Goal: Check status: Check status

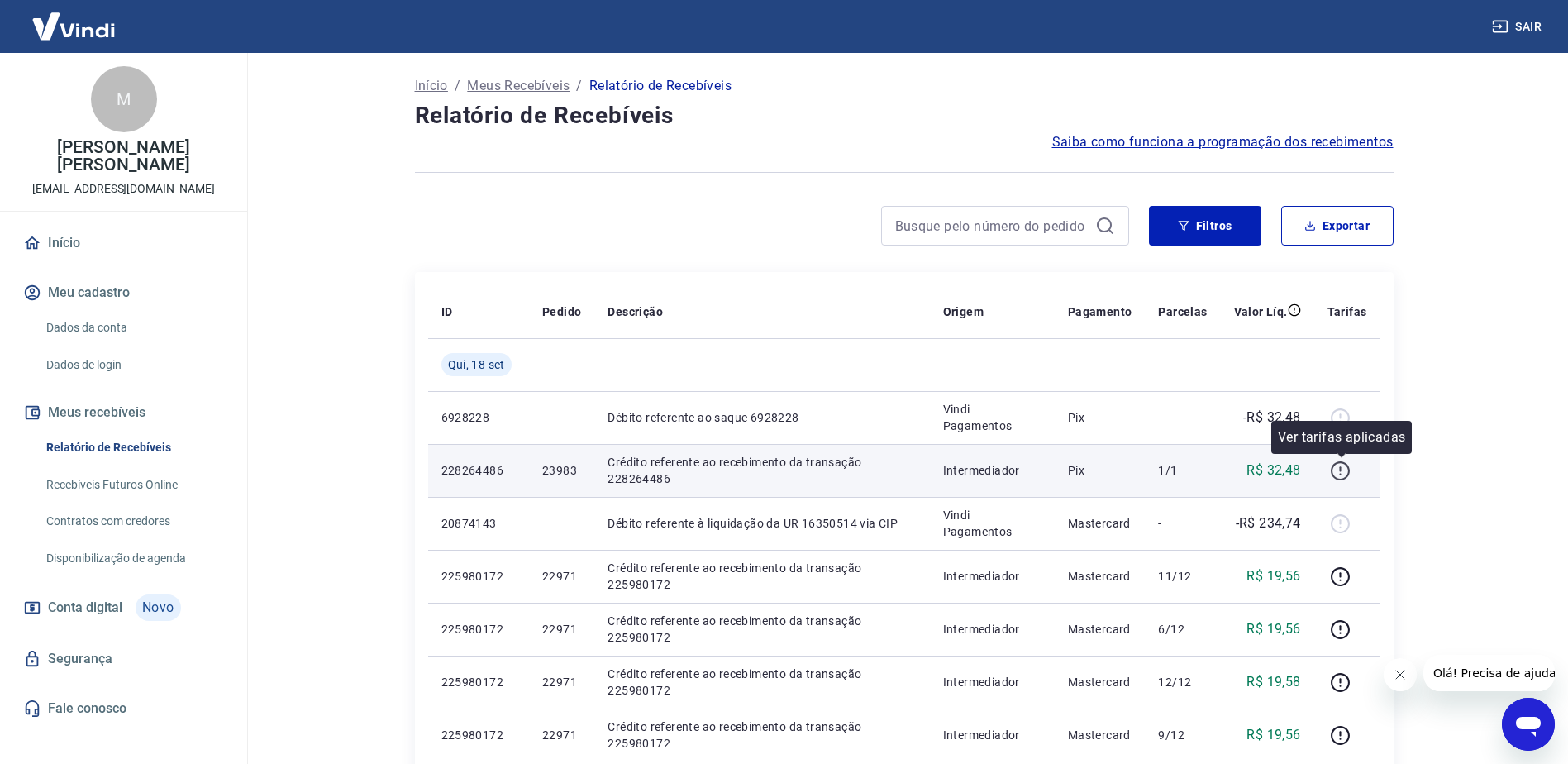
click at [1345, 467] on icon "button" at bounding box center [1340, 470] width 21 height 21
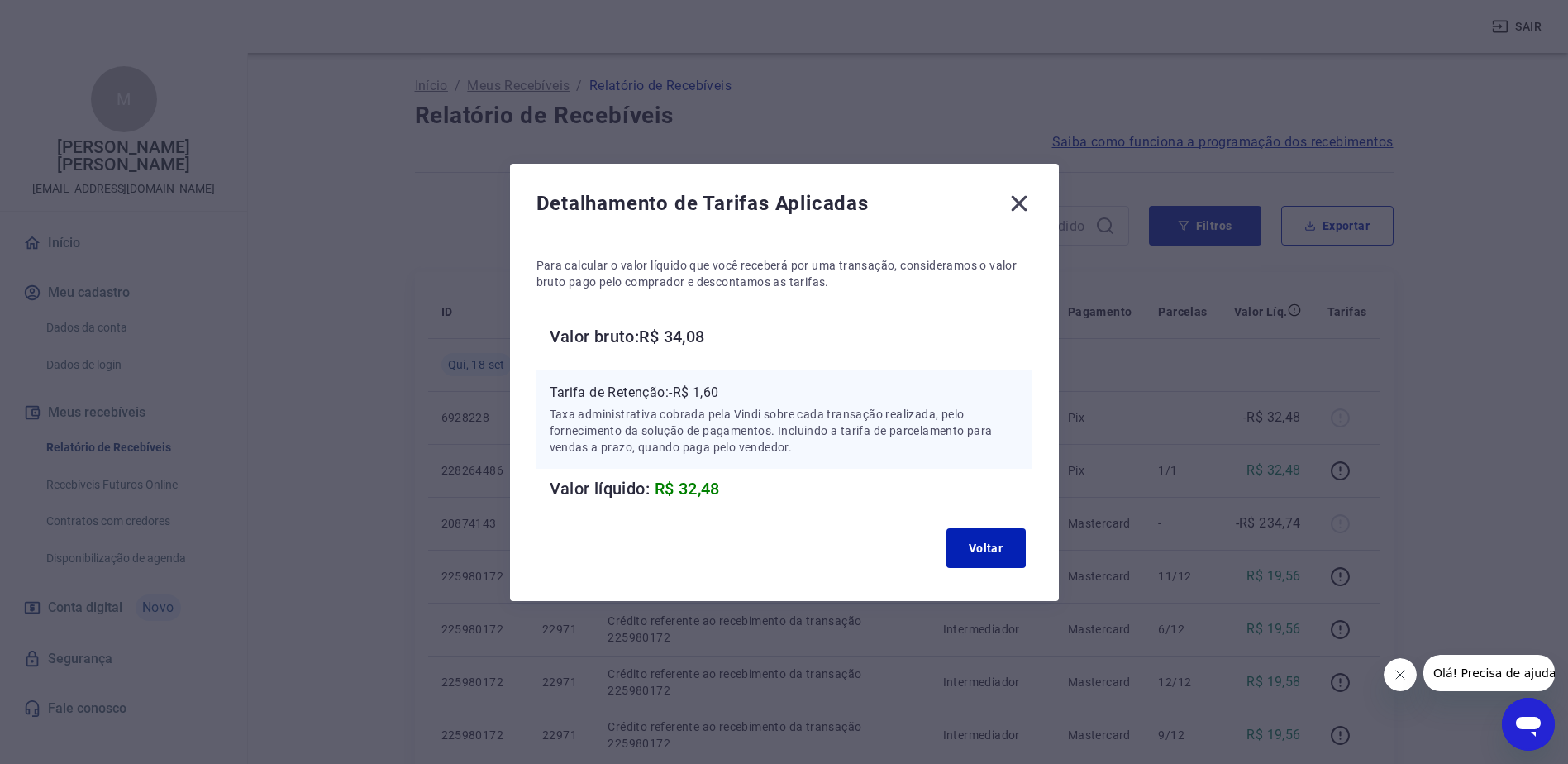
drag, startPoint x: 1016, startPoint y: 210, endPoint x: 1024, endPoint y: 206, distance: 8.9
click at [1016, 208] on icon at bounding box center [1019, 203] width 27 height 27
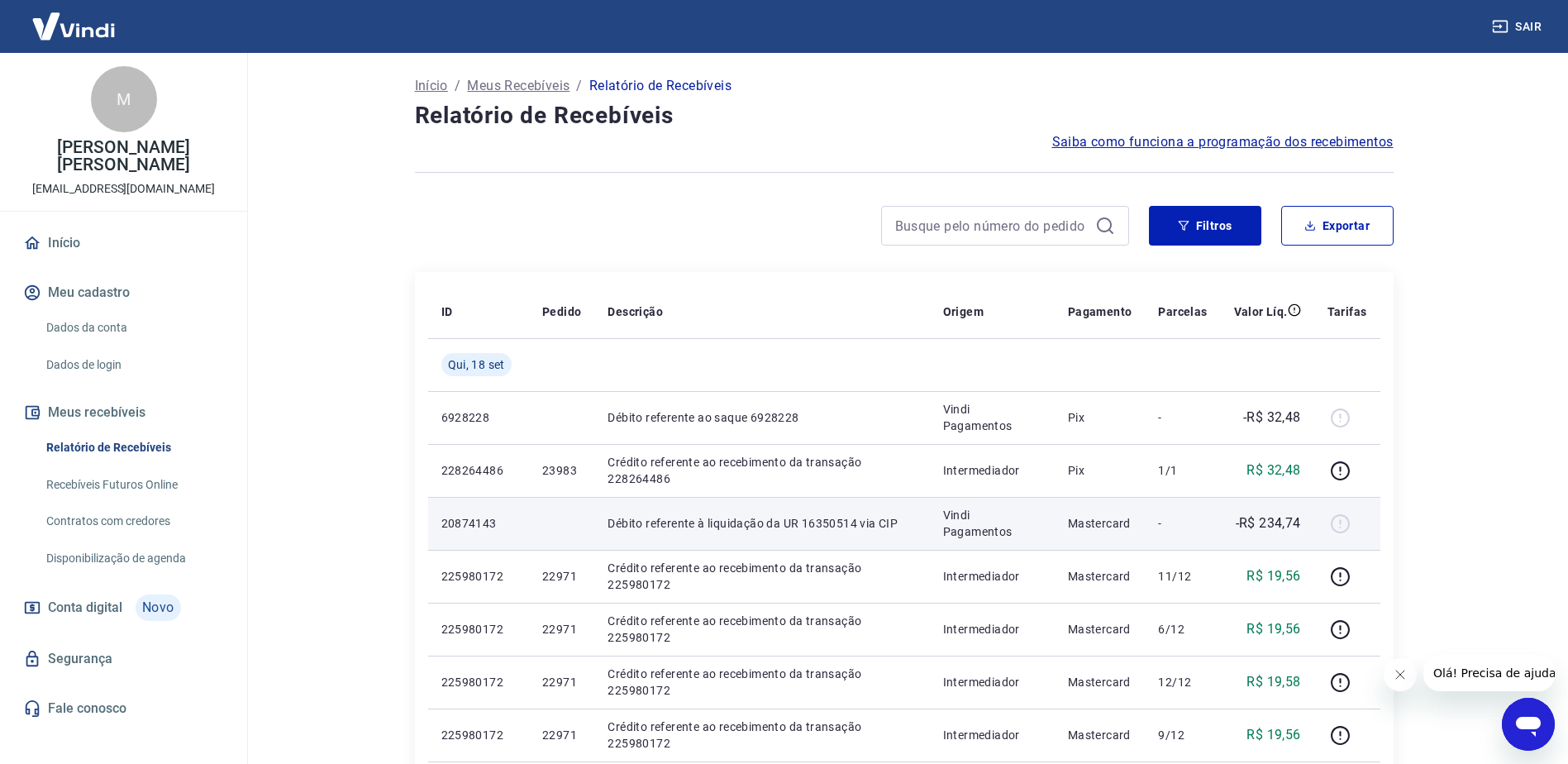
click at [458, 525] on p "20874143" at bounding box center [479, 522] width 75 height 17
drag, startPoint x: 458, startPoint y: 525, endPoint x: 677, endPoint y: 513, distance: 219.3
click at [659, 515] on p "Débito referente à liquidação da UR 16350514 via CIP" at bounding box center [762, 522] width 308 height 17
click at [1276, 524] on p "-R$ 234,74" at bounding box center [1269, 523] width 66 height 20
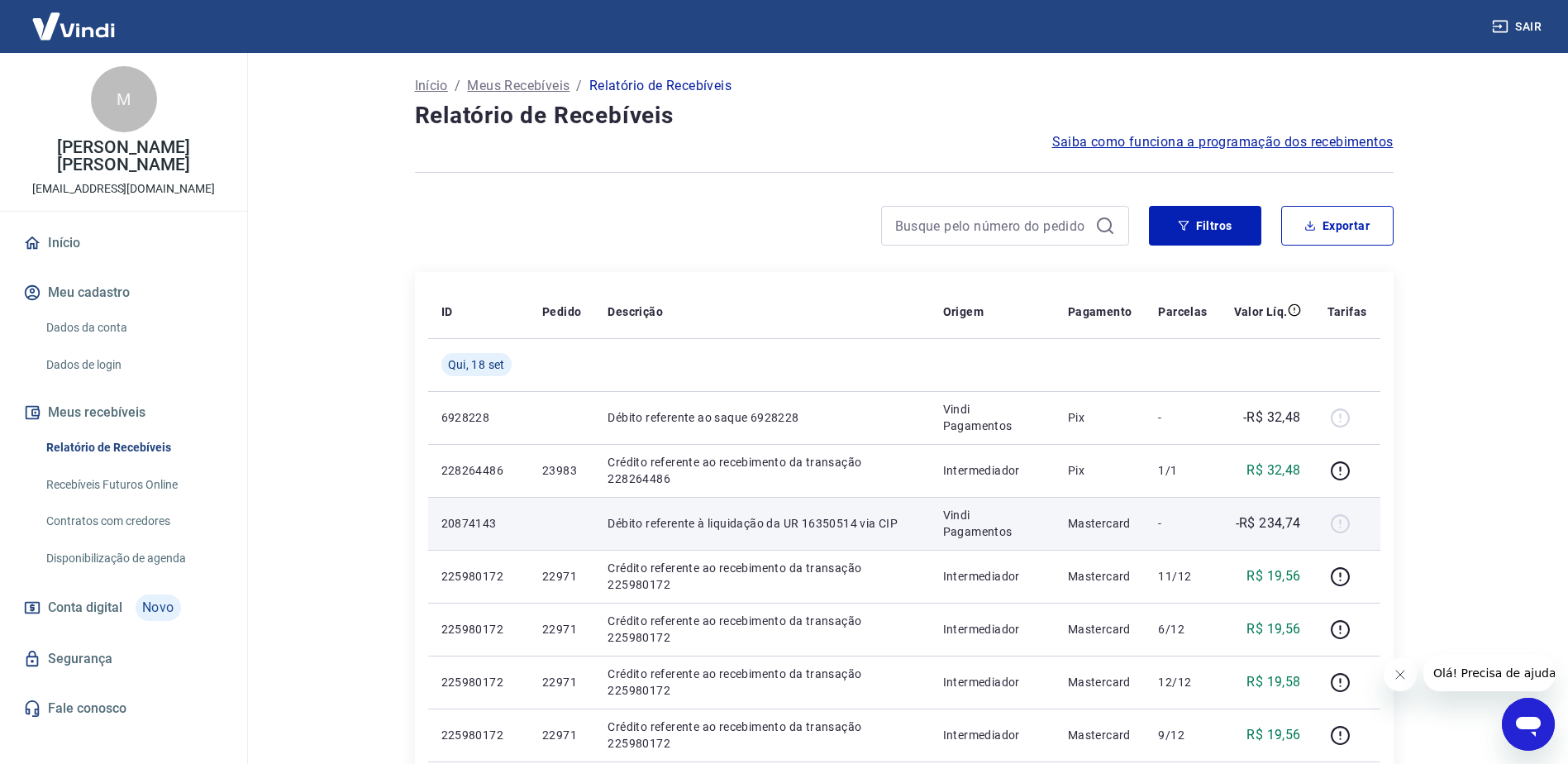
click at [1058, 518] on td "Mastercard" at bounding box center [1100, 523] width 91 height 53
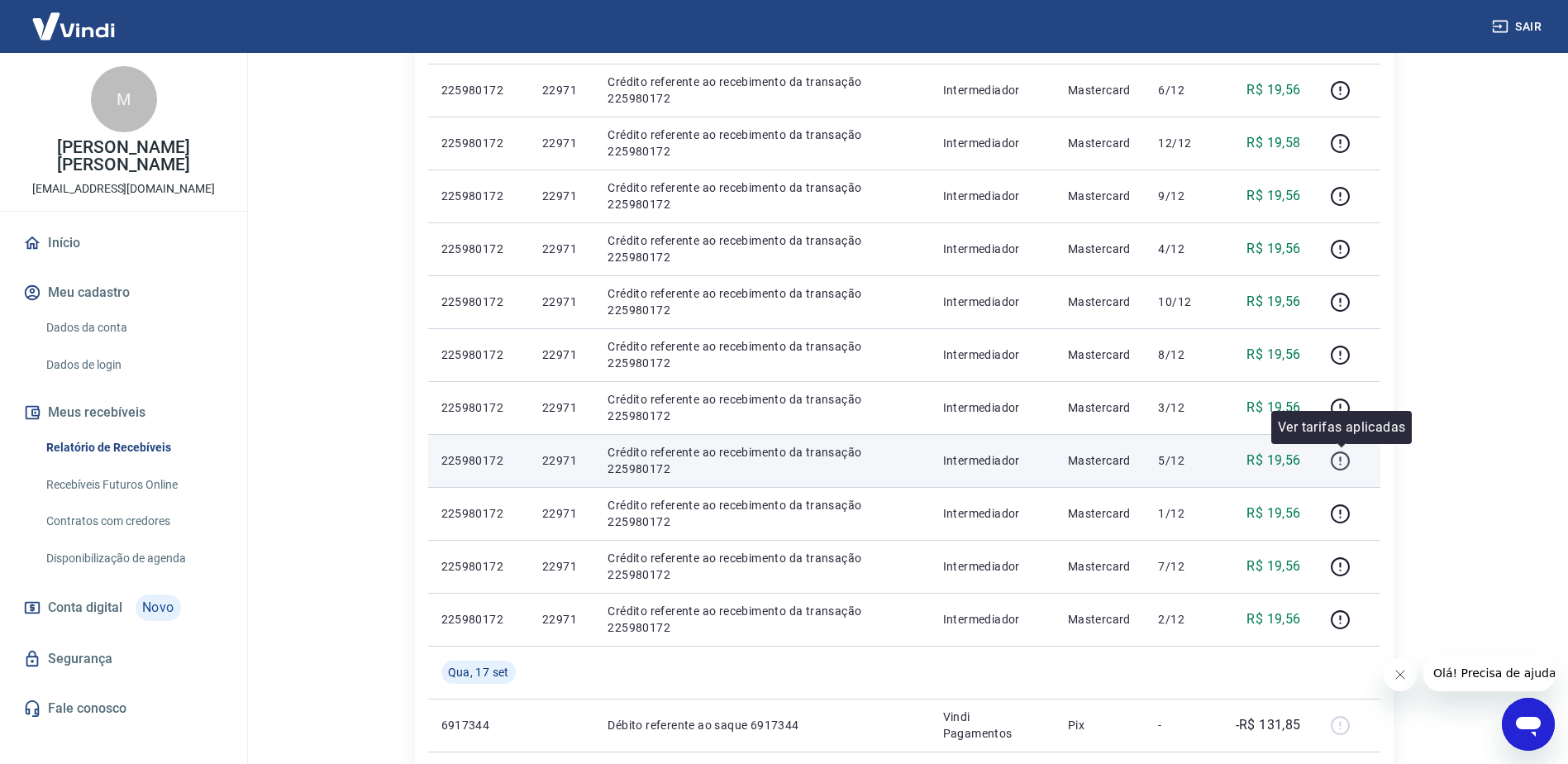
scroll to position [578, 0]
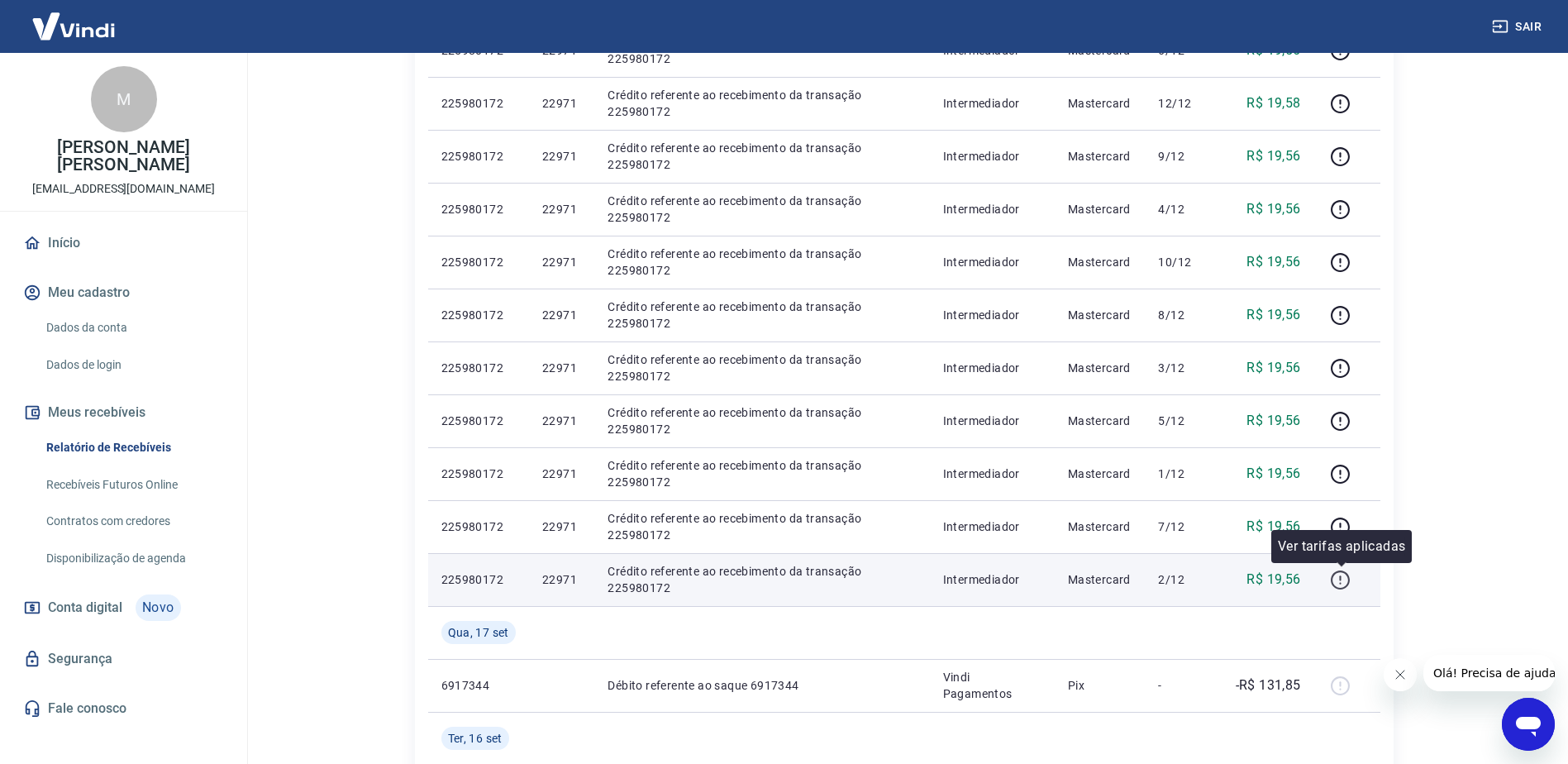
click at [1343, 577] on icon "button" at bounding box center [1340, 579] width 21 height 21
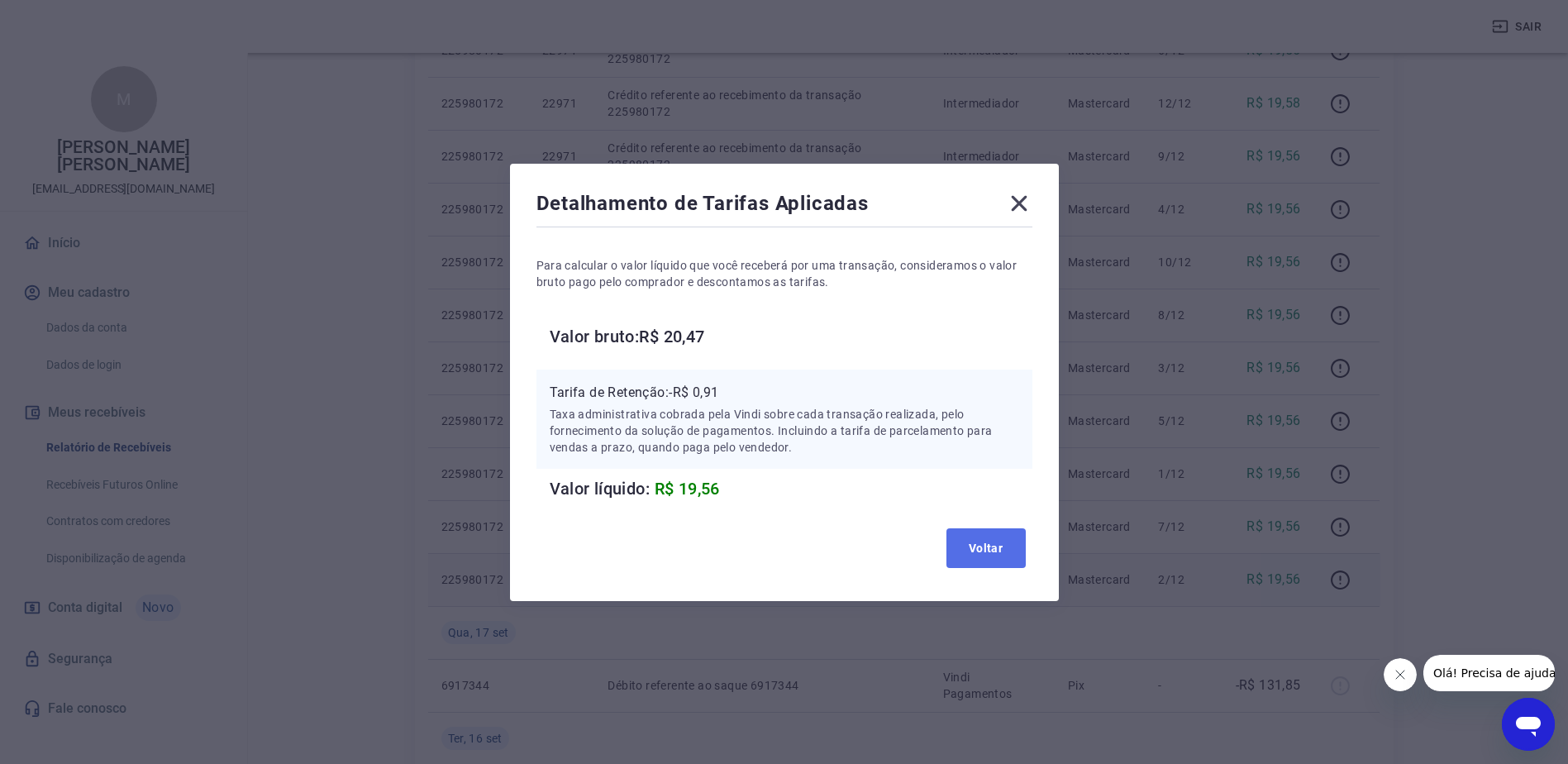
click at [1000, 548] on button "Voltar" at bounding box center [986, 548] width 80 height 39
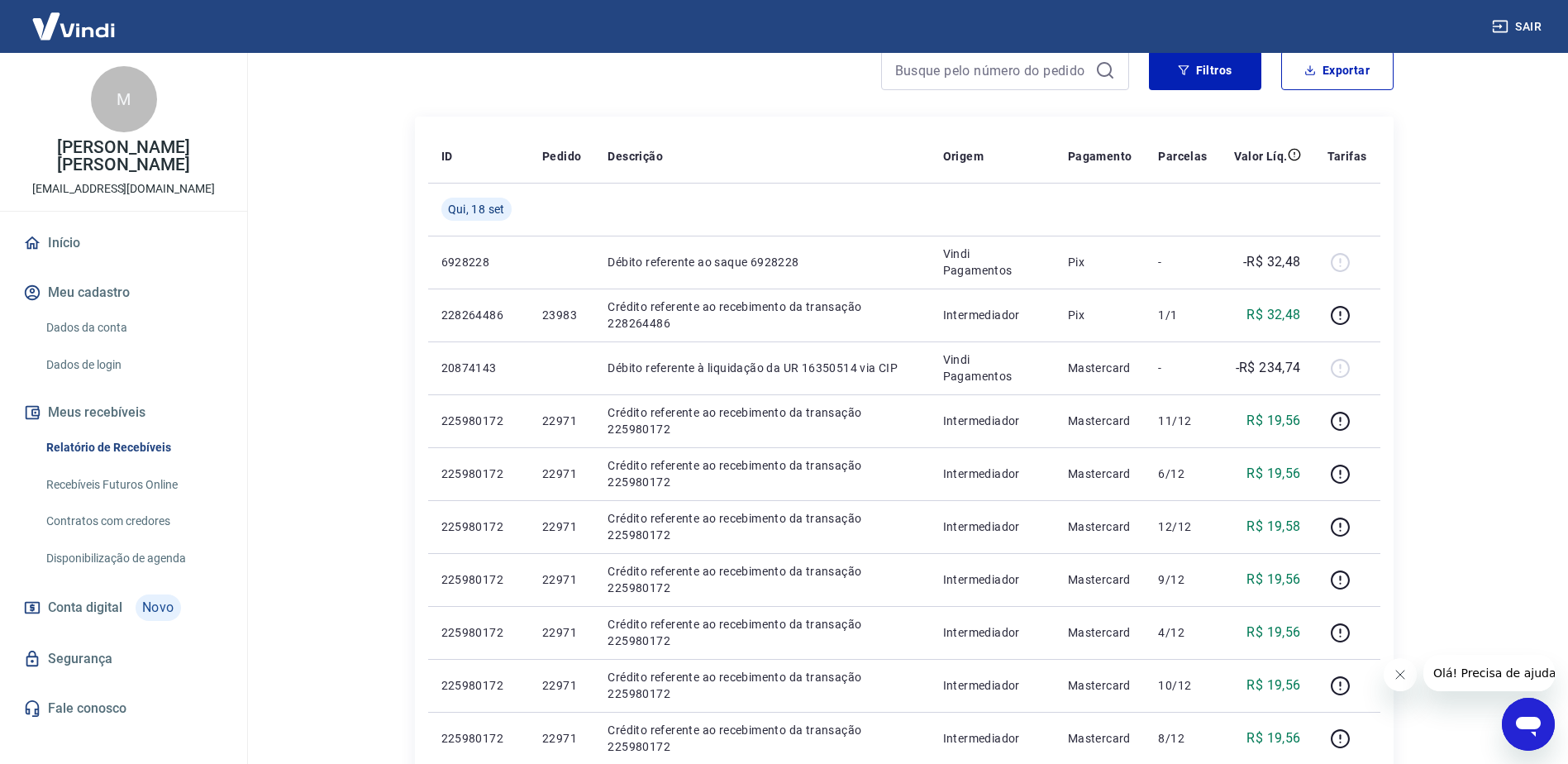
scroll to position [0, 0]
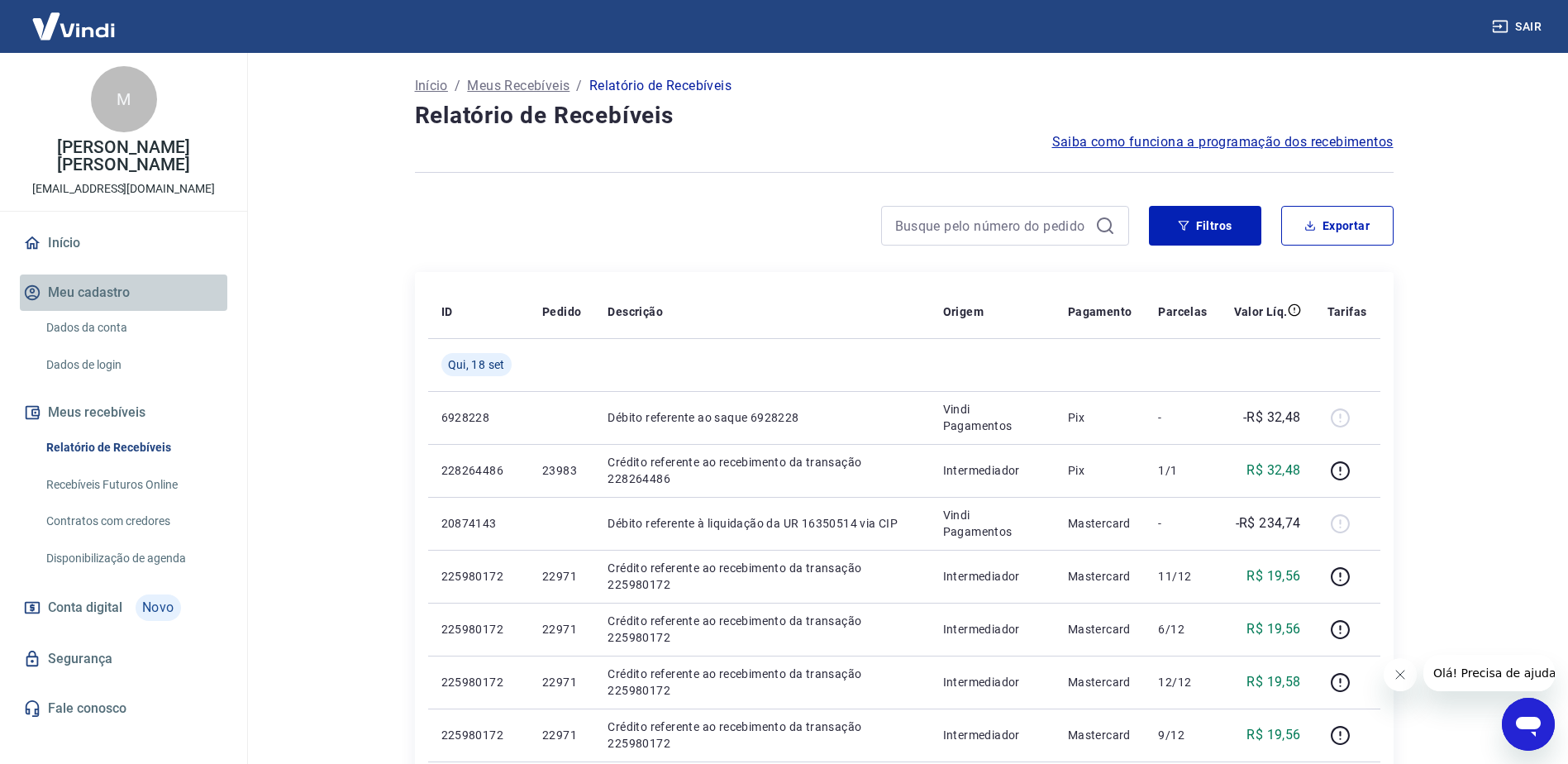
click at [98, 283] on button "Meu cadastro" at bounding box center [123, 293] width 207 height 36
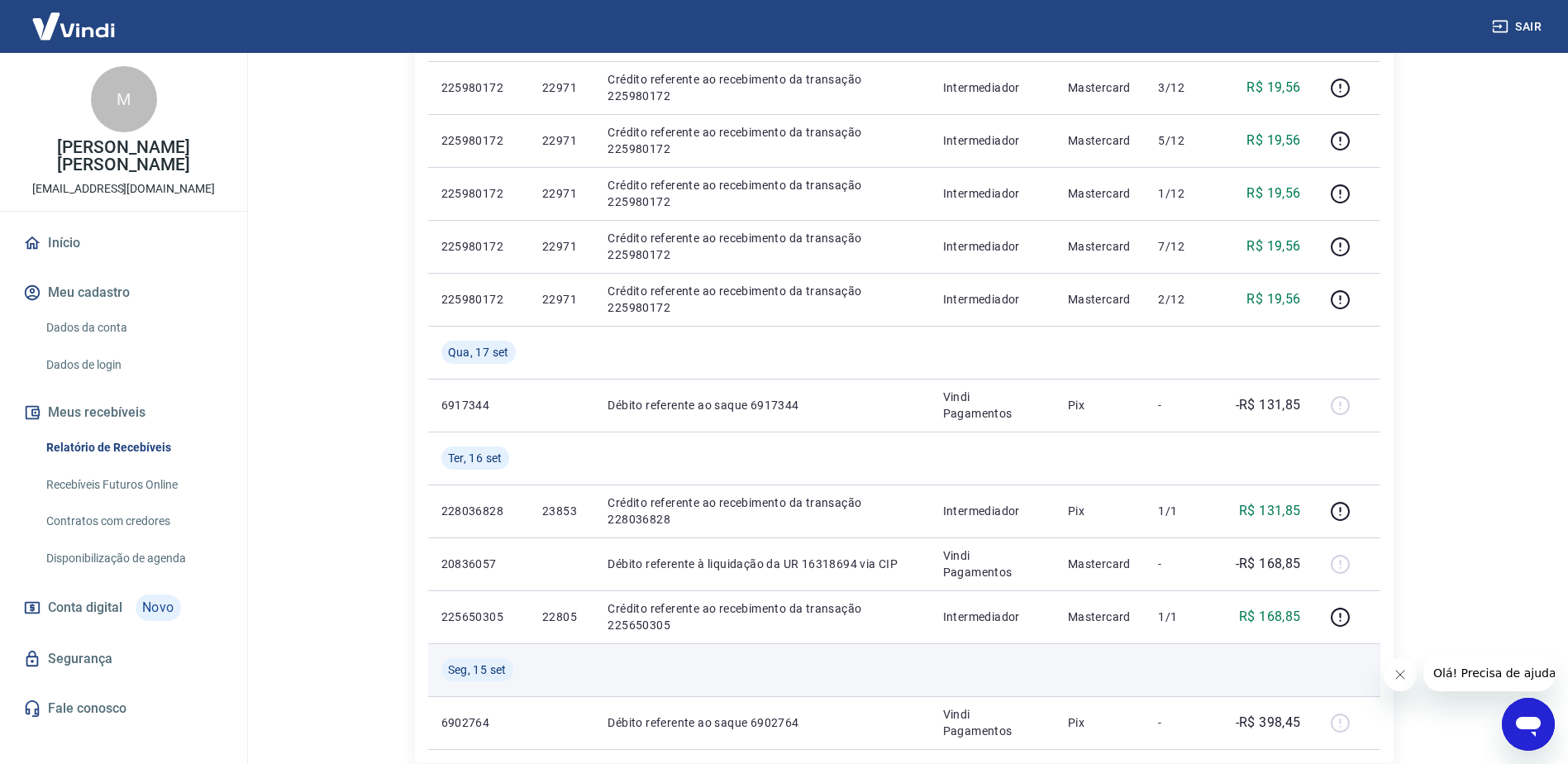
scroll to position [1117, 0]
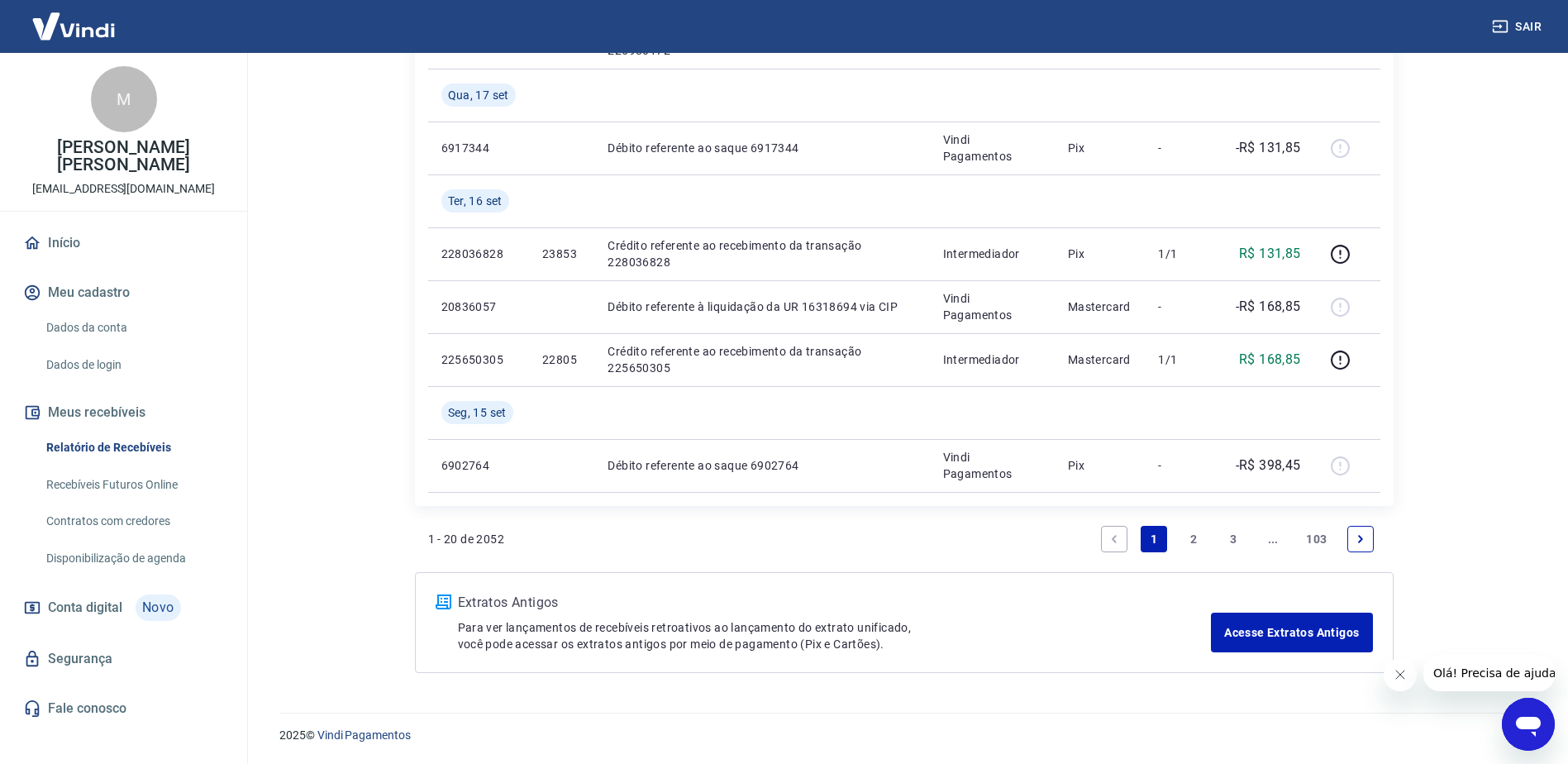
click at [1362, 542] on icon "Next page" at bounding box center [1361, 539] width 12 height 12
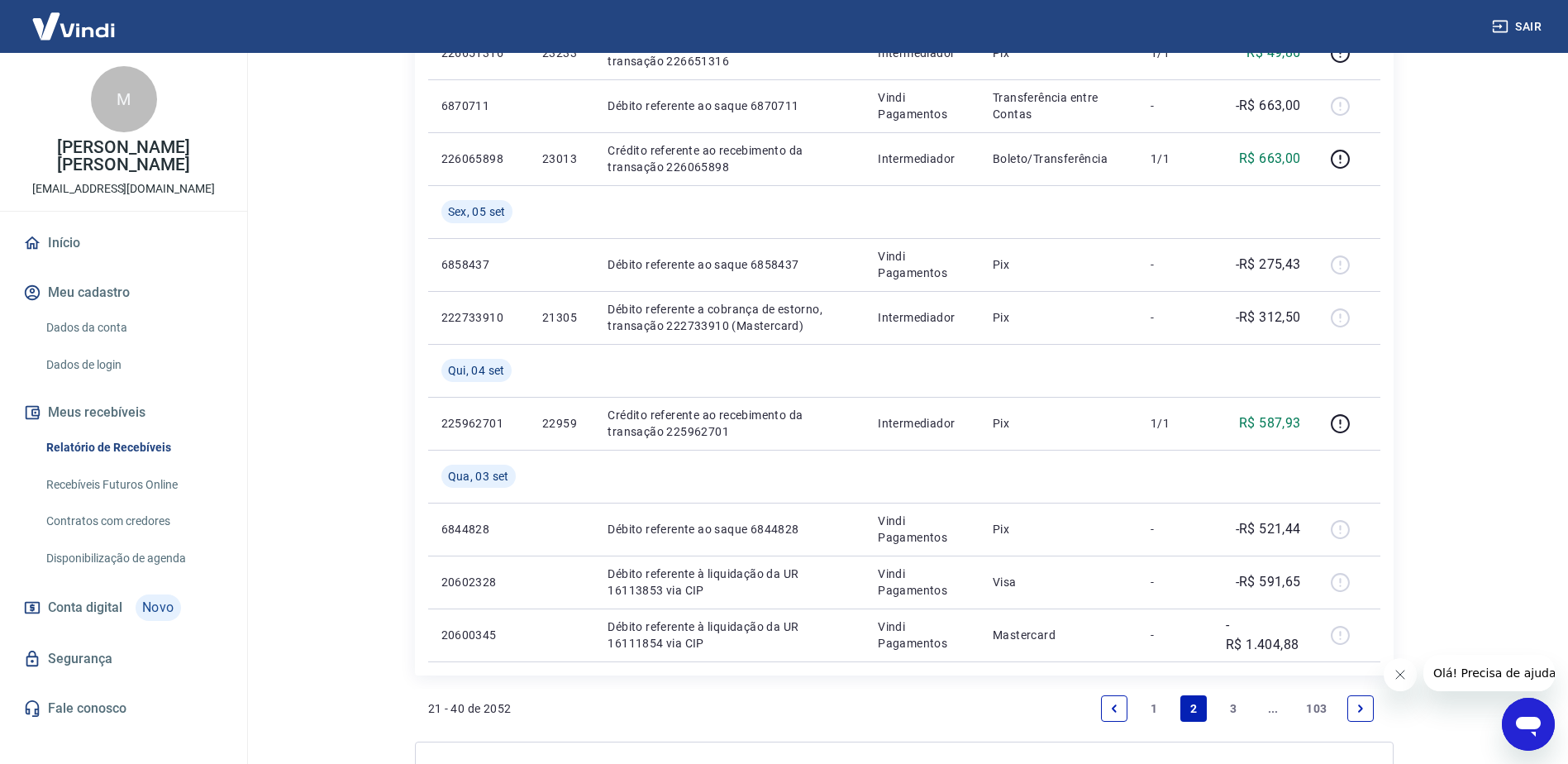
scroll to position [1275, 0]
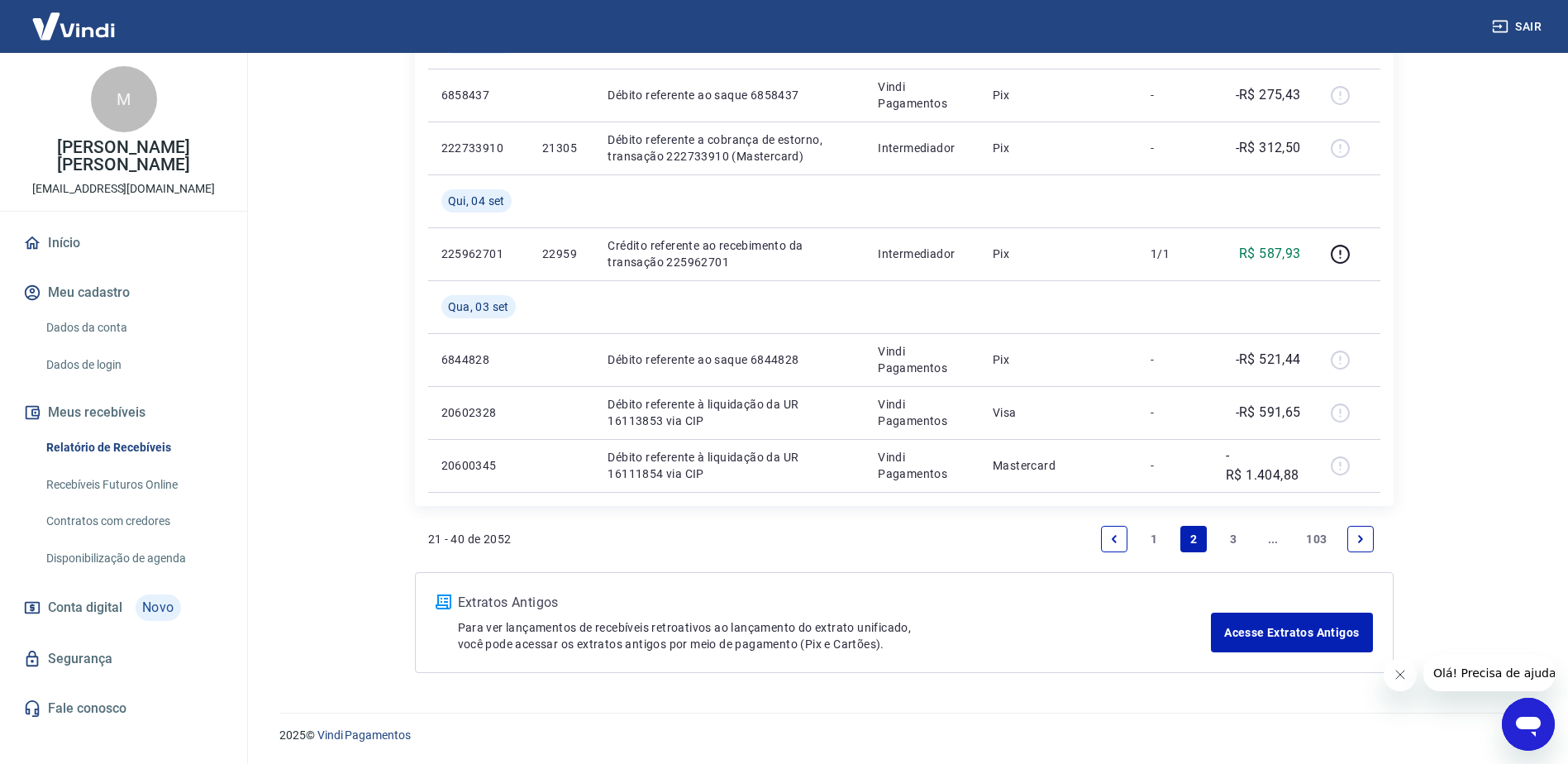
drag, startPoint x: 1364, startPoint y: 540, endPoint x: 879, endPoint y: 436, distance: 496.0
click at [1363, 539] on icon "Next page" at bounding box center [1361, 539] width 12 height 12
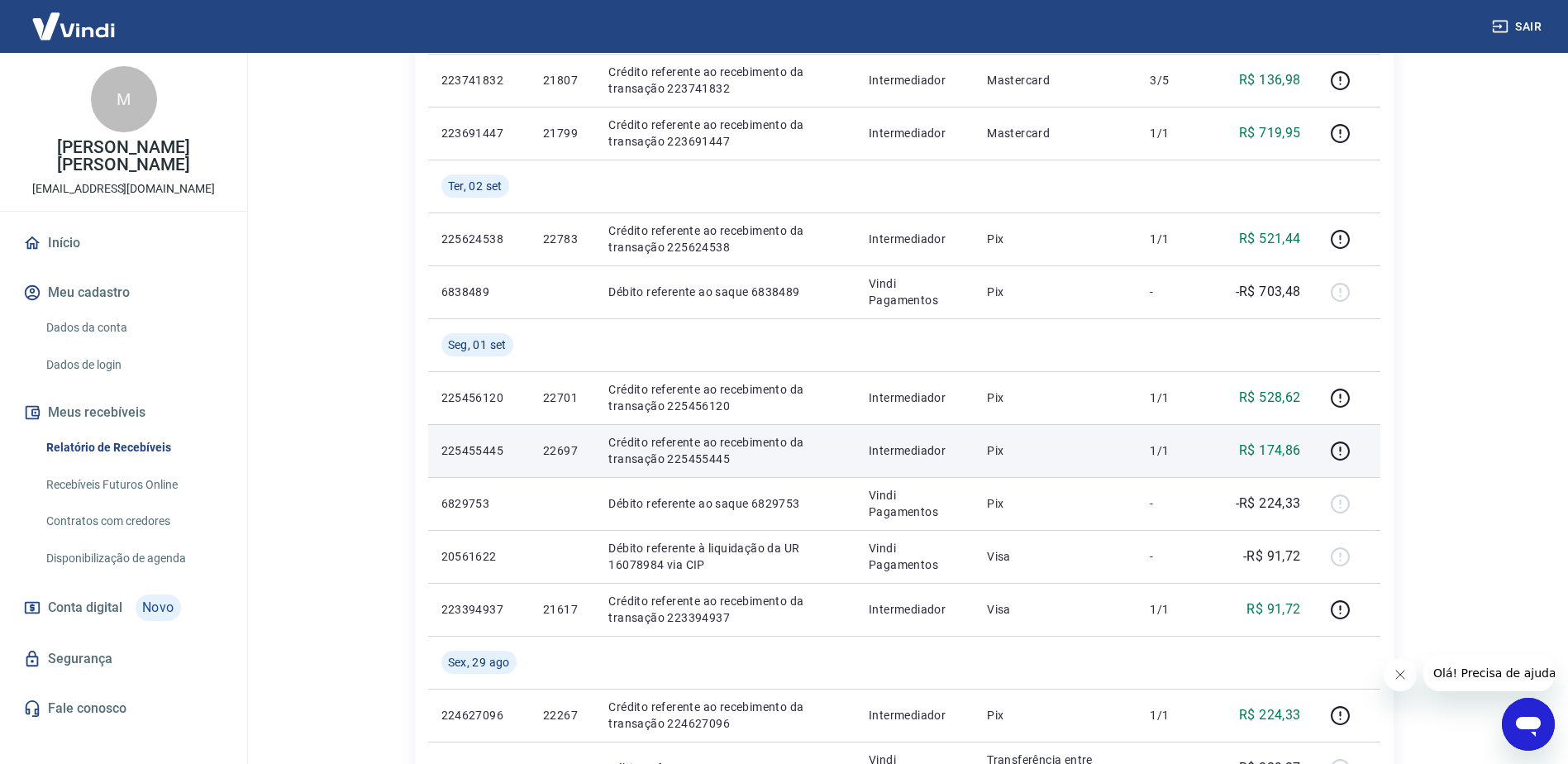
scroll to position [744, 0]
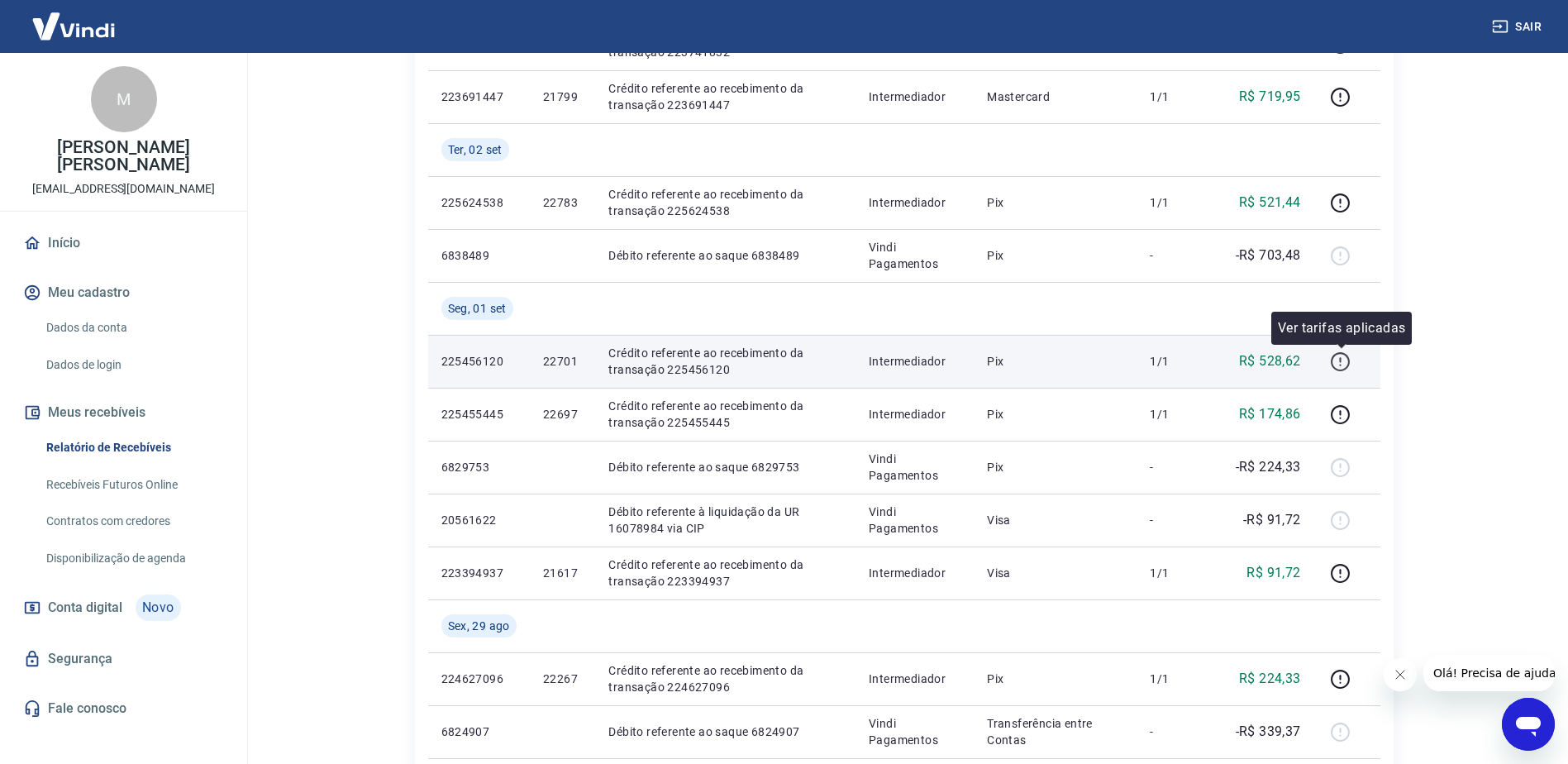
click at [1340, 362] on icon "button" at bounding box center [1340, 361] width 21 height 21
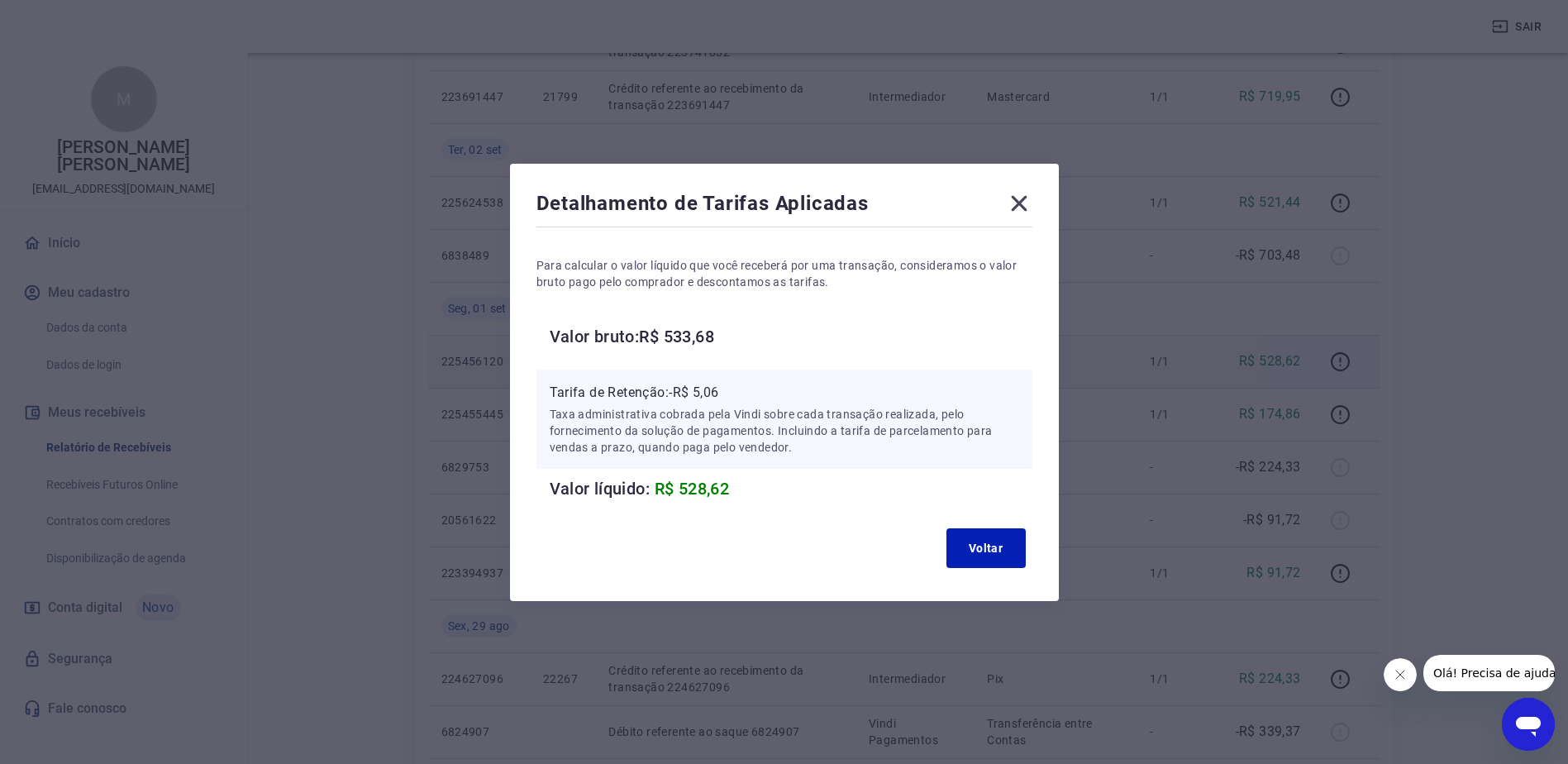
click at [1027, 196] on icon at bounding box center [1019, 203] width 27 height 27
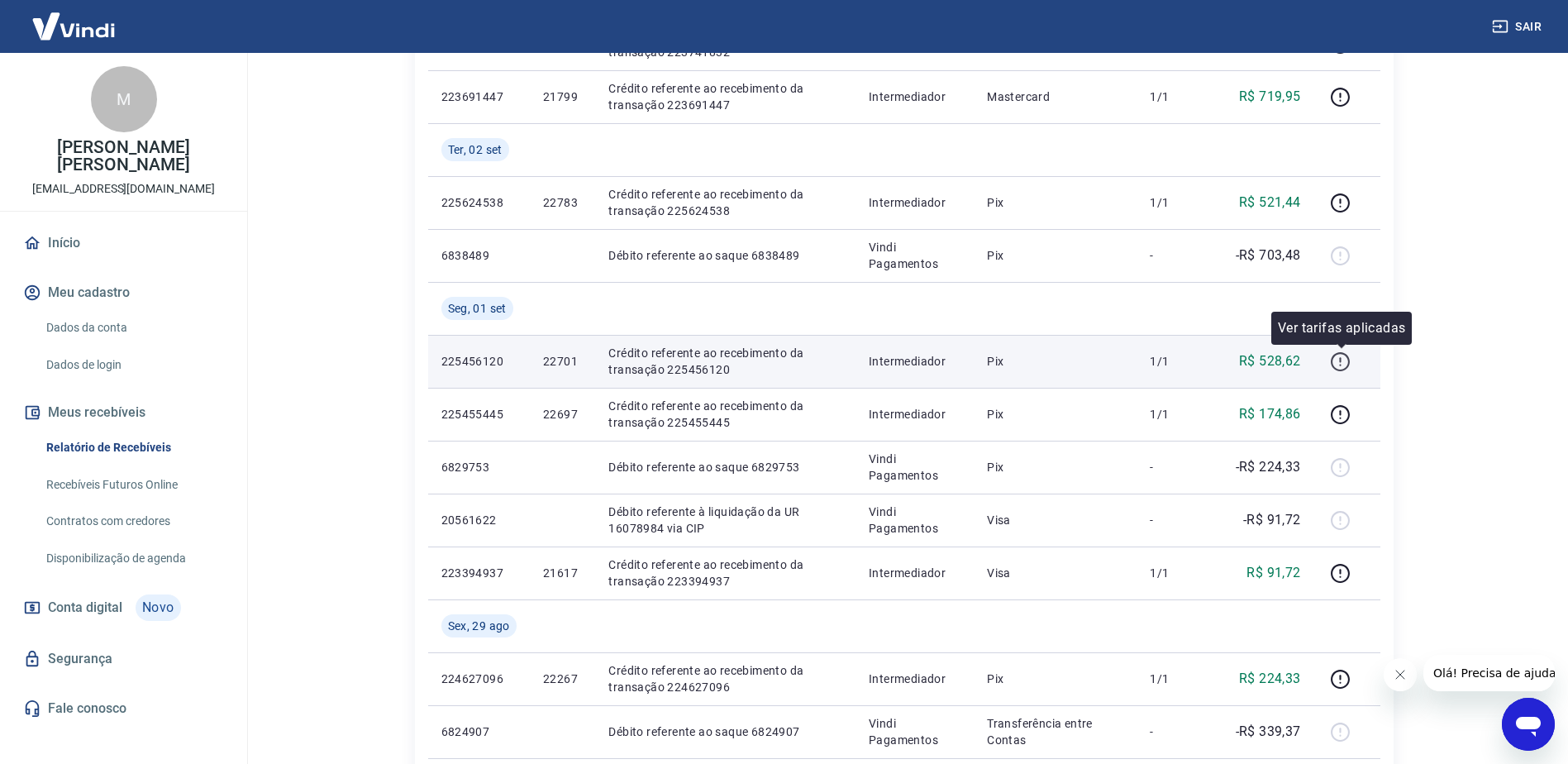
click at [1341, 358] on icon "button" at bounding box center [1340, 361] width 21 height 21
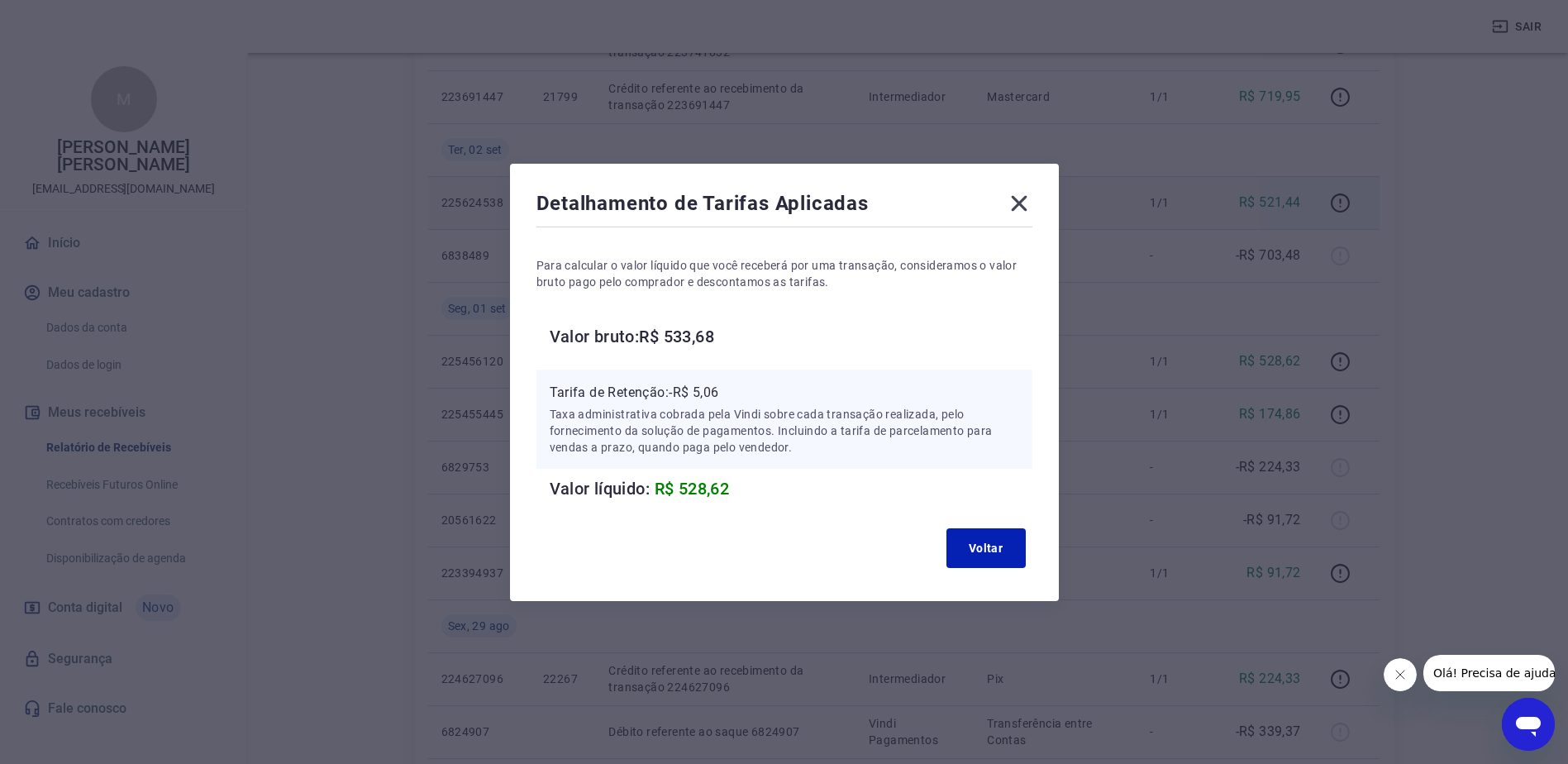
click at [1027, 198] on icon at bounding box center [1019, 203] width 16 height 16
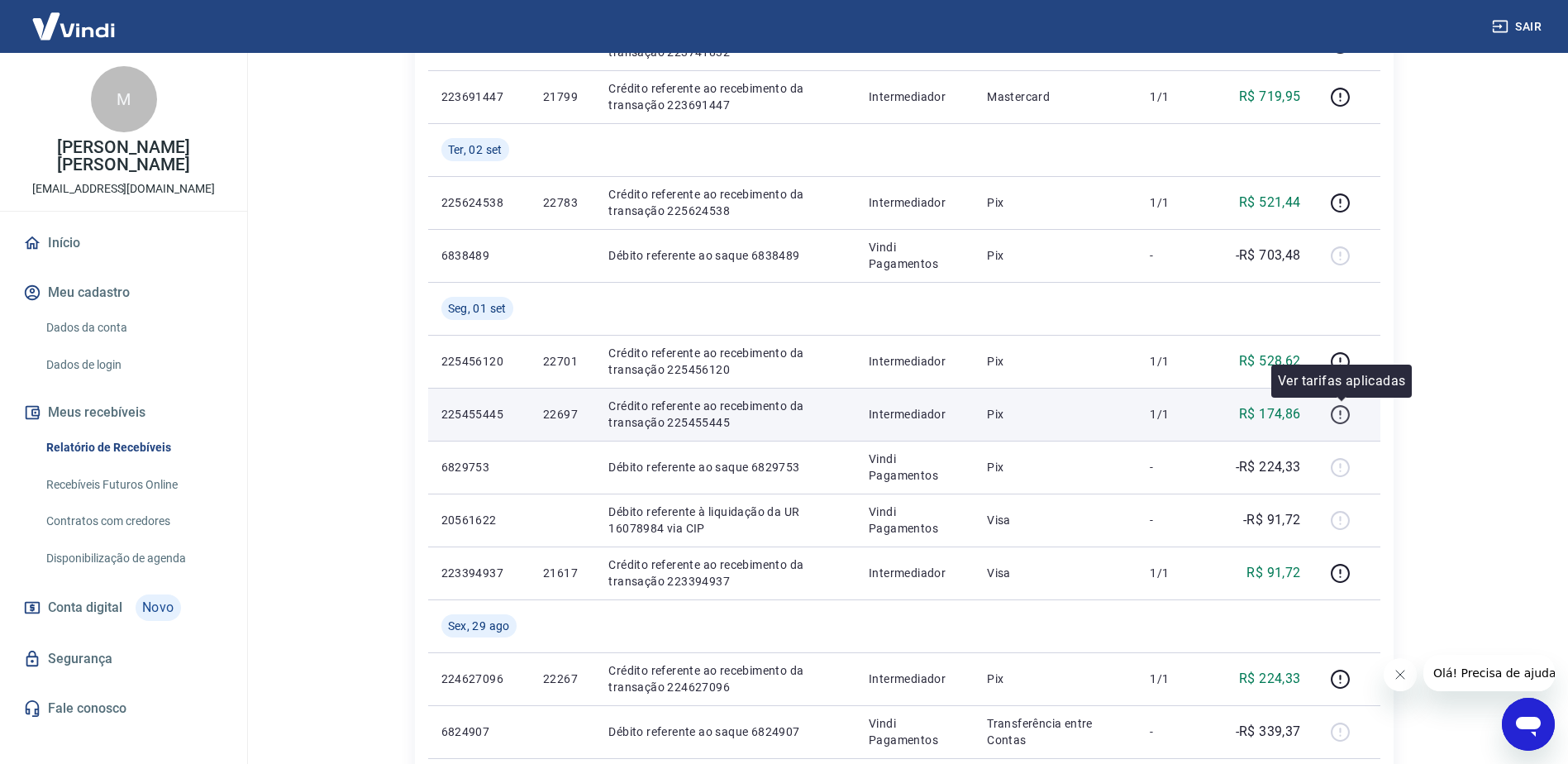
click at [1338, 412] on icon "button" at bounding box center [1340, 414] width 21 height 21
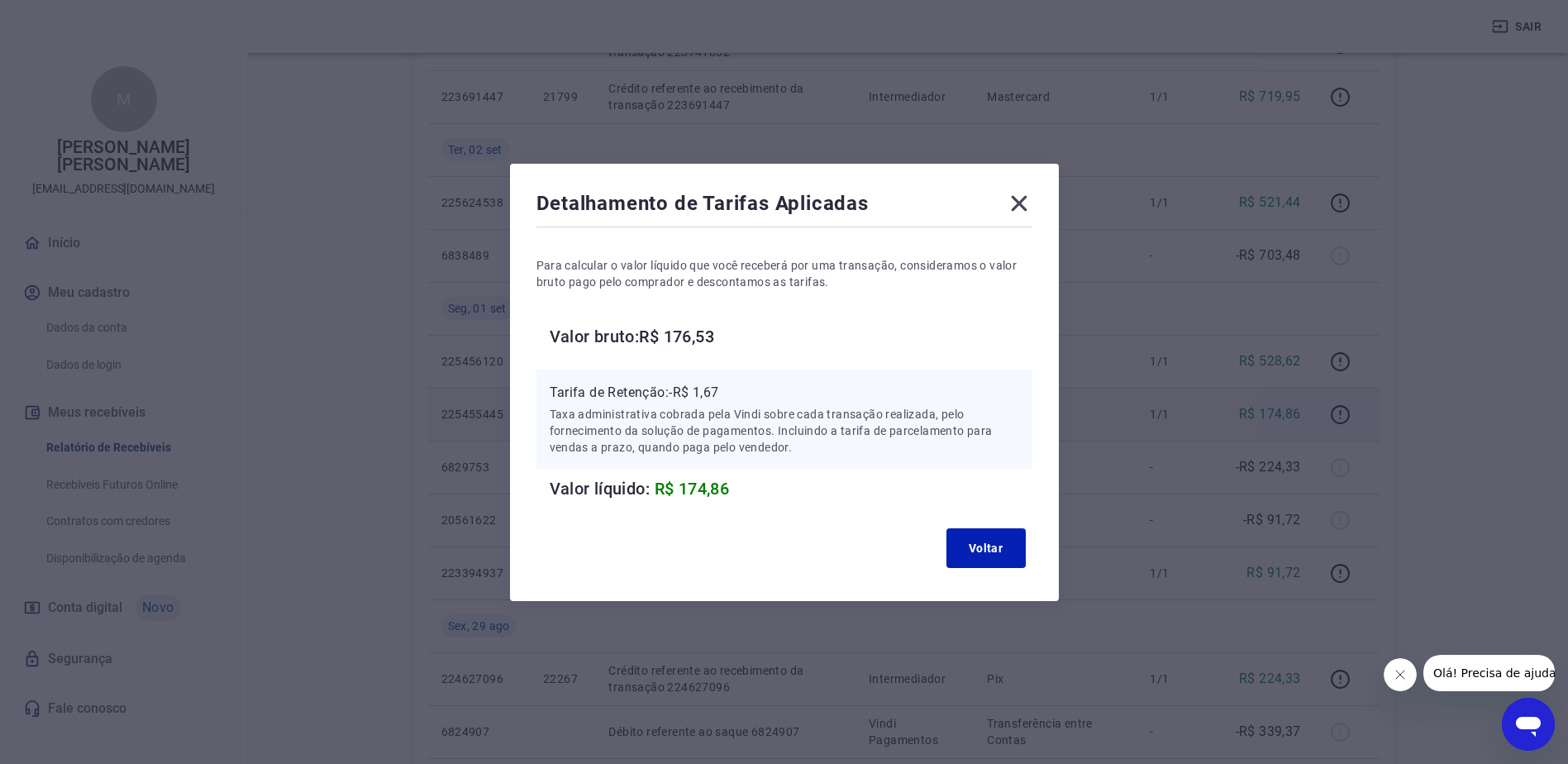
click at [1032, 206] on icon at bounding box center [1019, 203] width 27 height 27
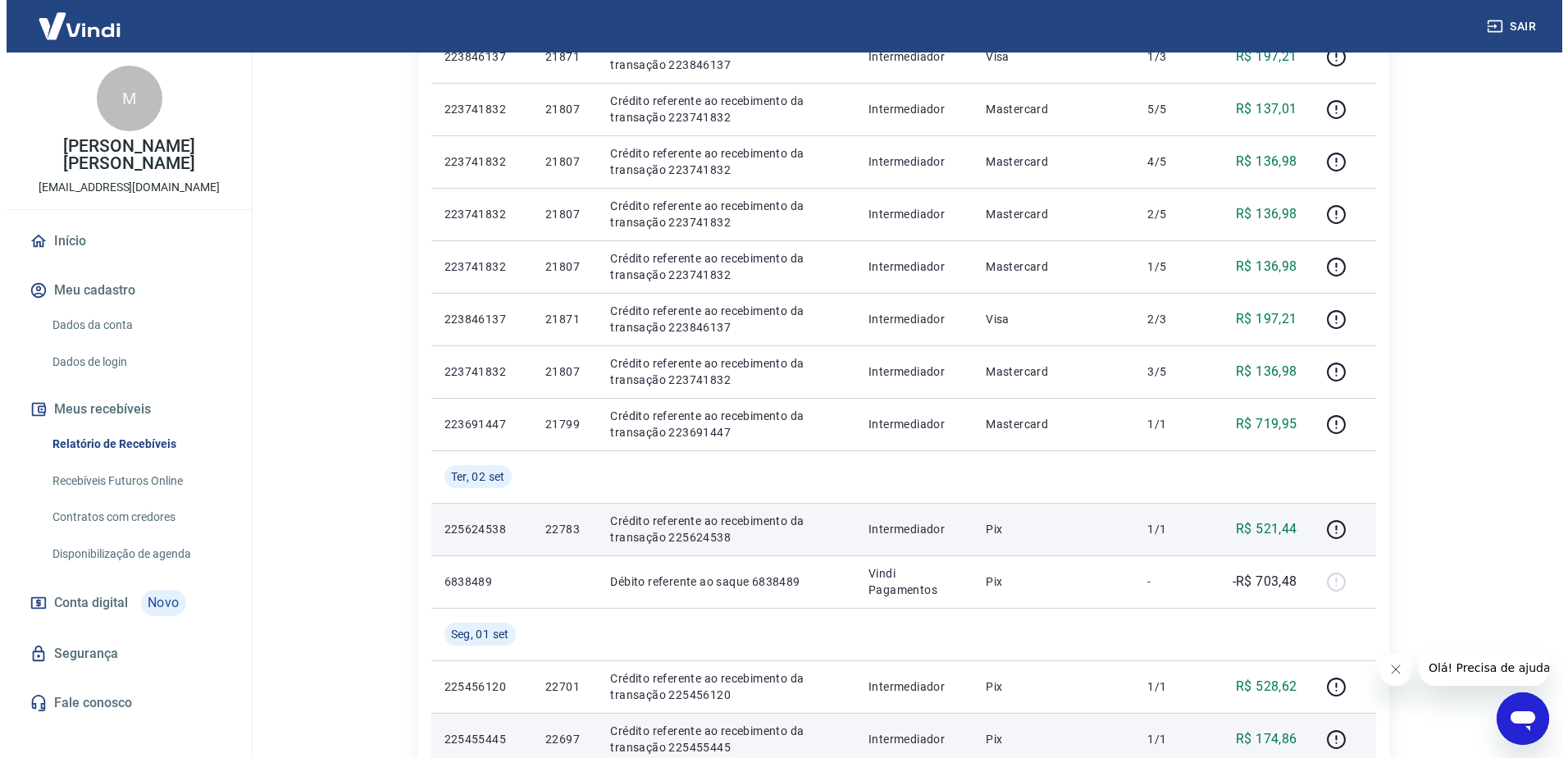
scroll to position [0, 0]
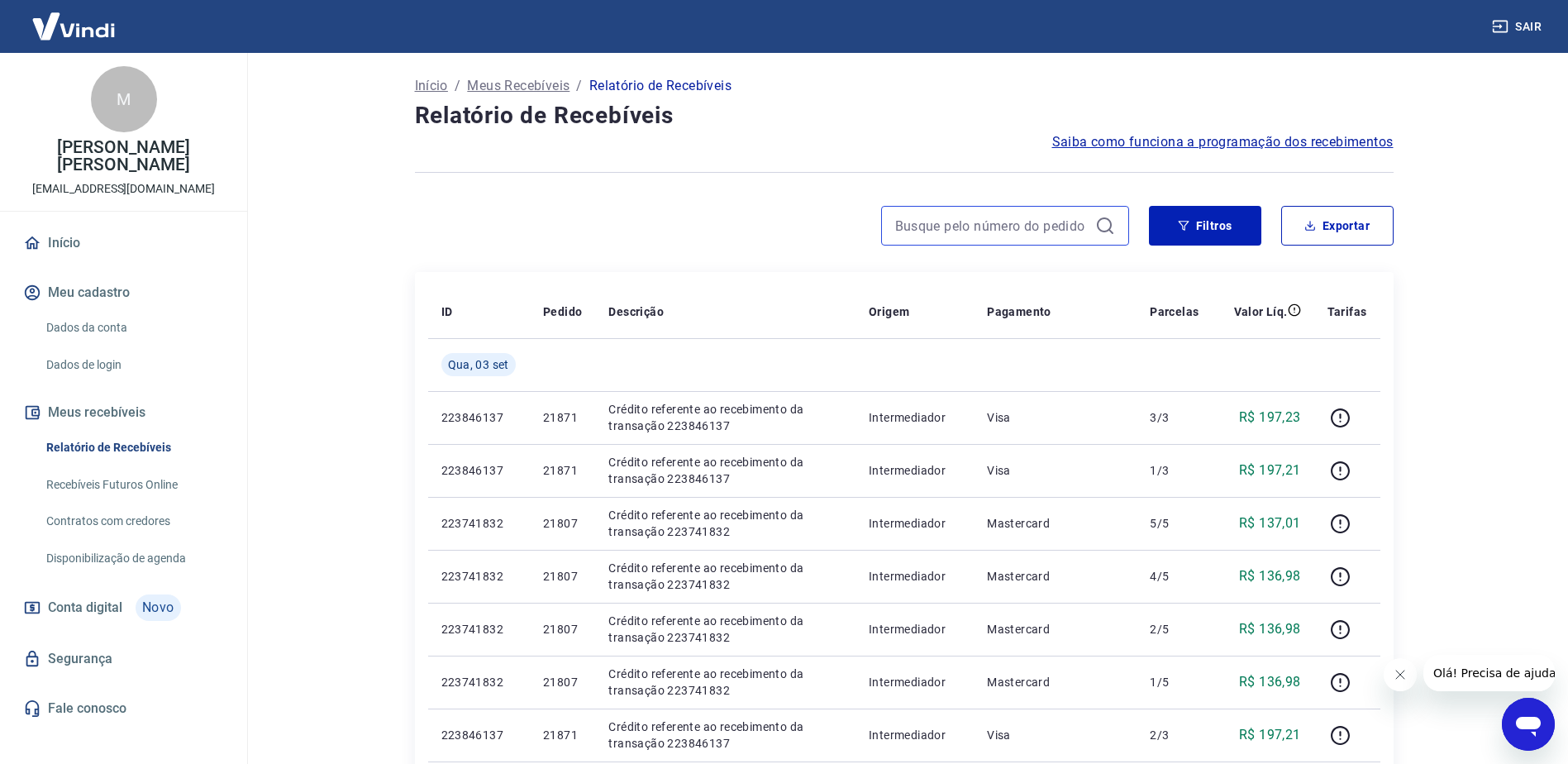
click at [1009, 231] on input at bounding box center [992, 225] width 193 height 25
click at [917, 223] on input "22305" at bounding box center [992, 225] width 193 height 25
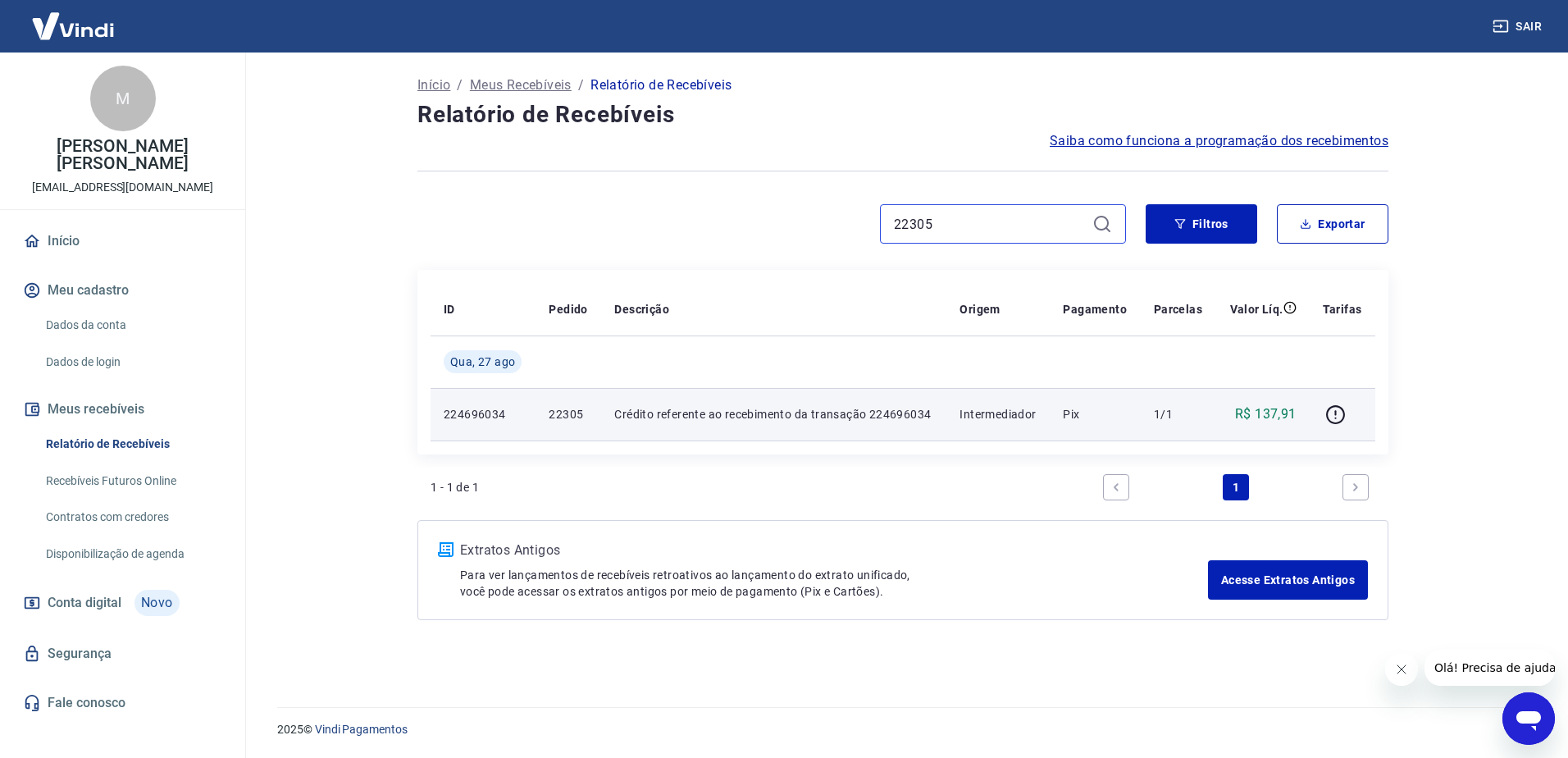
type input "22305"
click at [631, 414] on p "Crédito referente ao recebimento da transação 224696034" at bounding box center [773, 414] width 318 height 17
click at [1335, 414] on icon "button" at bounding box center [1334, 414] width 20 height 20
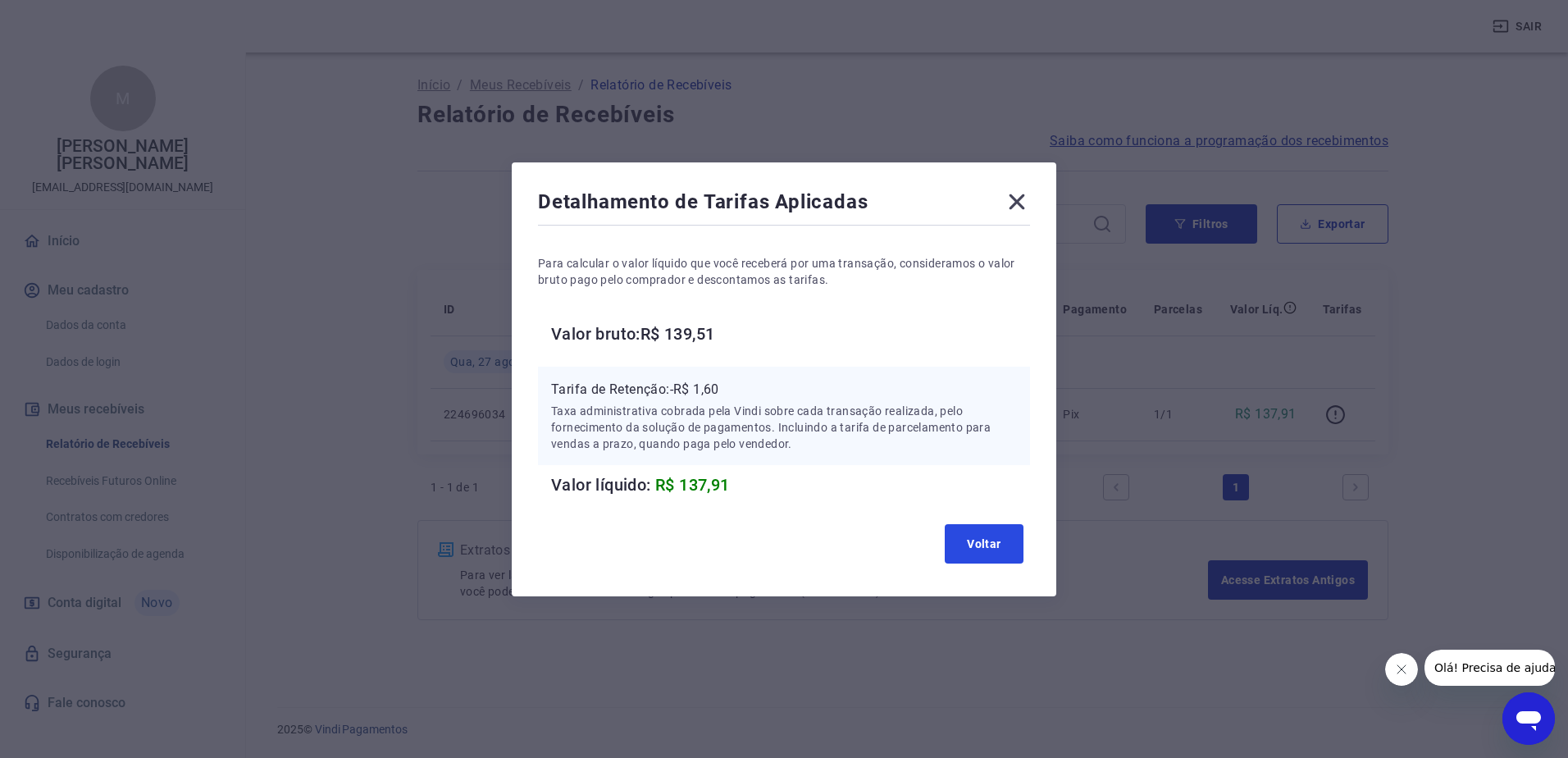
click at [1005, 538] on button "Voltar" at bounding box center [984, 544] width 79 height 39
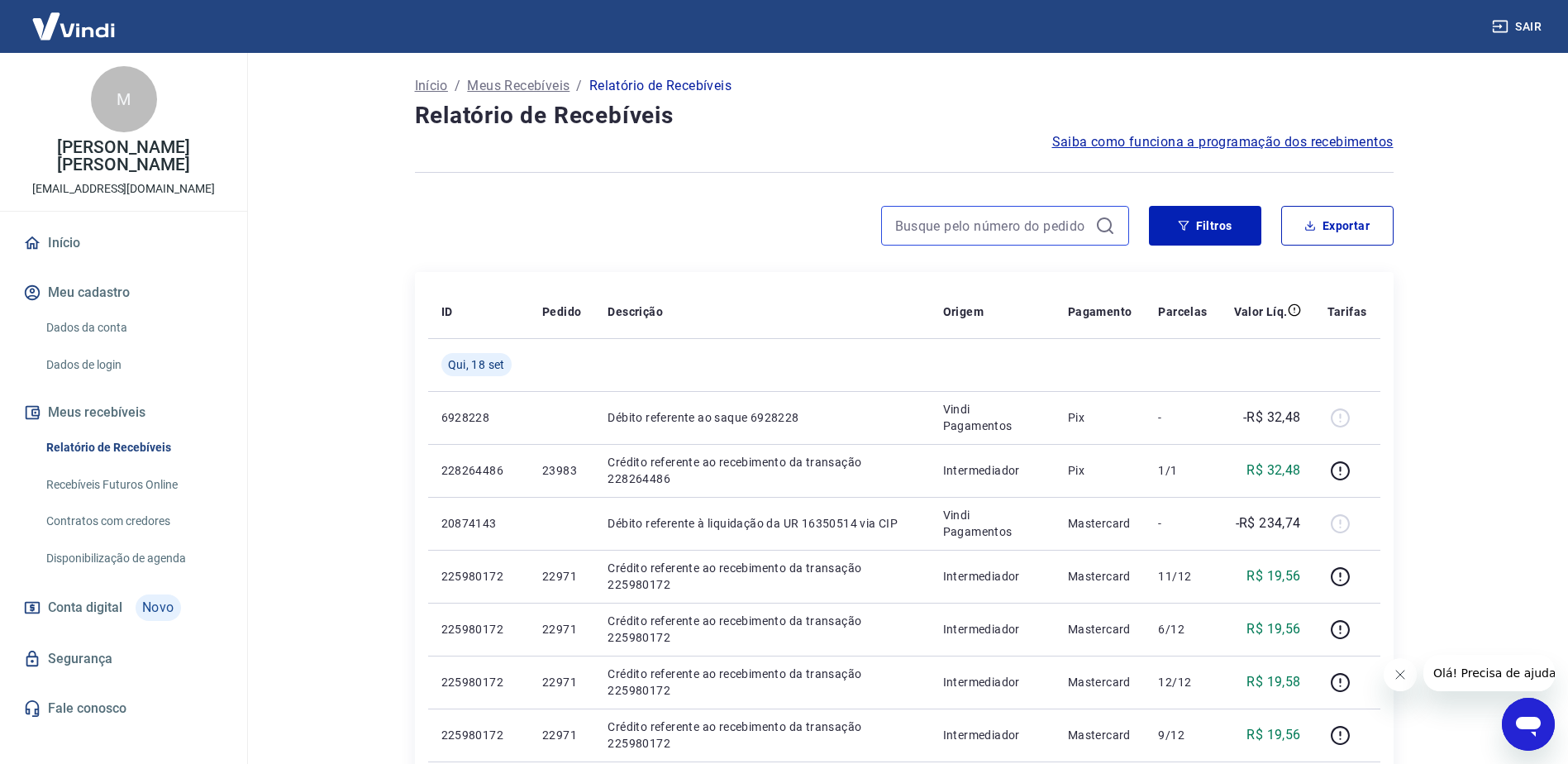
click at [972, 224] on input at bounding box center [992, 225] width 193 height 25
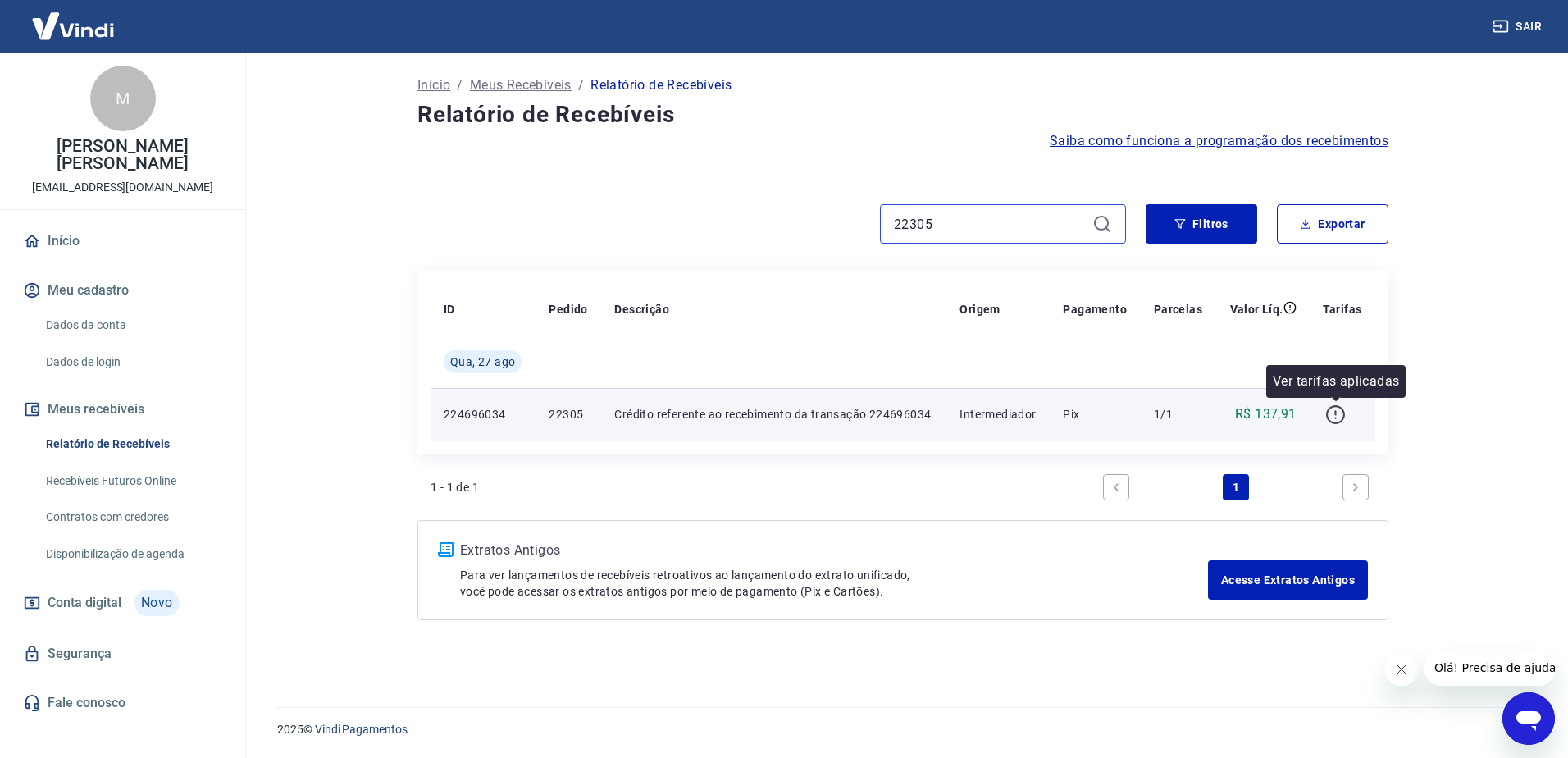
type input "22305"
click at [1337, 416] on icon "button" at bounding box center [1334, 414] width 20 height 20
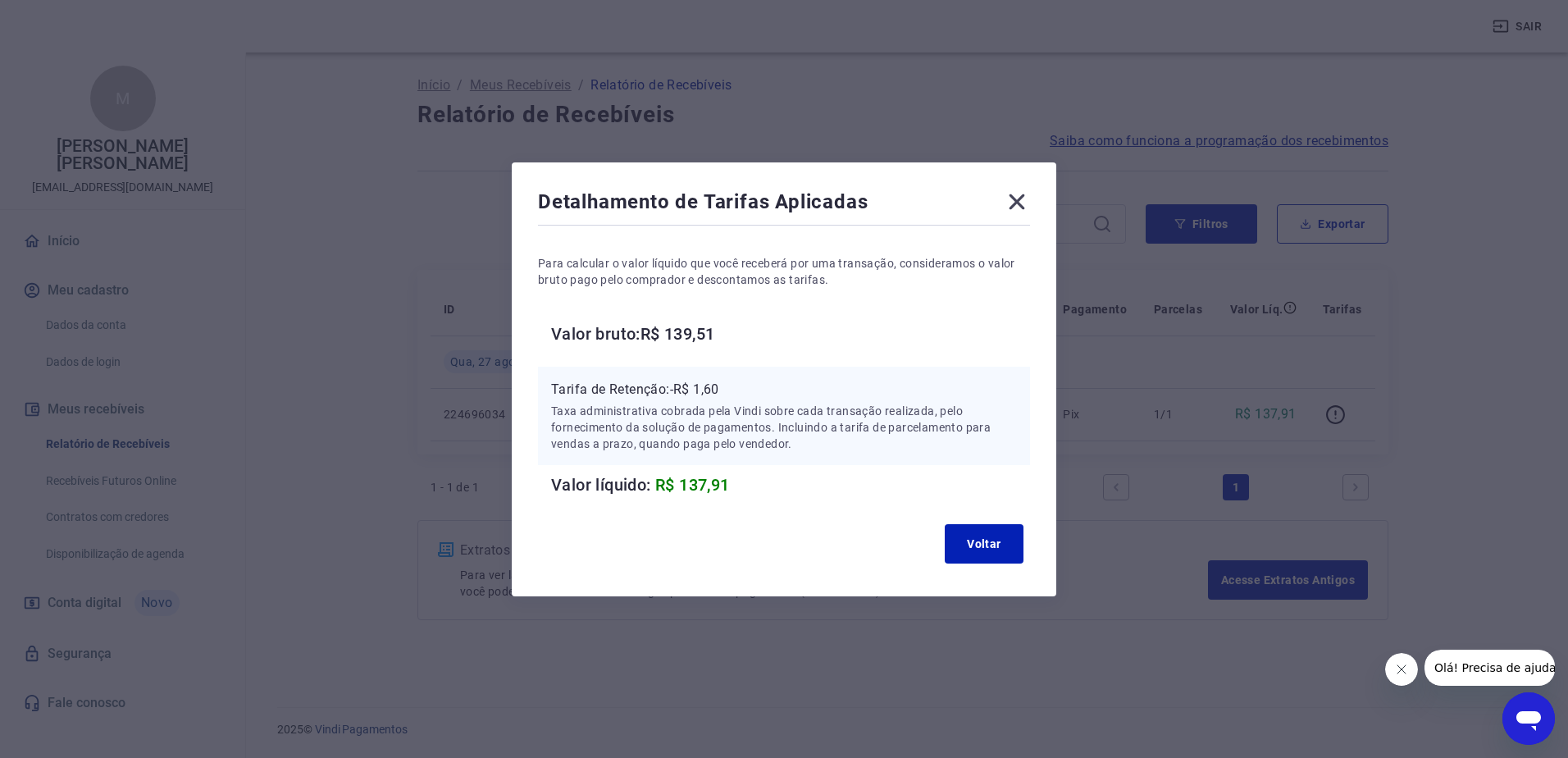
click at [1009, 204] on icon at bounding box center [1016, 202] width 26 height 26
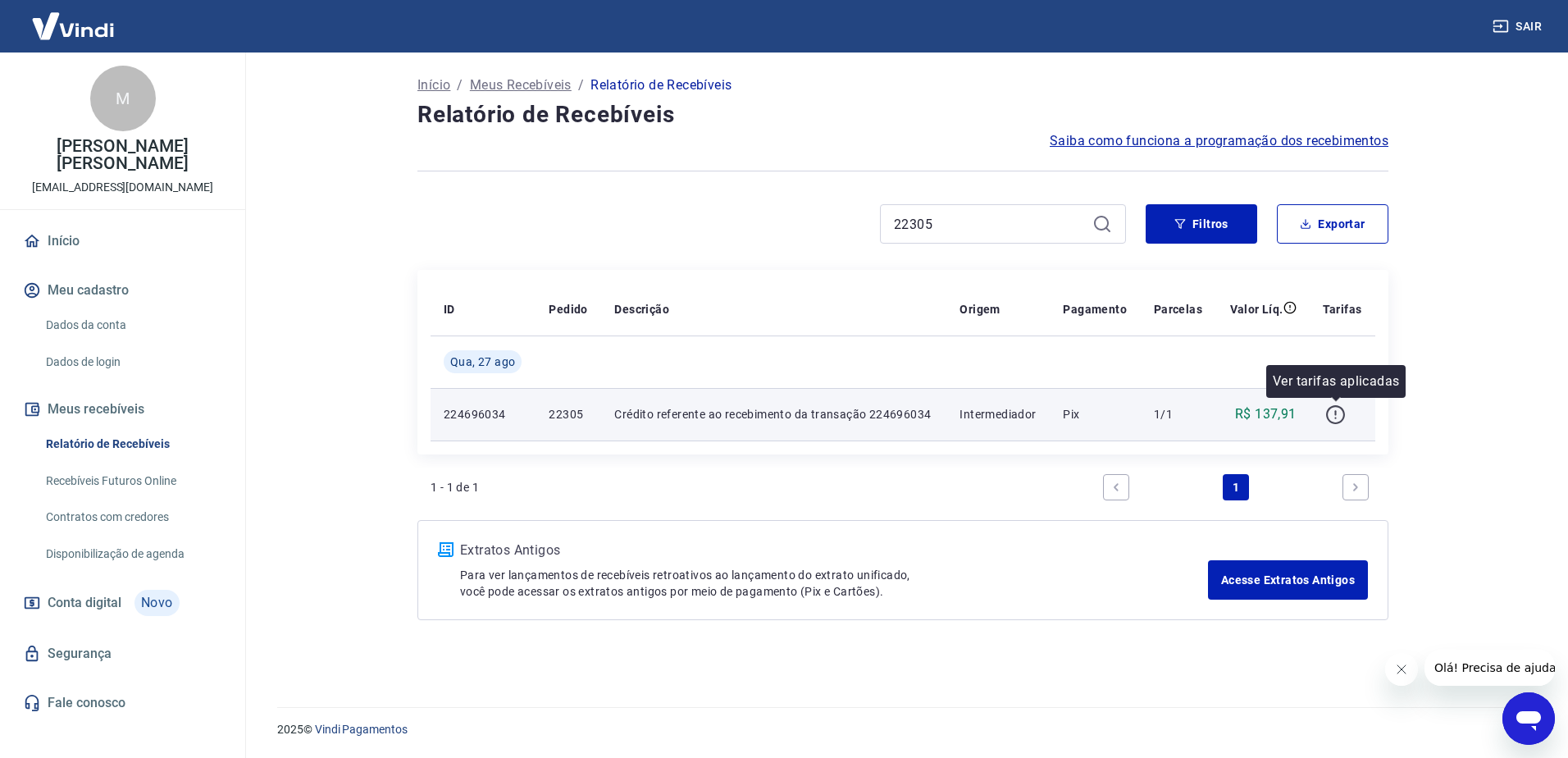
click at [1334, 414] on icon "button" at bounding box center [1334, 414] width 20 height 20
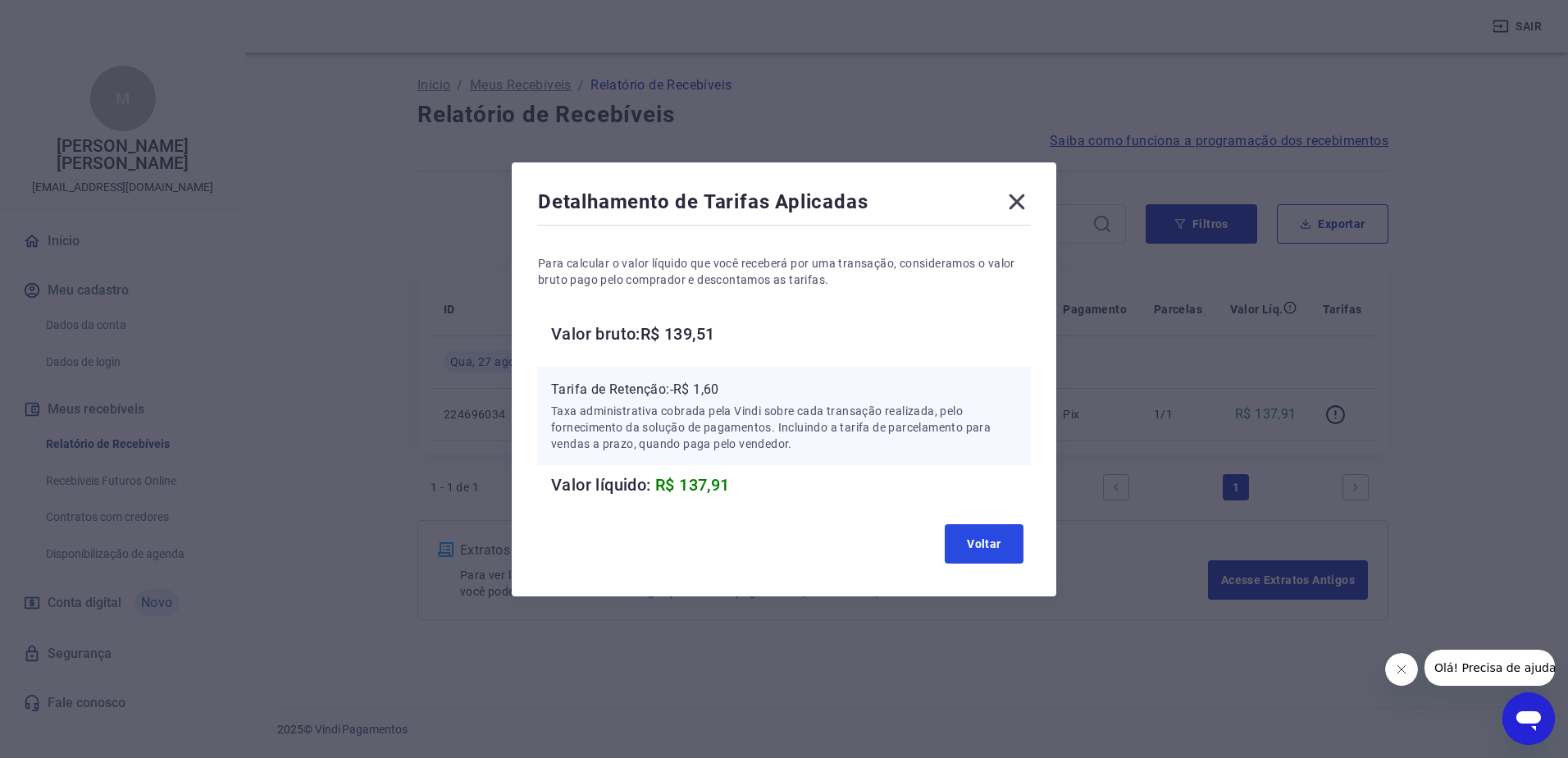
click at [998, 537] on button "Voltar" at bounding box center [984, 544] width 79 height 39
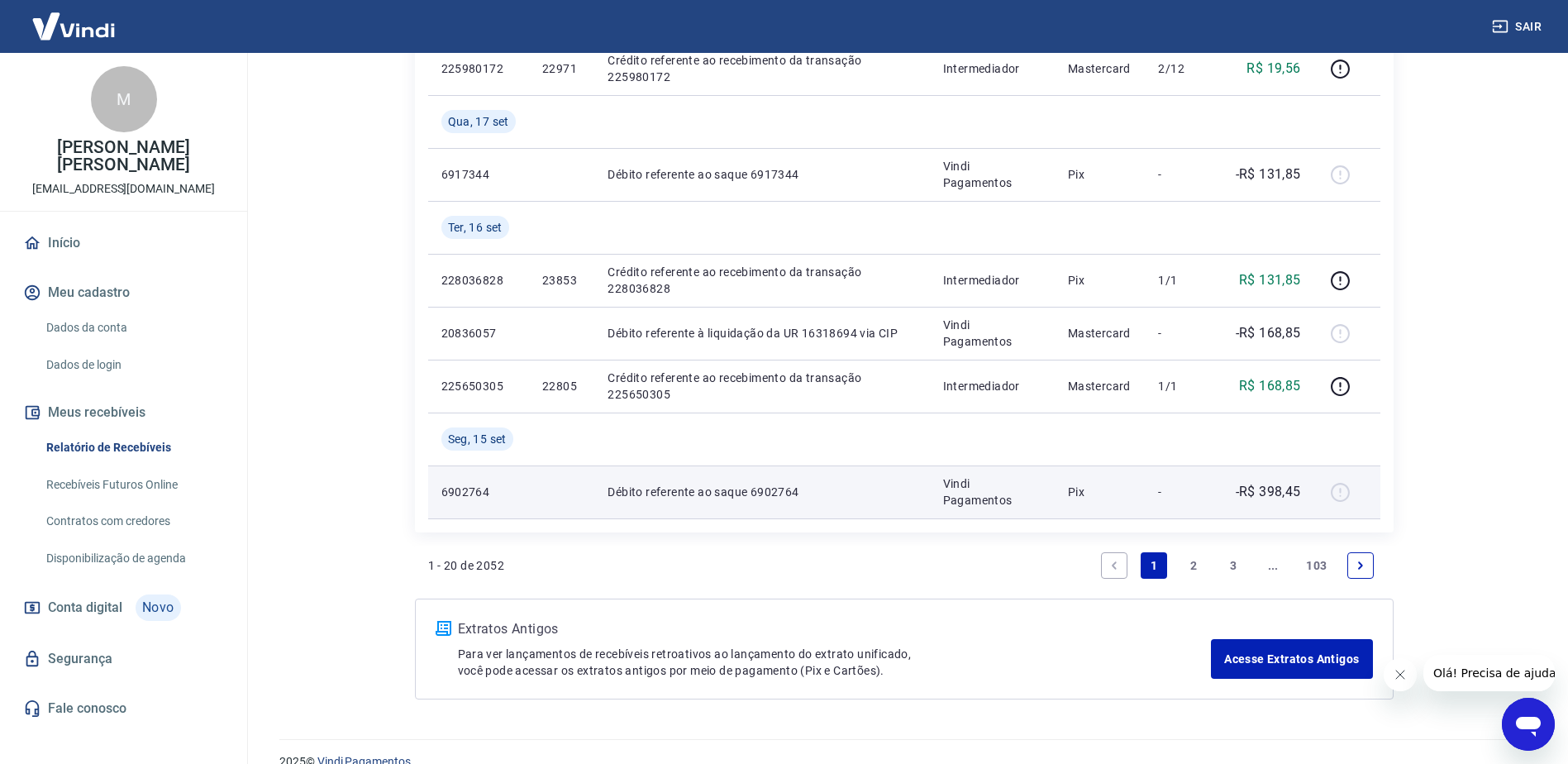
scroll to position [1117, 0]
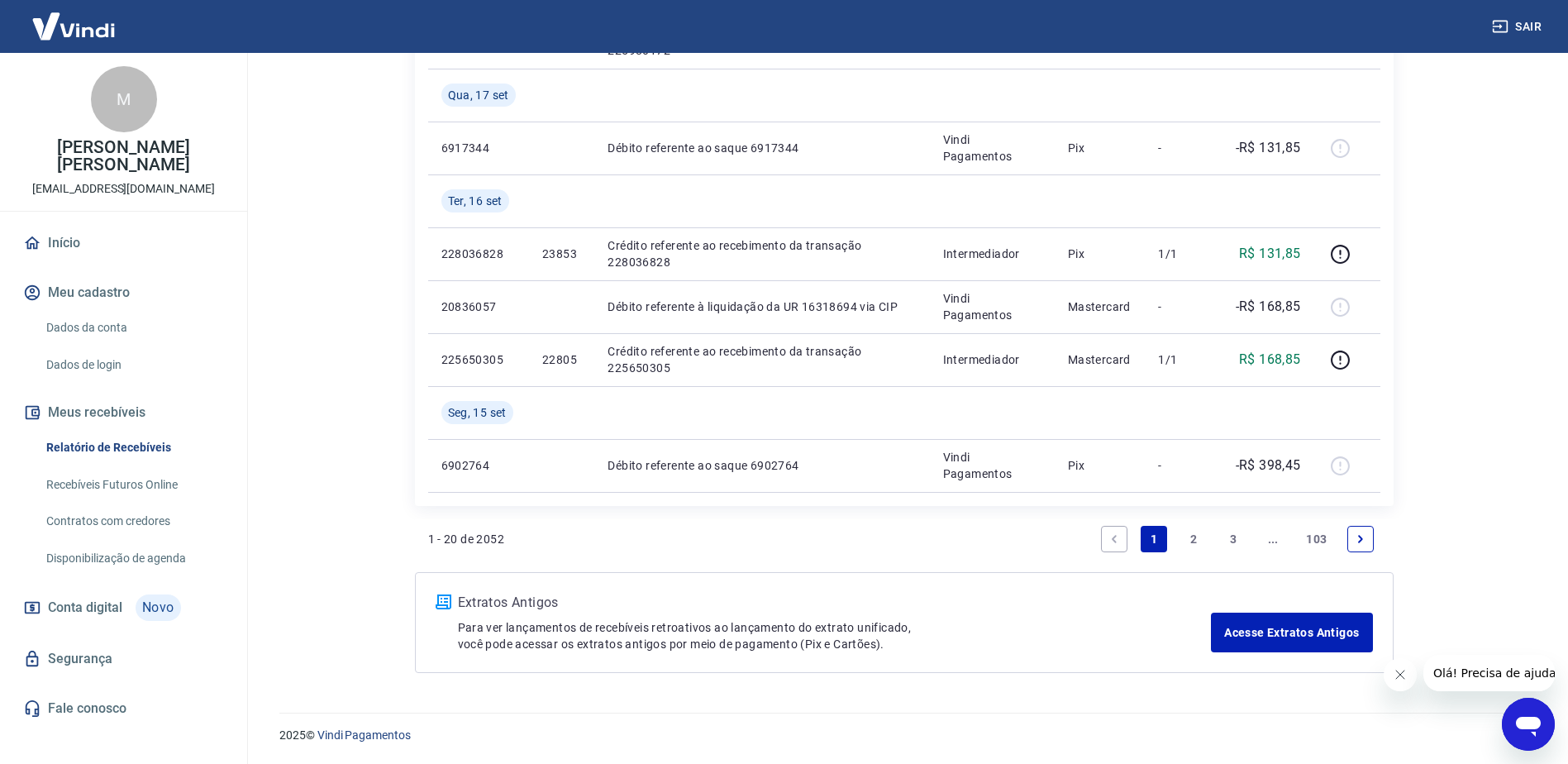
click at [1364, 539] on icon "Next page" at bounding box center [1361, 539] width 12 height 12
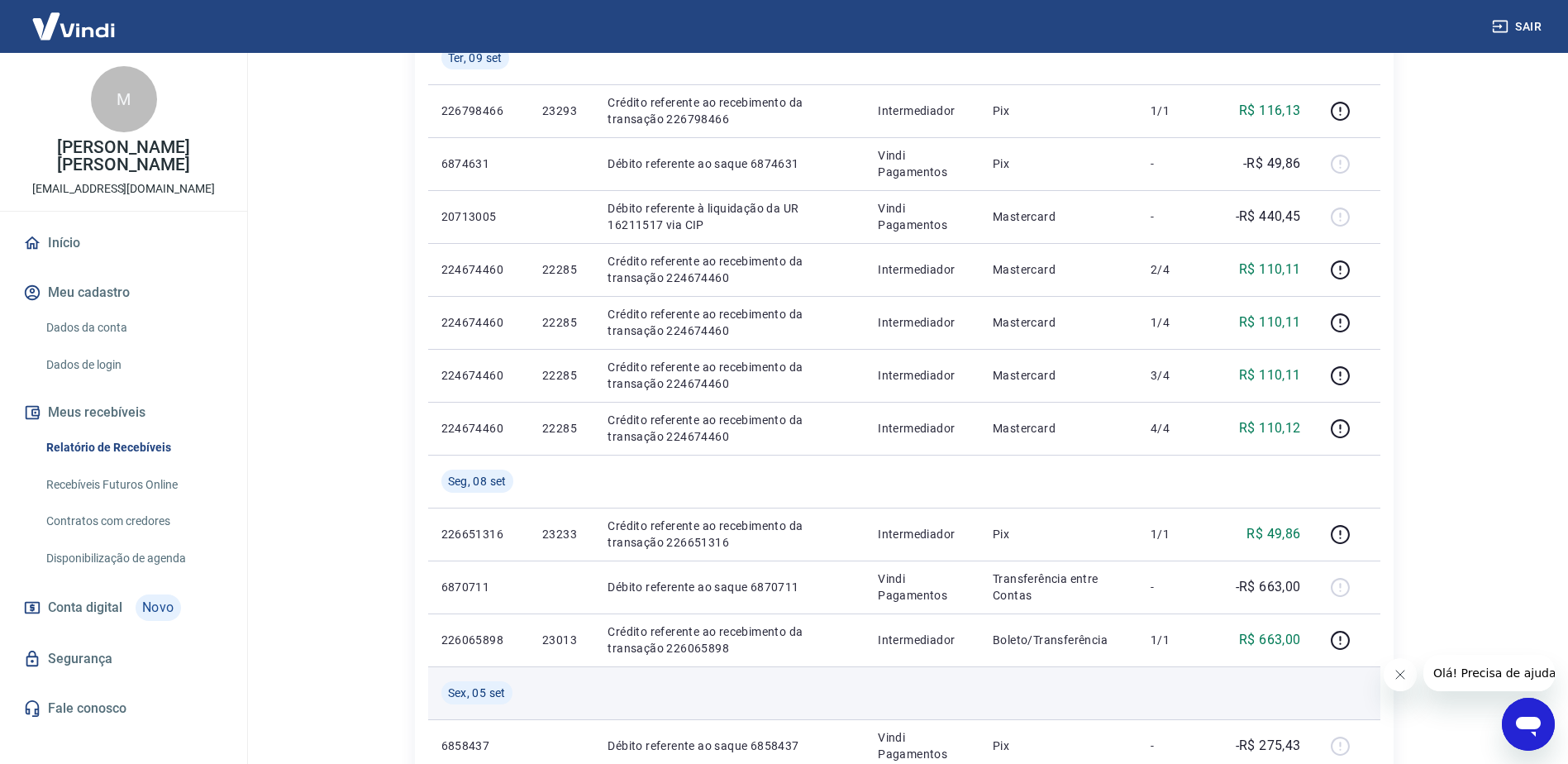
scroll to position [662, 0]
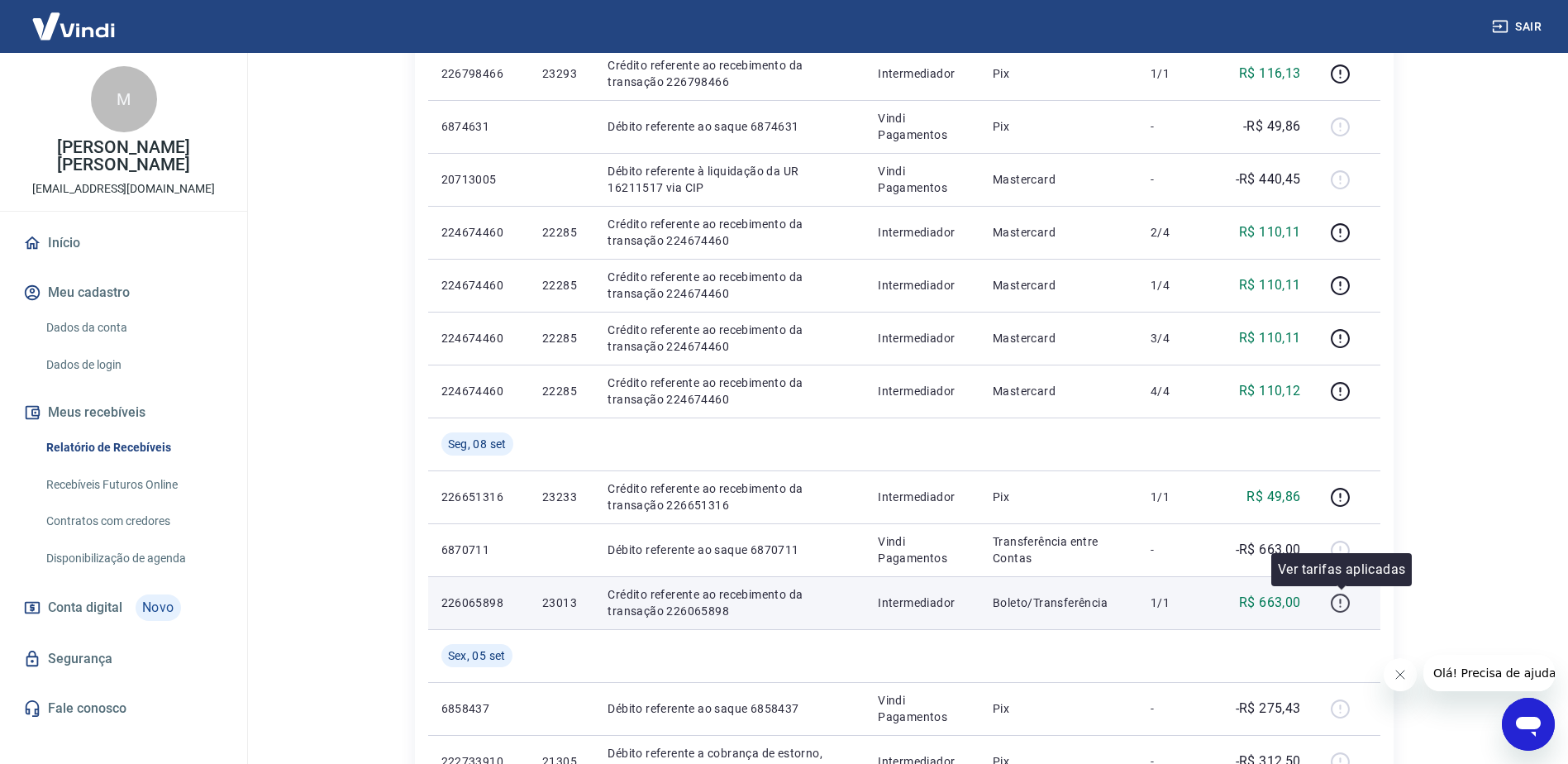
click at [1343, 613] on icon "button" at bounding box center [1340, 603] width 21 height 21
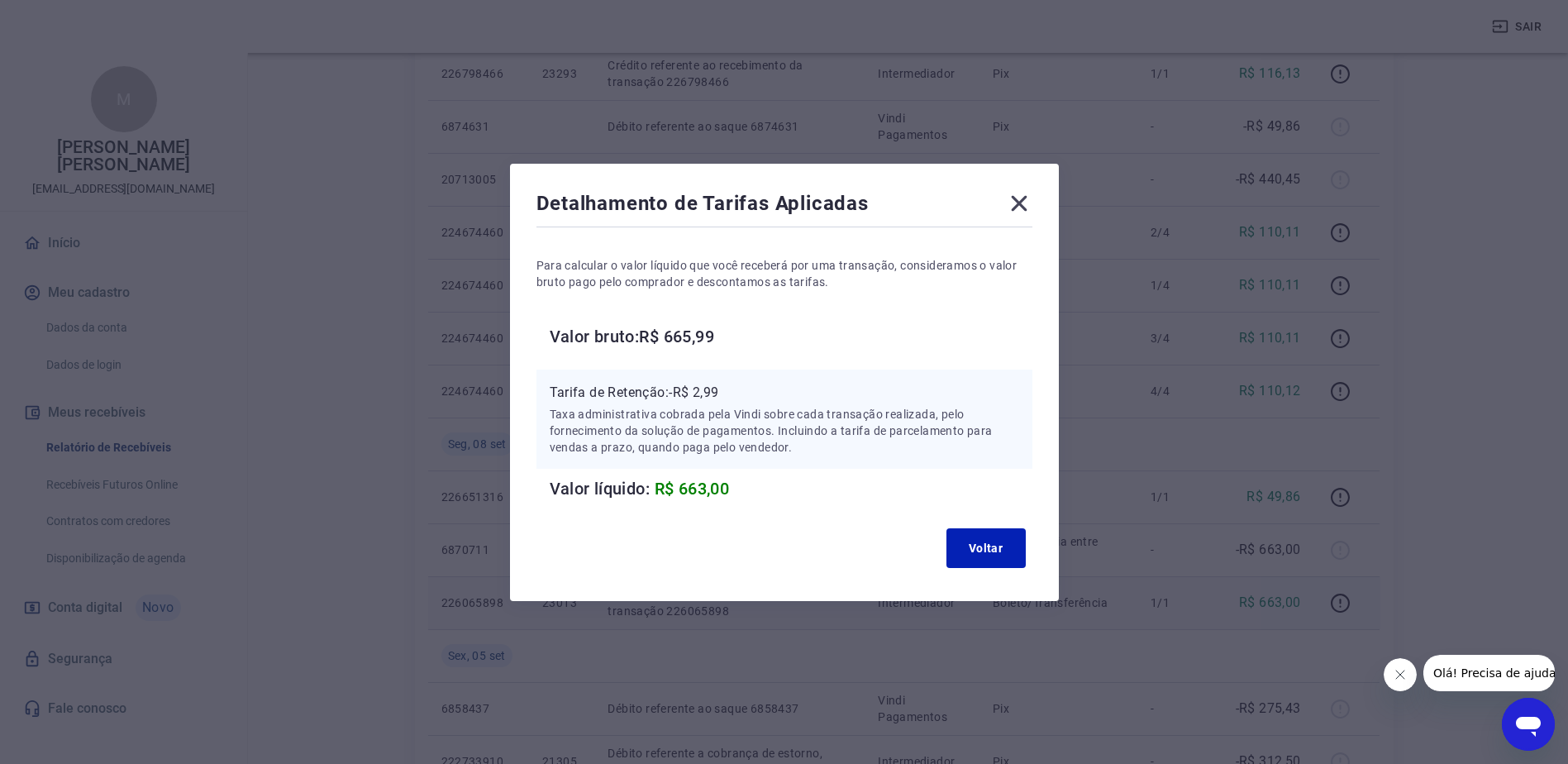
click at [1013, 196] on icon at bounding box center [1019, 203] width 27 height 27
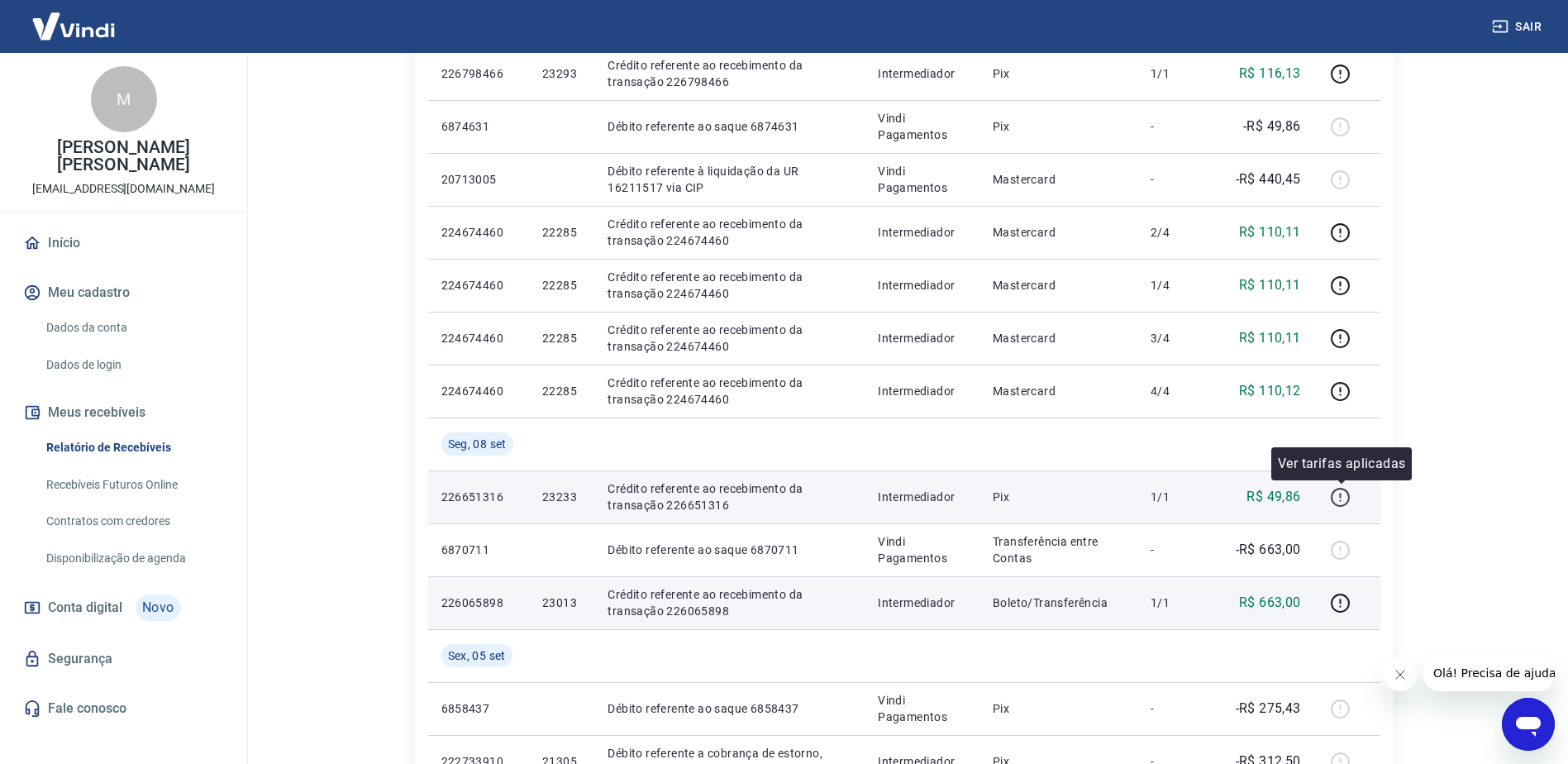
click at [1340, 501] on icon "button" at bounding box center [1340, 497] width 21 height 21
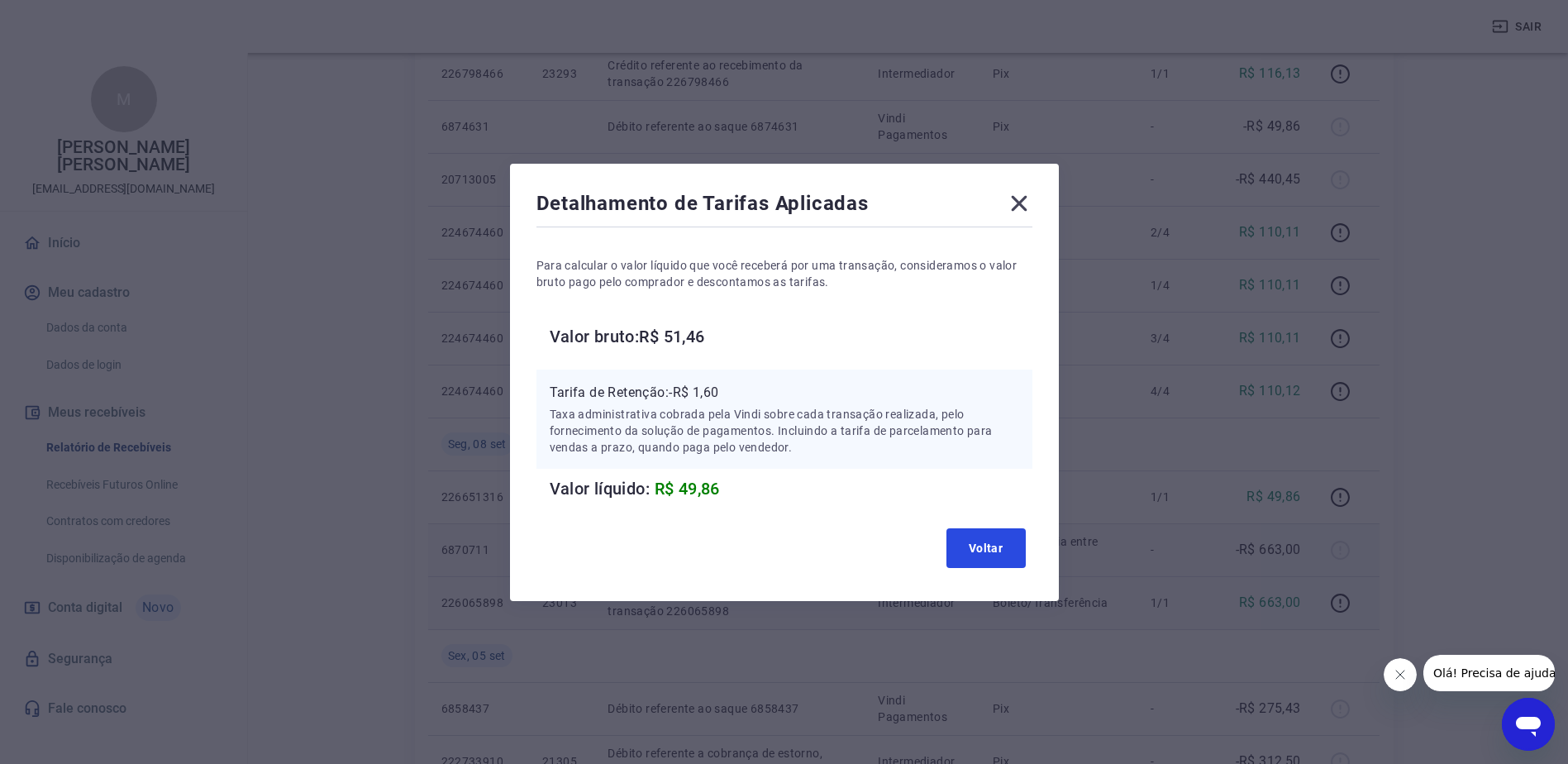
click at [998, 541] on button "Voltar" at bounding box center [986, 548] width 80 height 39
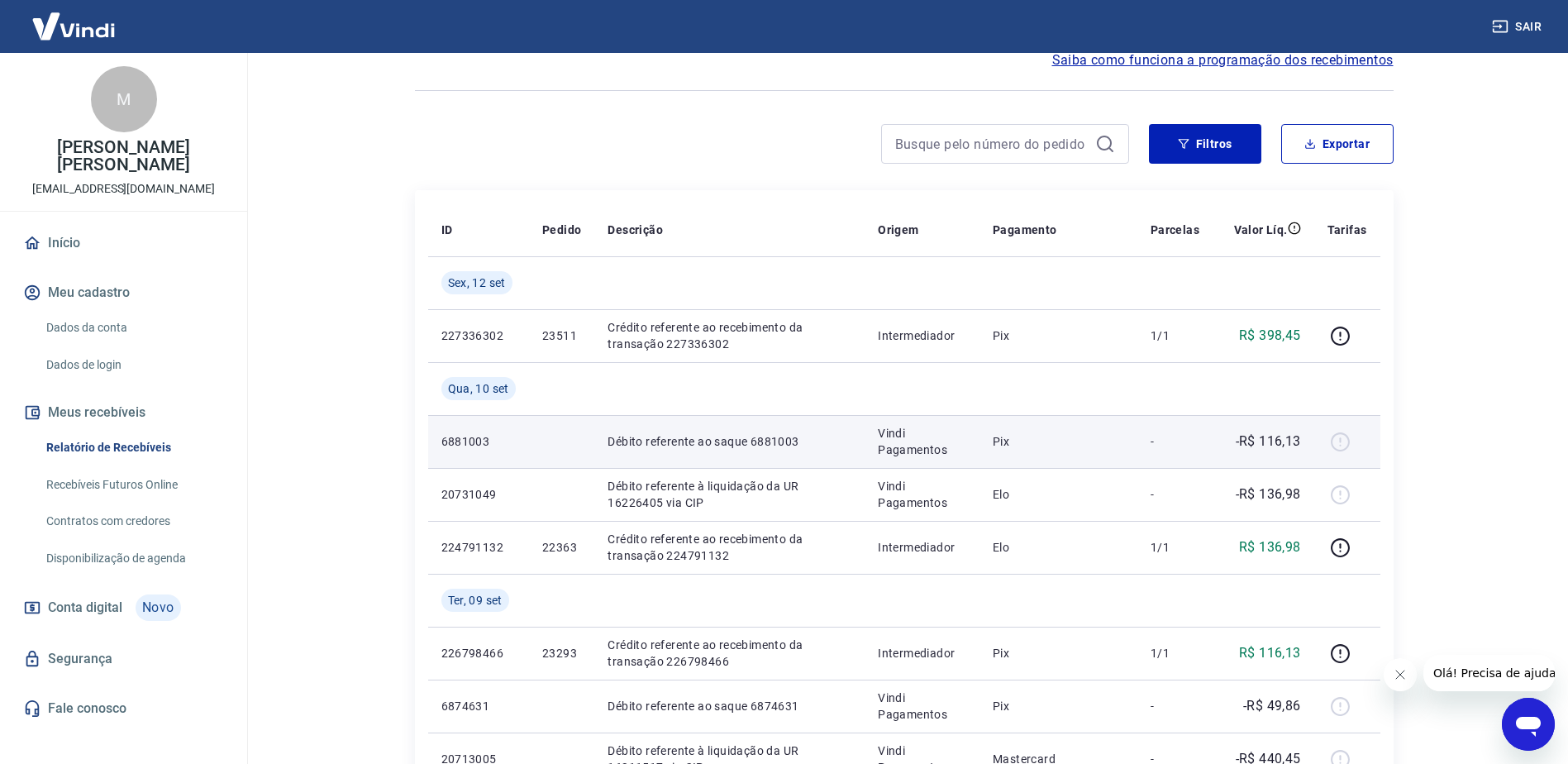
scroll to position [0, 0]
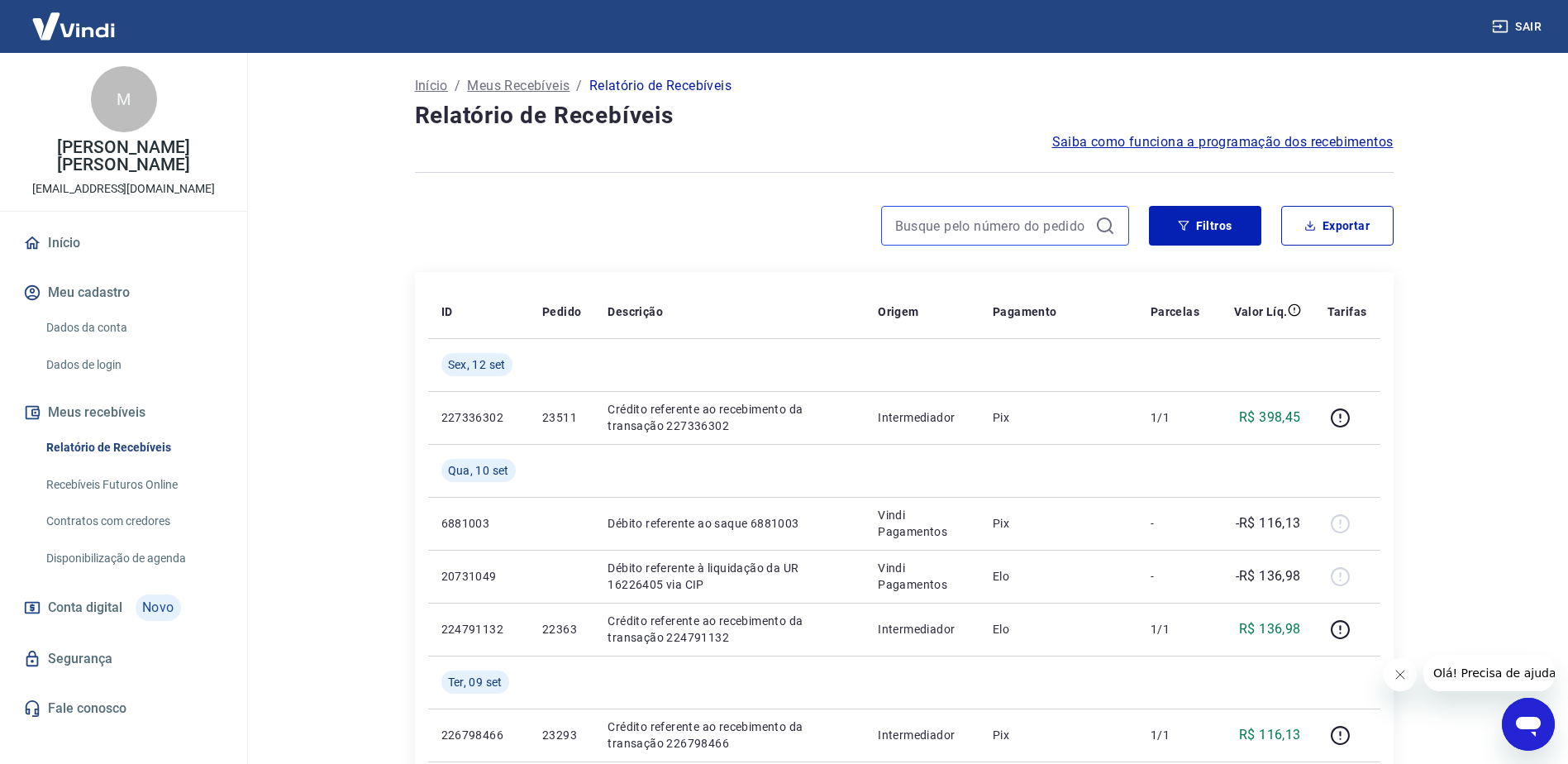
click at [1037, 228] on input at bounding box center [992, 225] width 193 height 25
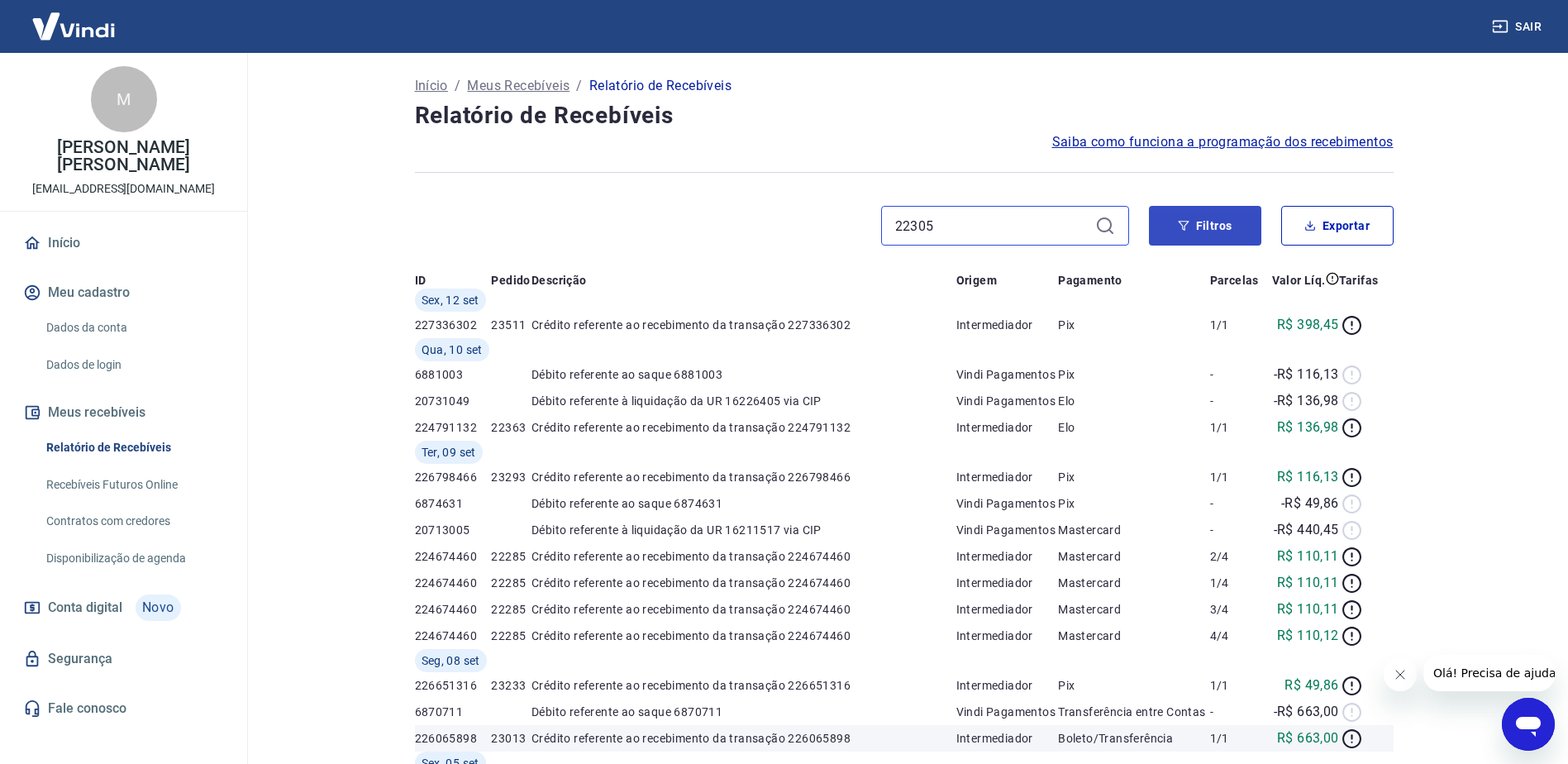
type input "22305"
click at [1211, 223] on button "Filtros" at bounding box center [1205, 226] width 112 height 39
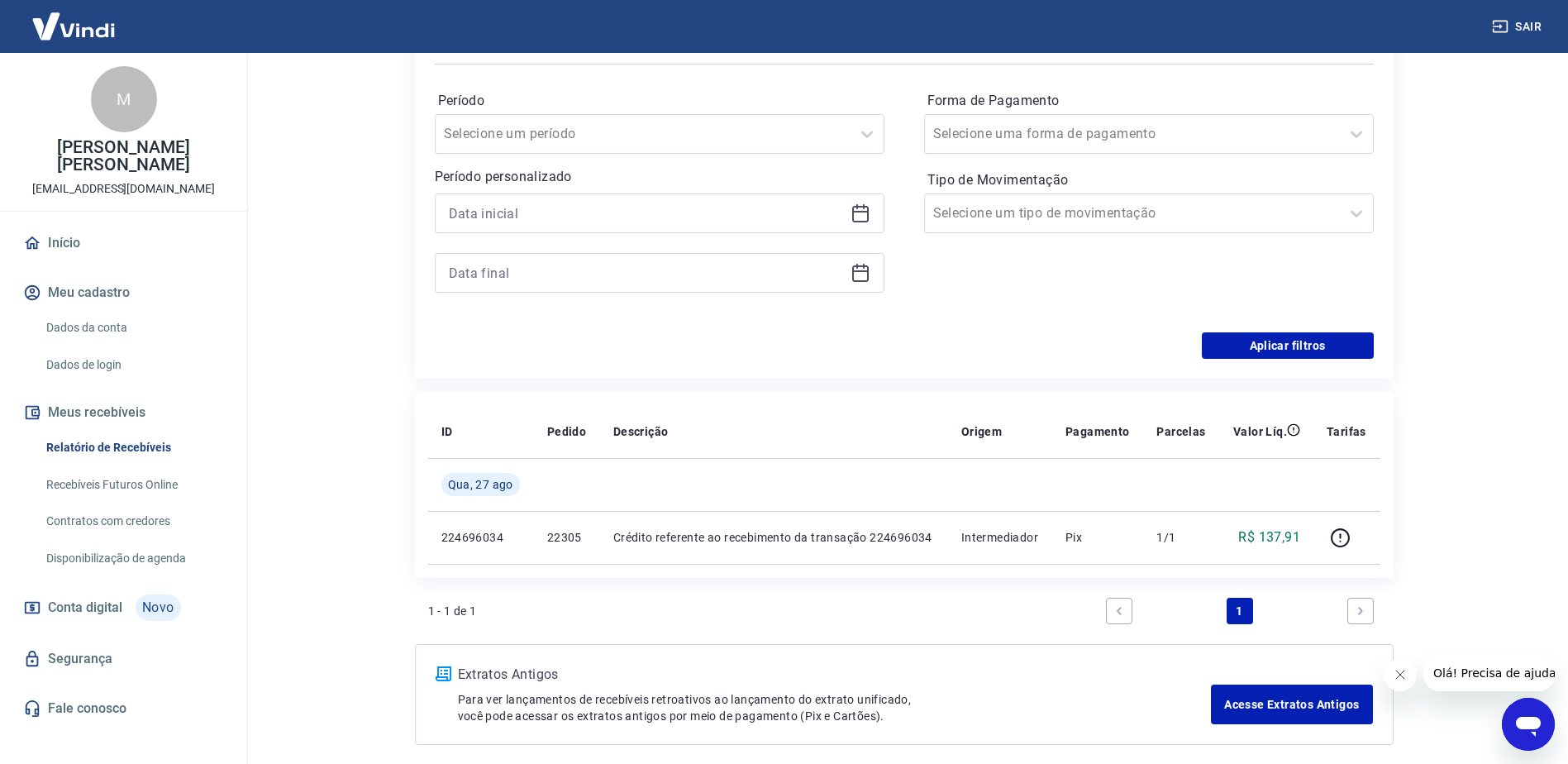
scroll to position [248, 0]
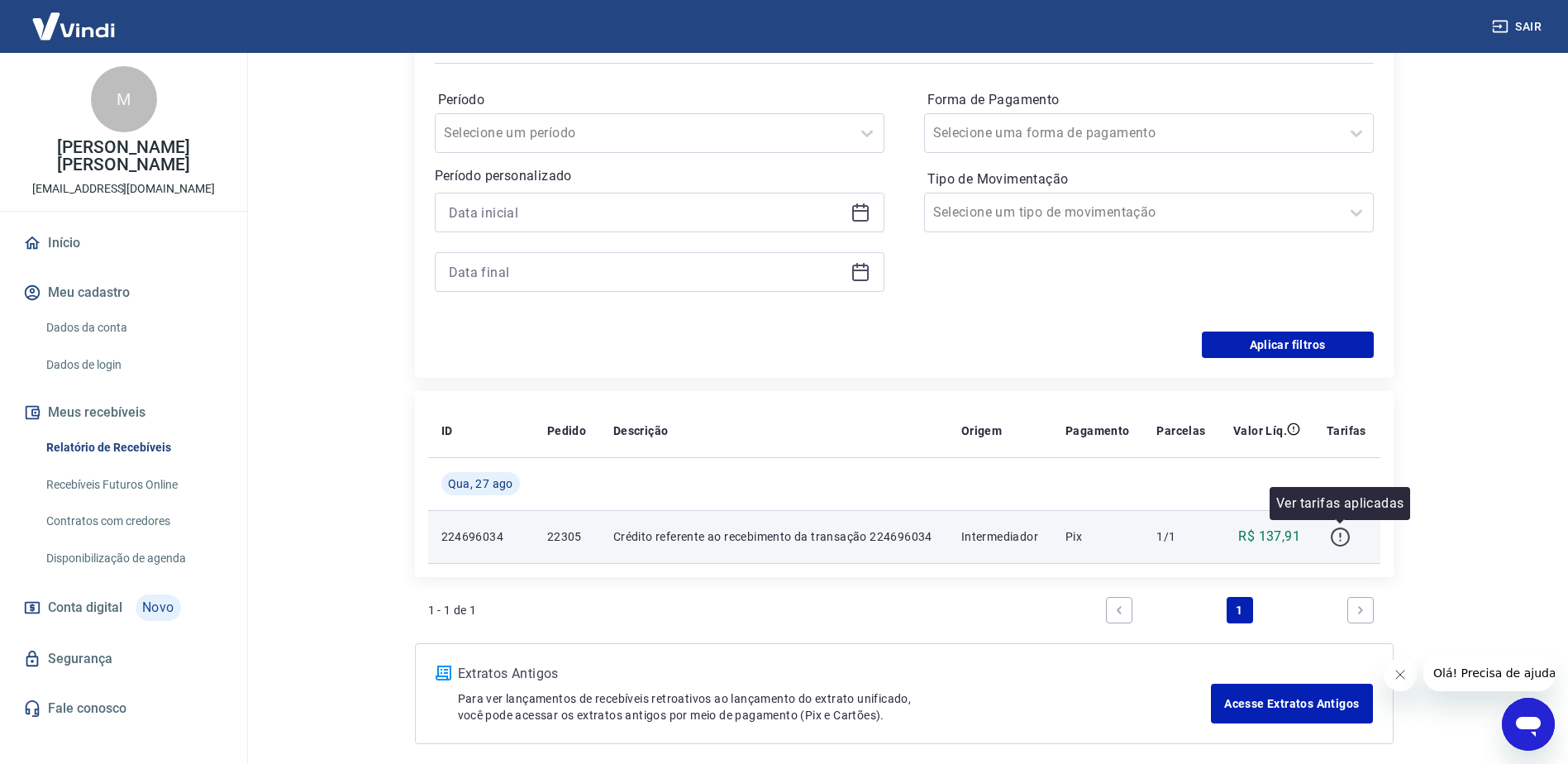
click at [1338, 537] on icon "button" at bounding box center [1340, 536] width 21 height 21
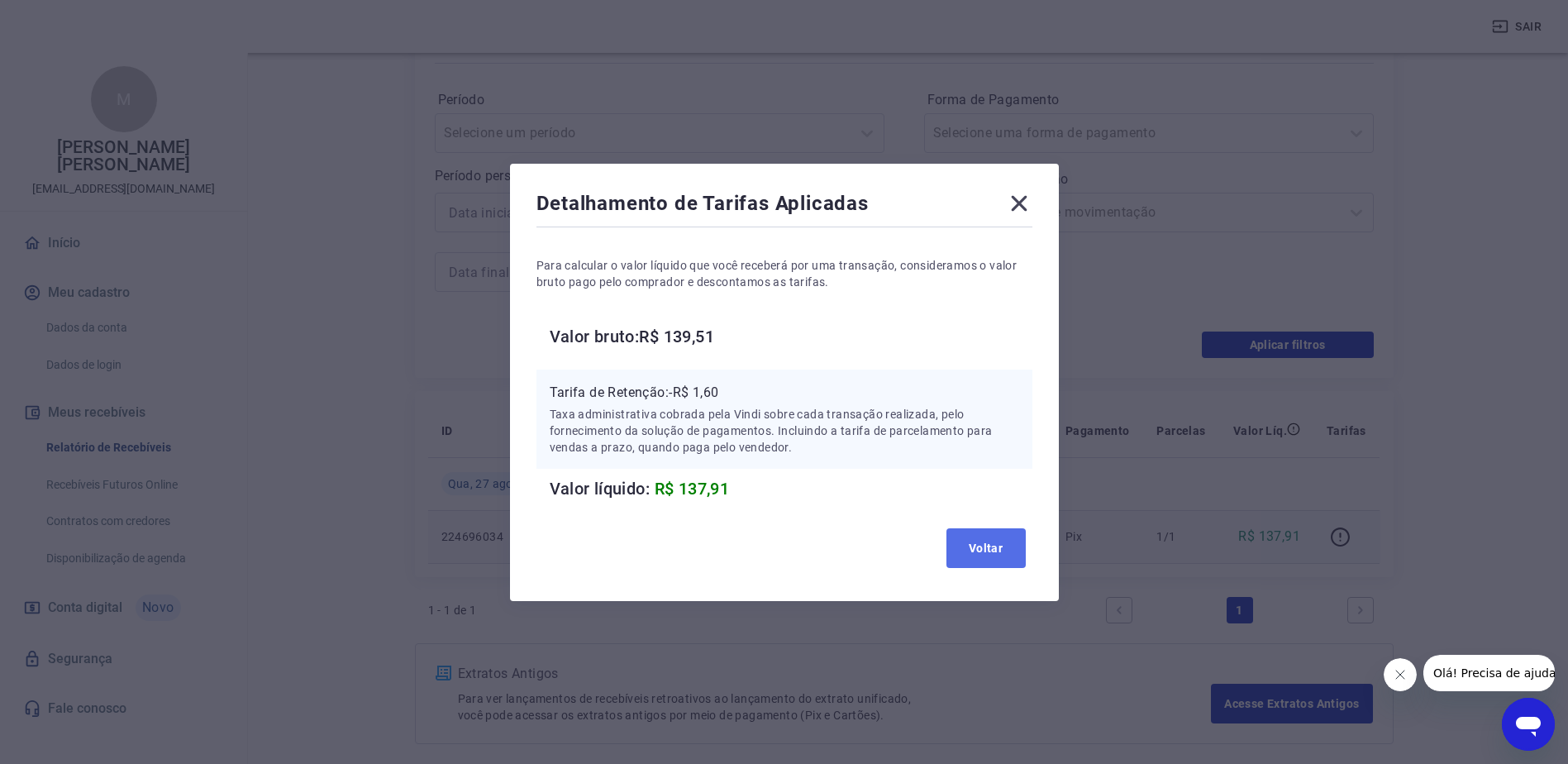
click at [1006, 554] on button "Voltar" at bounding box center [986, 548] width 80 height 39
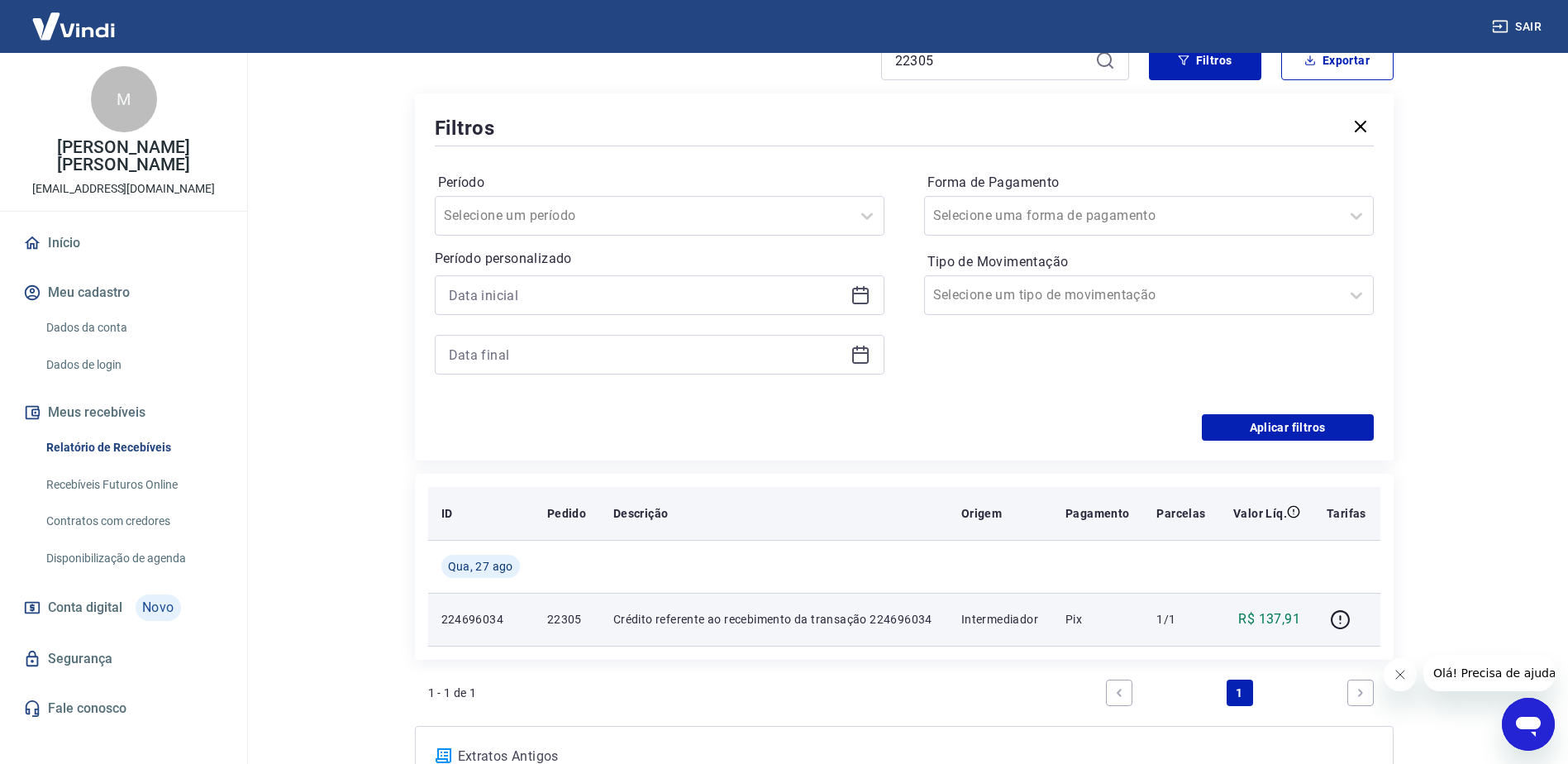
scroll to position [0, 0]
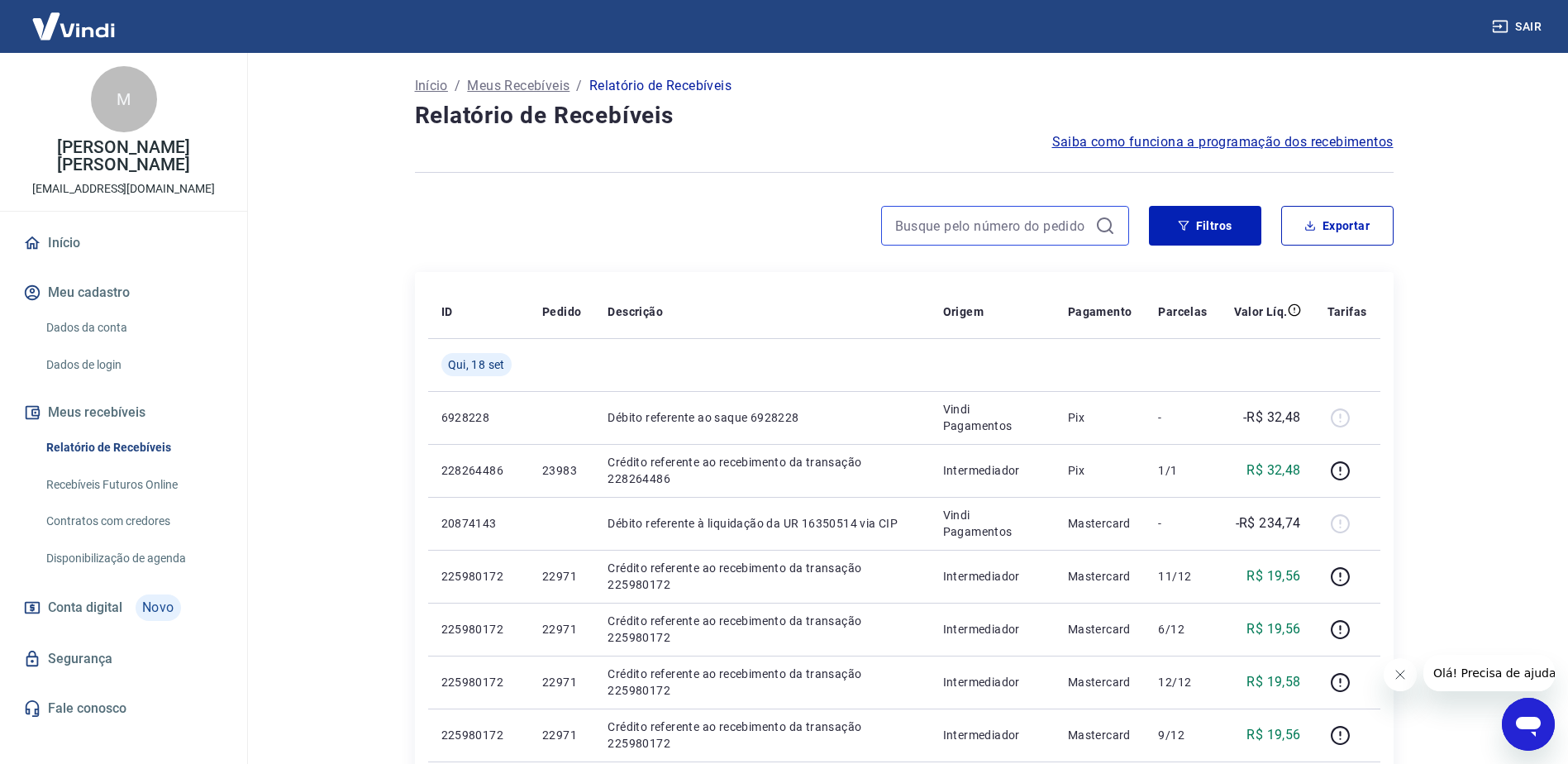
click at [1032, 228] on input at bounding box center [992, 225] width 193 height 25
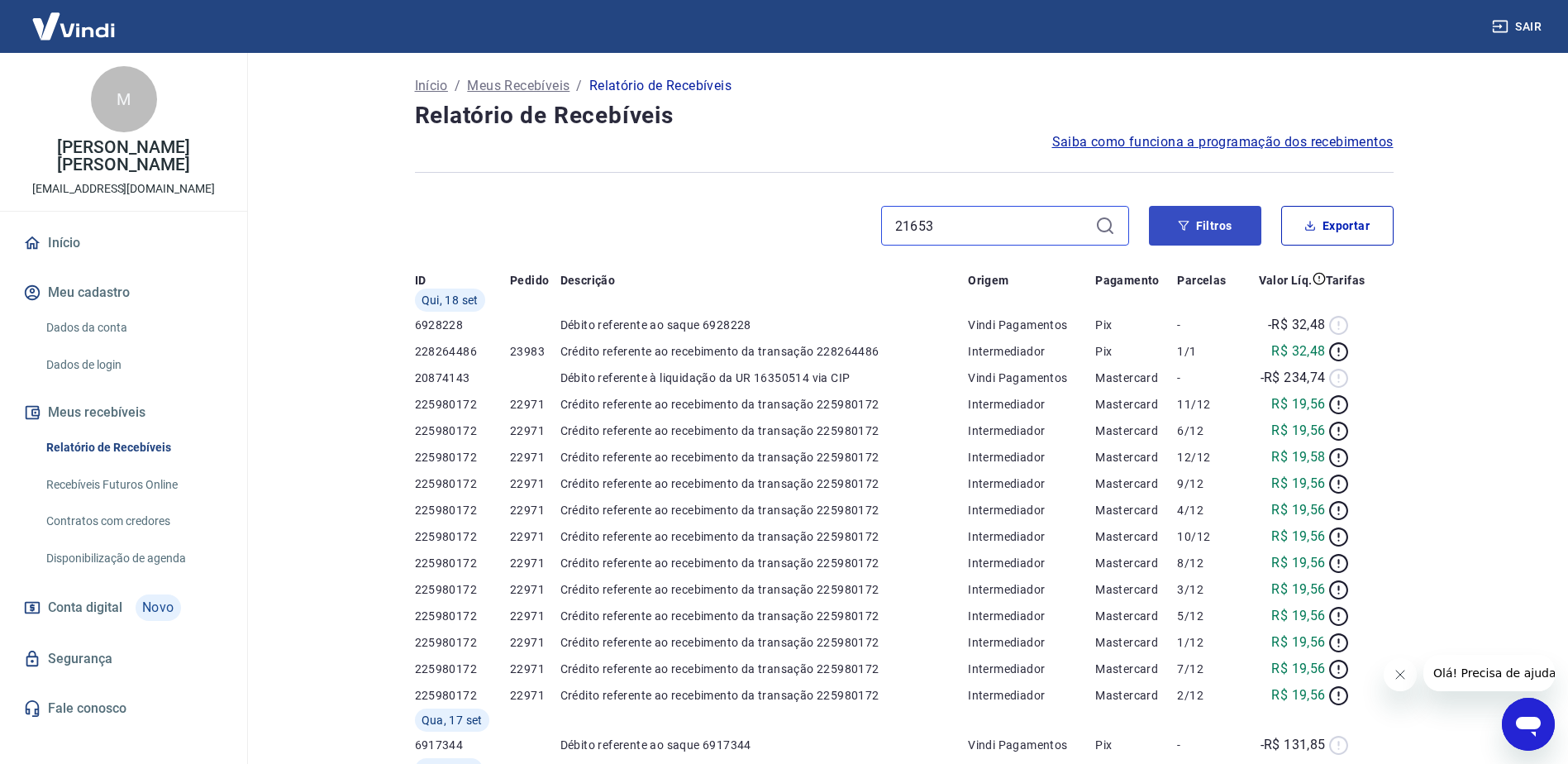
type input "21653"
click at [1212, 222] on button "Filtros" at bounding box center [1205, 226] width 112 height 39
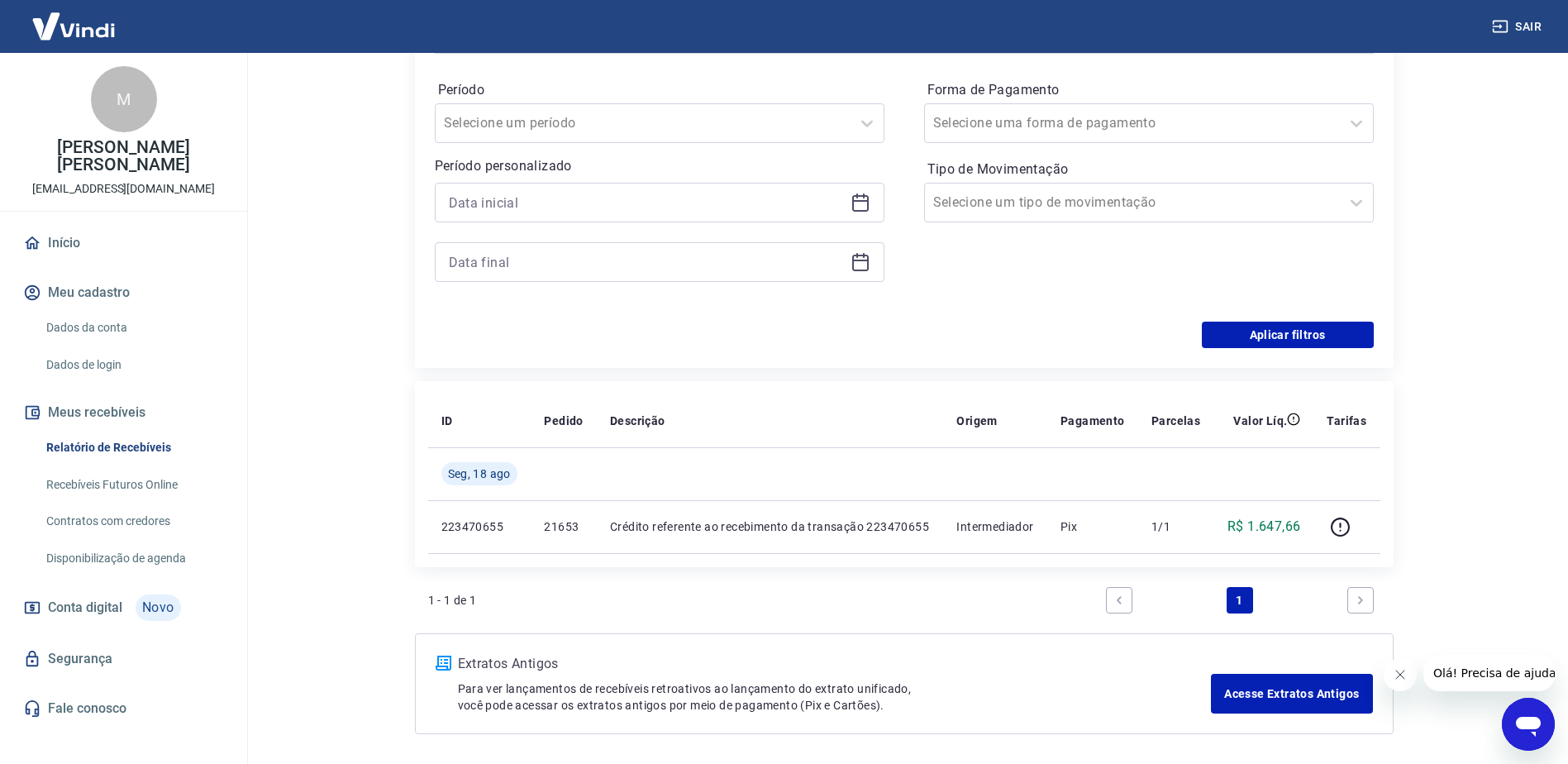
scroll to position [319, 0]
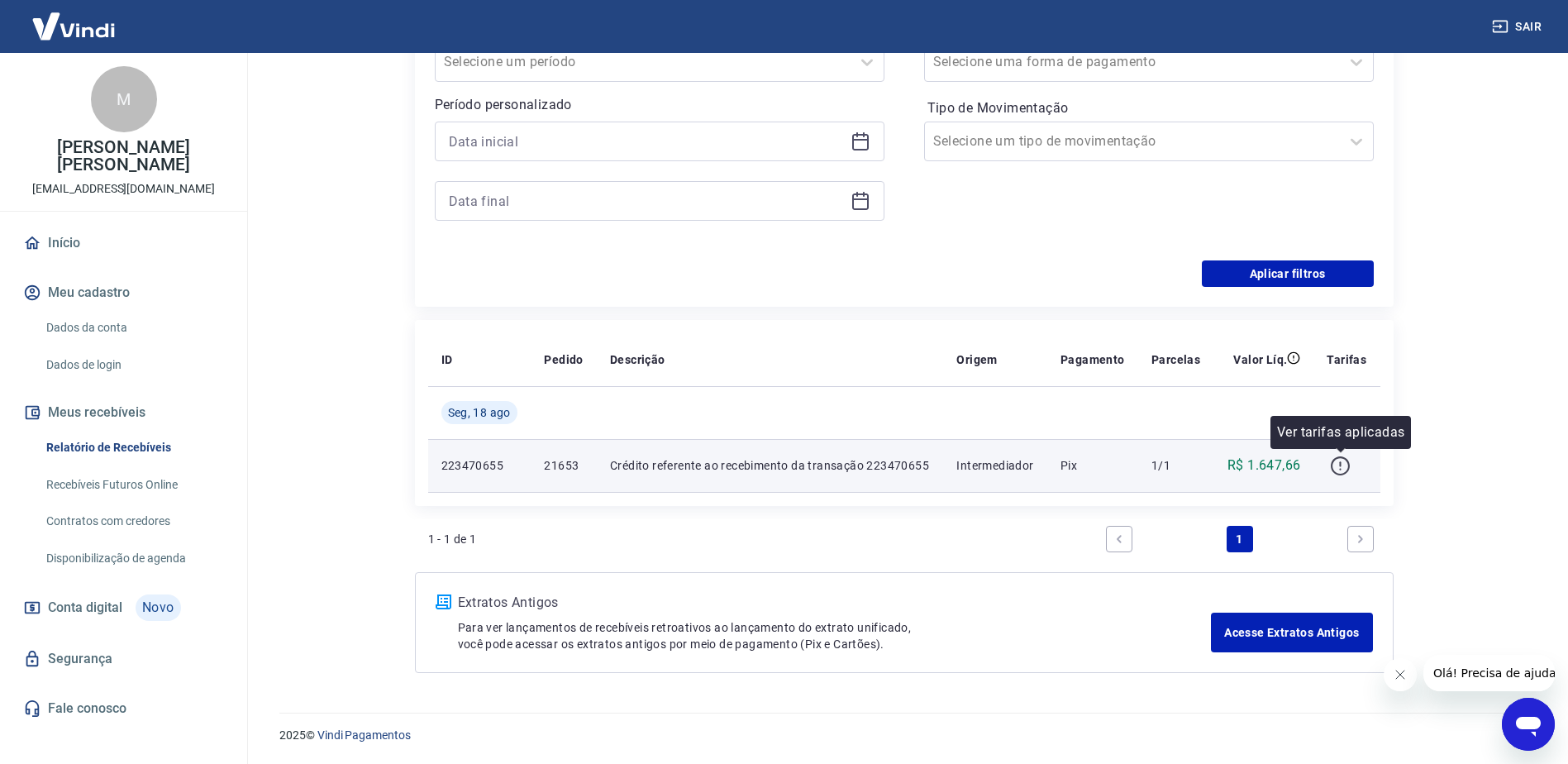
click at [1338, 465] on icon "button" at bounding box center [1340, 465] width 21 height 21
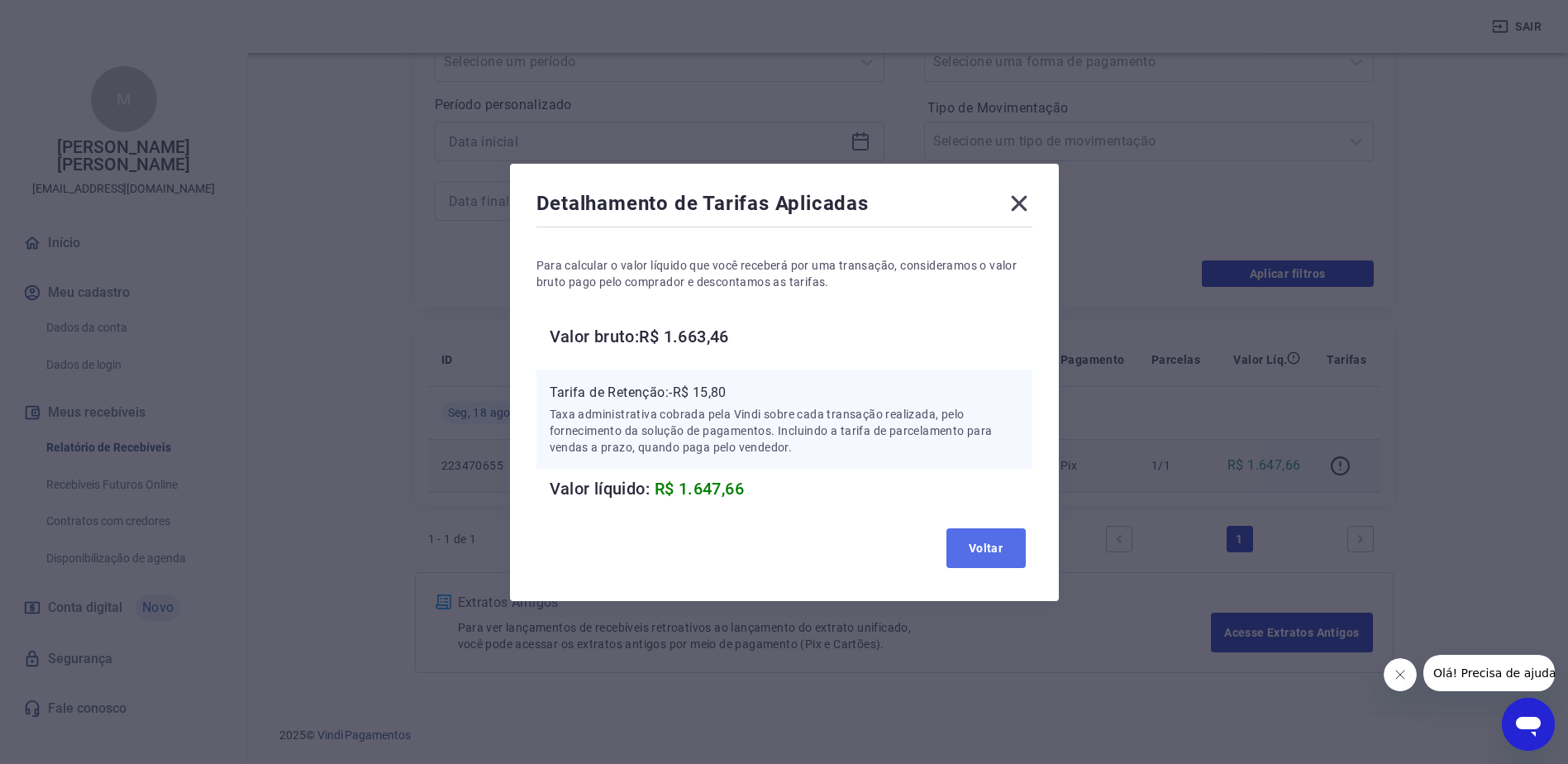
drag, startPoint x: 996, startPoint y: 549, endPoint x: 1000, endPoint y: 557, distance: 8.9
click at [996, 550] on button "Voltar" at bounding box center [986, 548] width 80 height 39
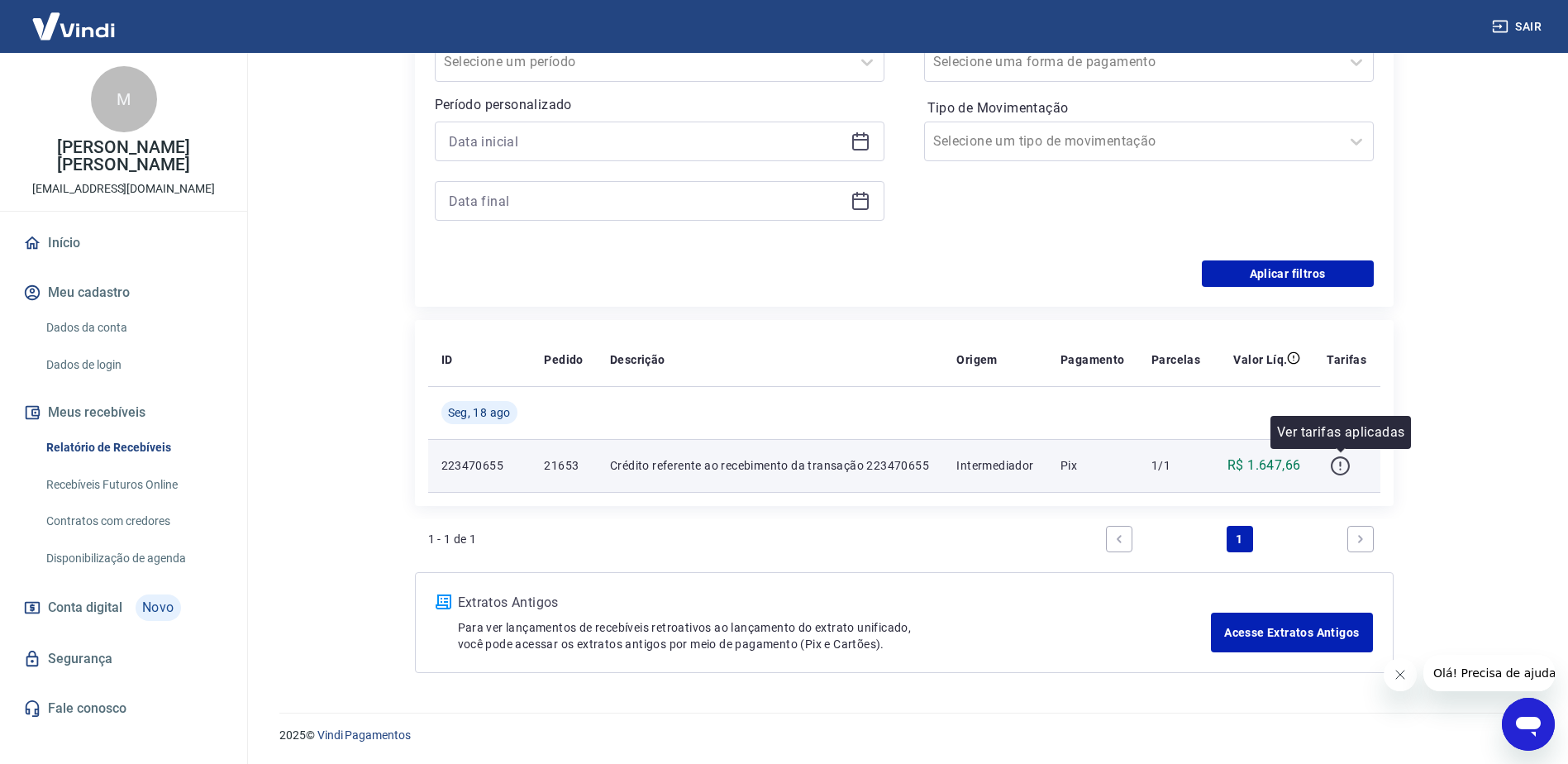
click at [1340, 464] on icon "button" at bounding box center [1340, 465] width 21 height 21
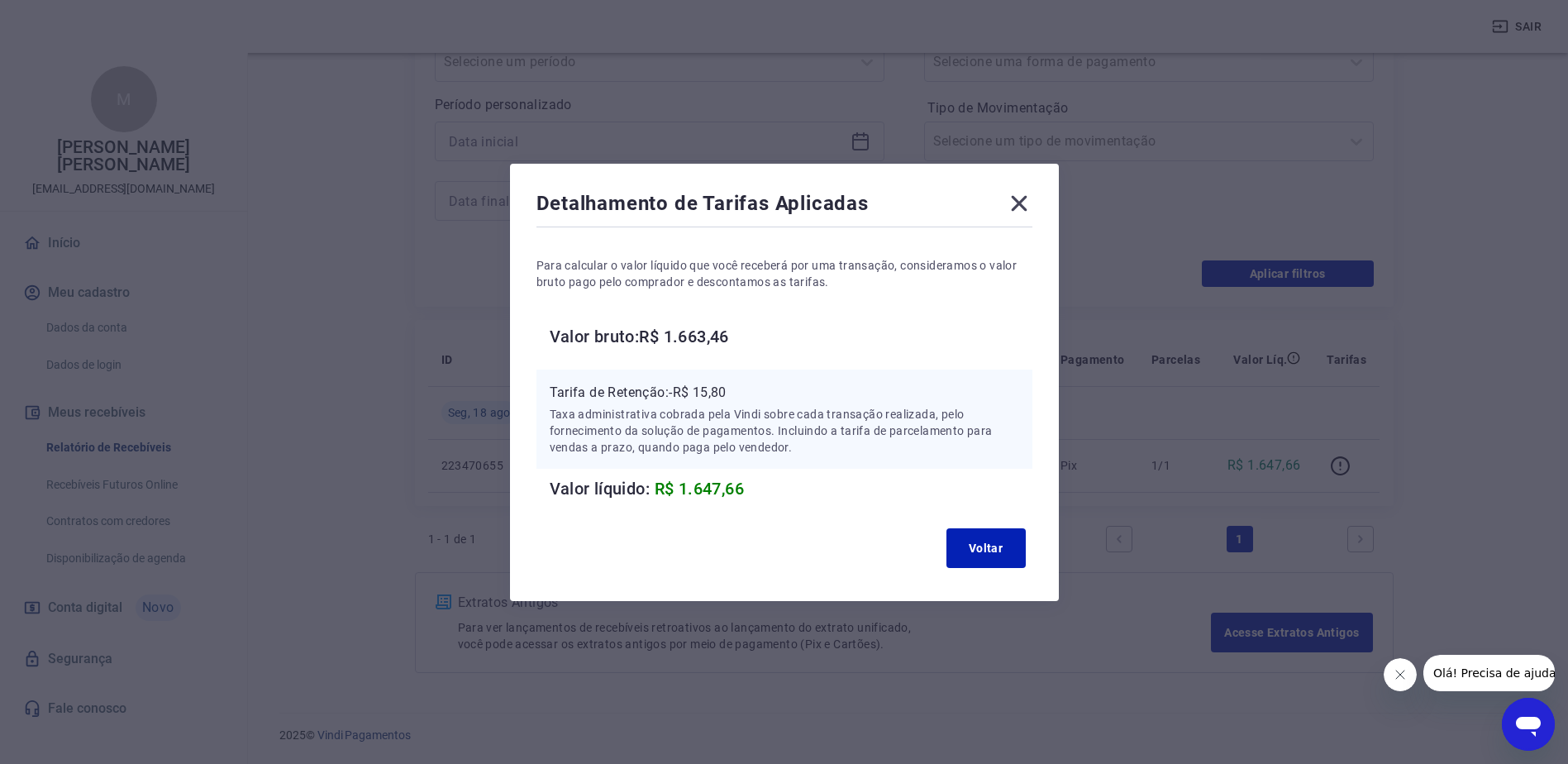
click at [1027, 204] on icon at bounding box center [1019, 203] width 27 height 27
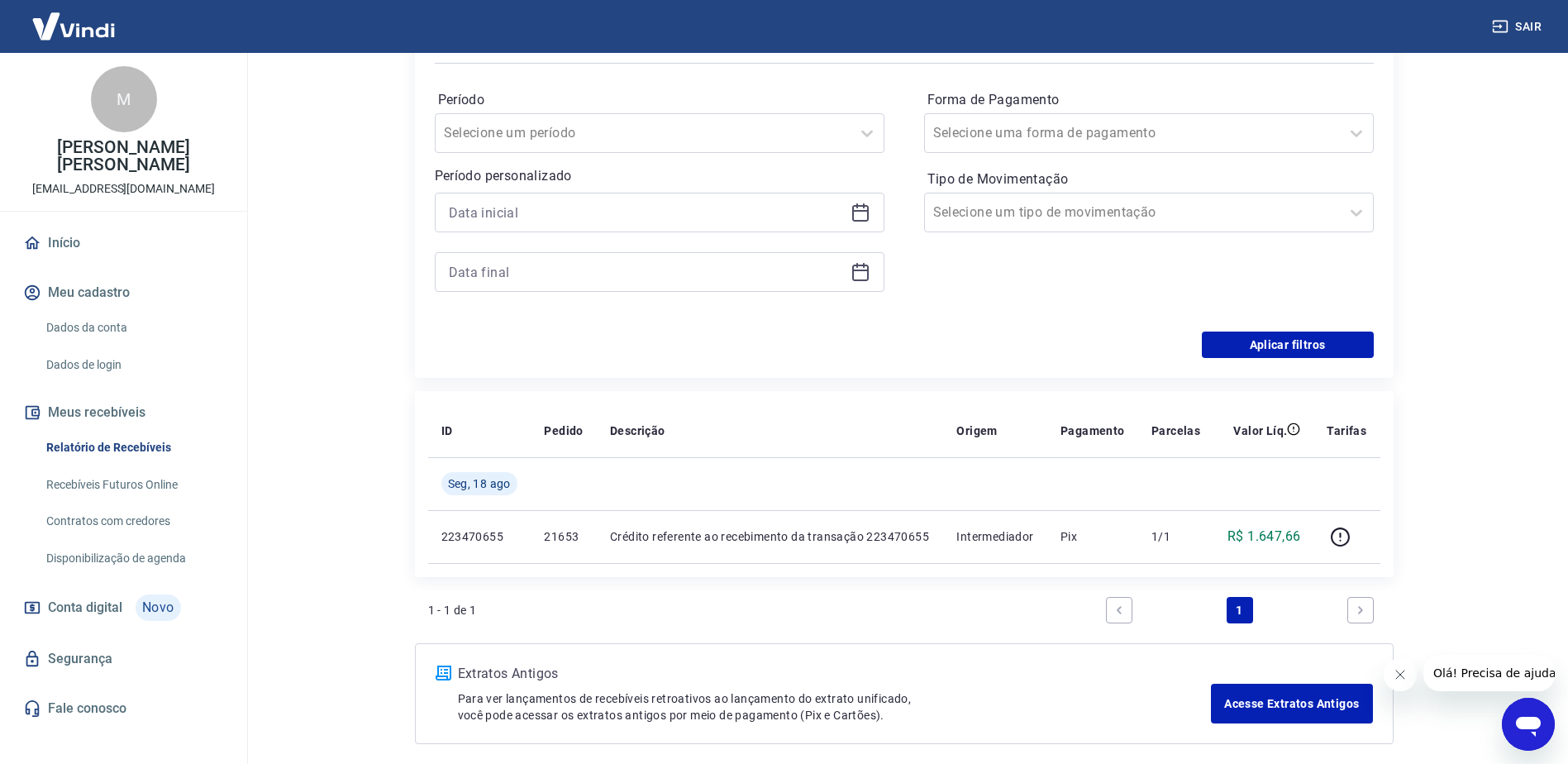
scroll to position [0, 0]
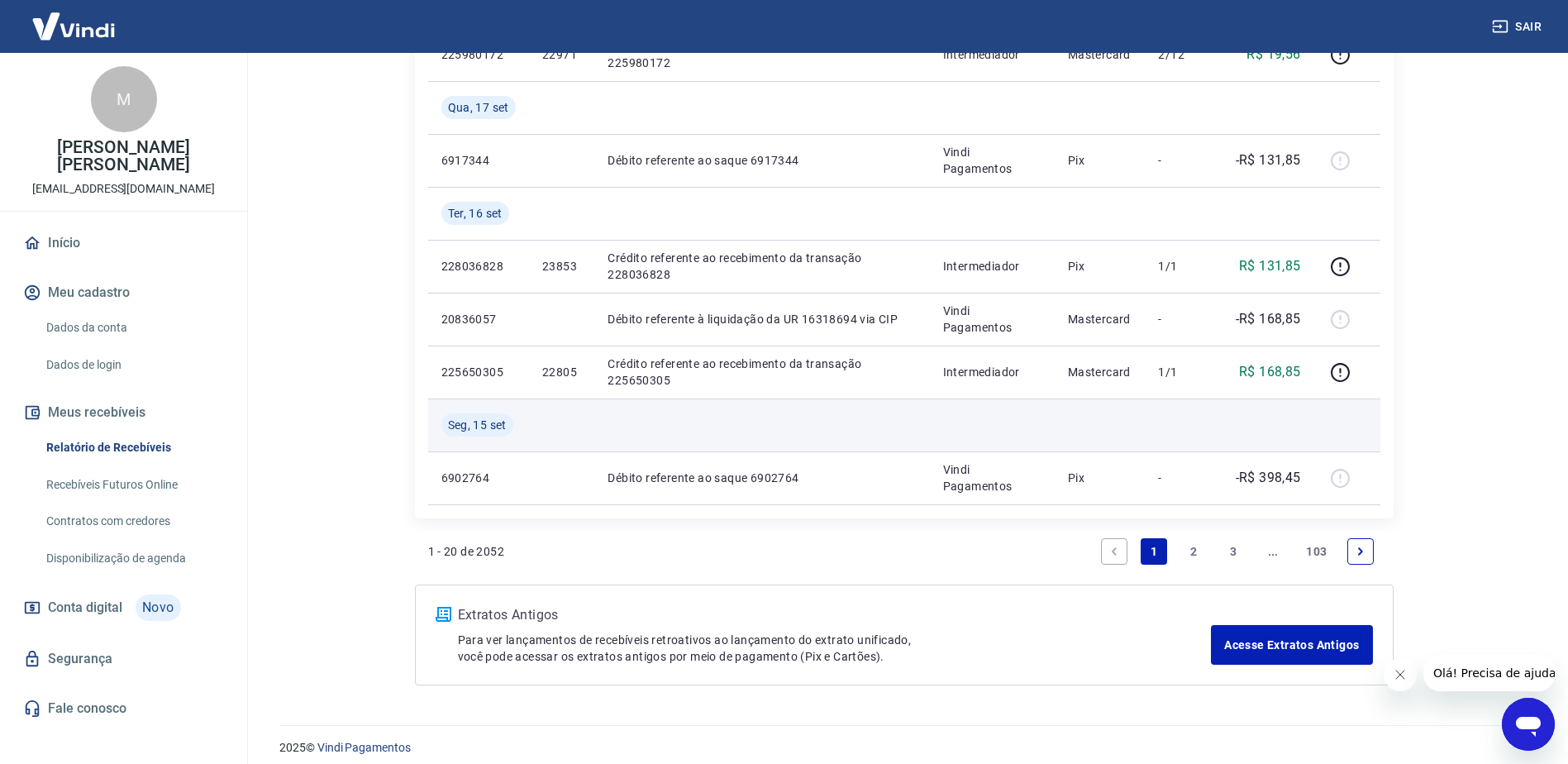
scroll to position [1117, 0]
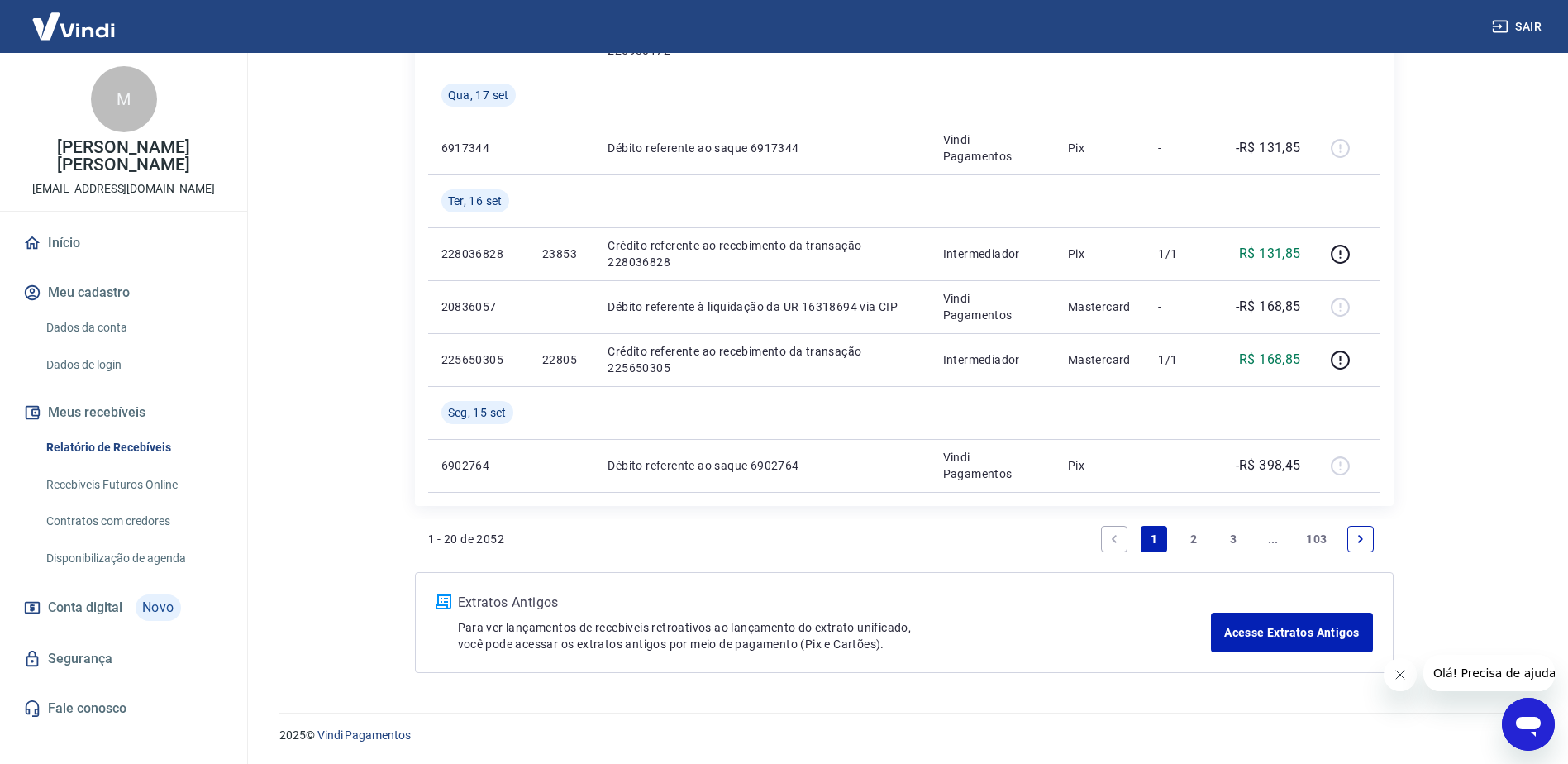
click at [1366, 540] on link "Next page" at bounding box center [1360, 538] width 27 height 27
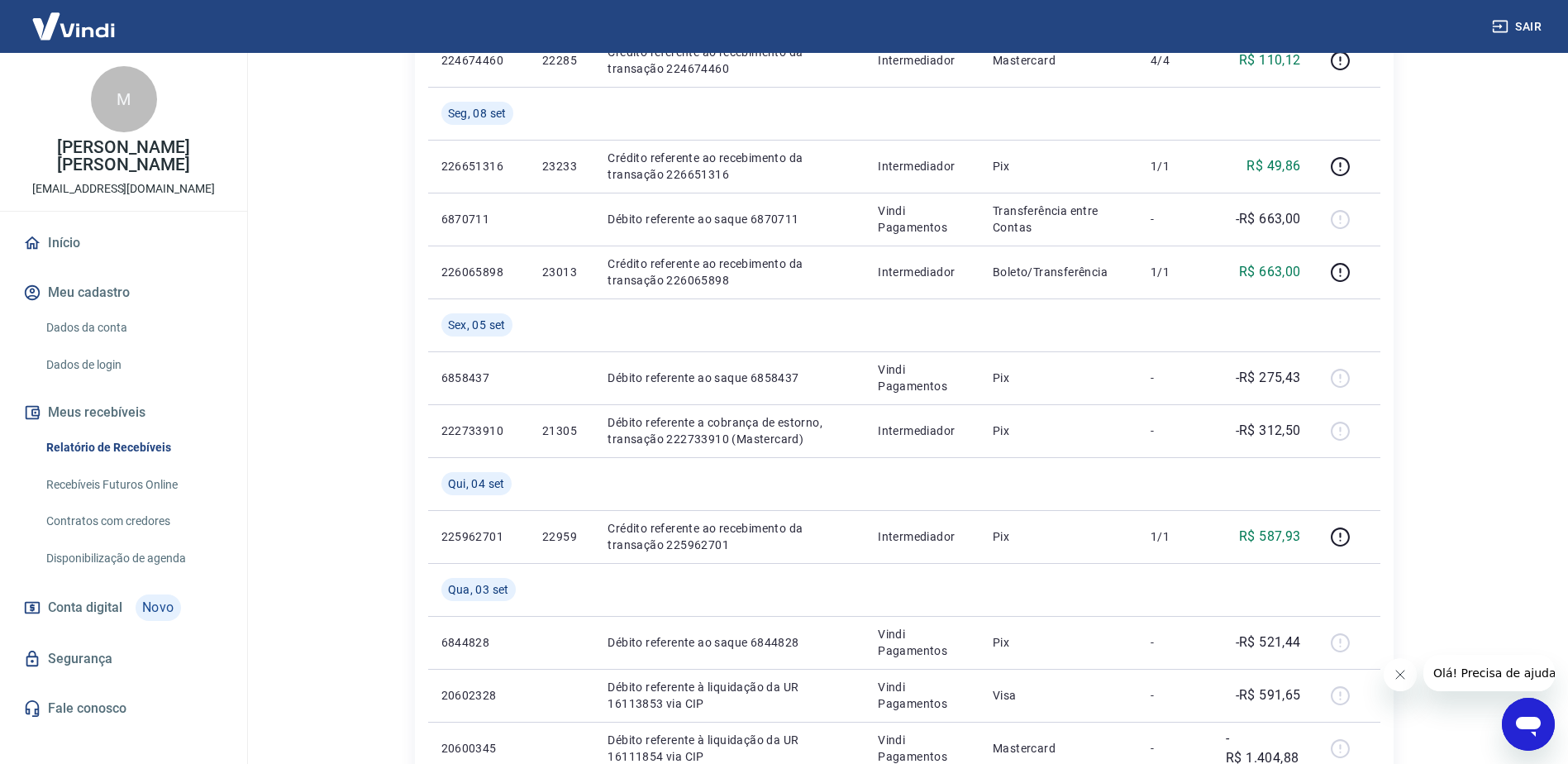
scroll to position [1275, 0]
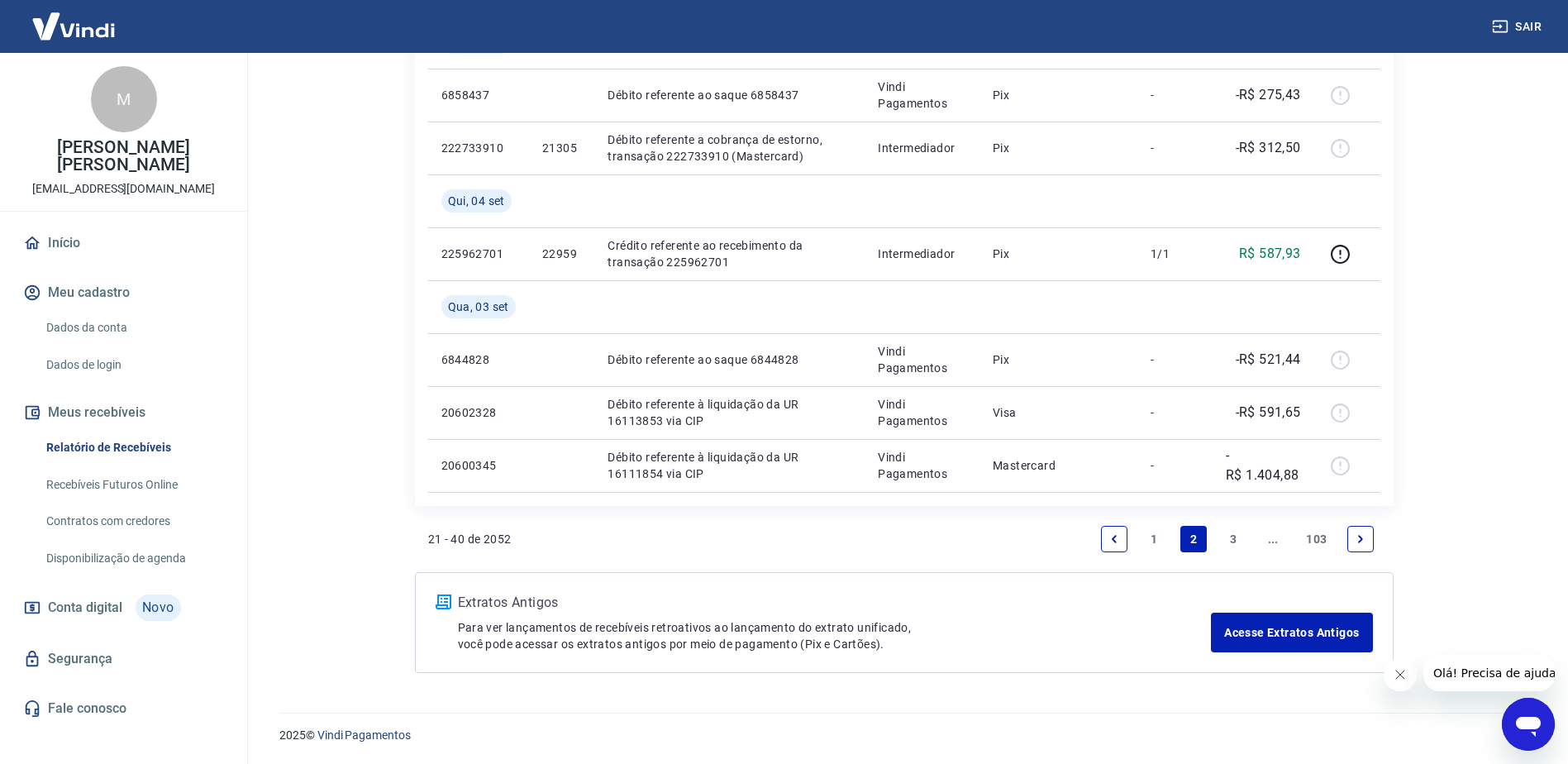
click at [1371, 532] on link "Next page" at bounding box center [1360, 538] width 27 height 27
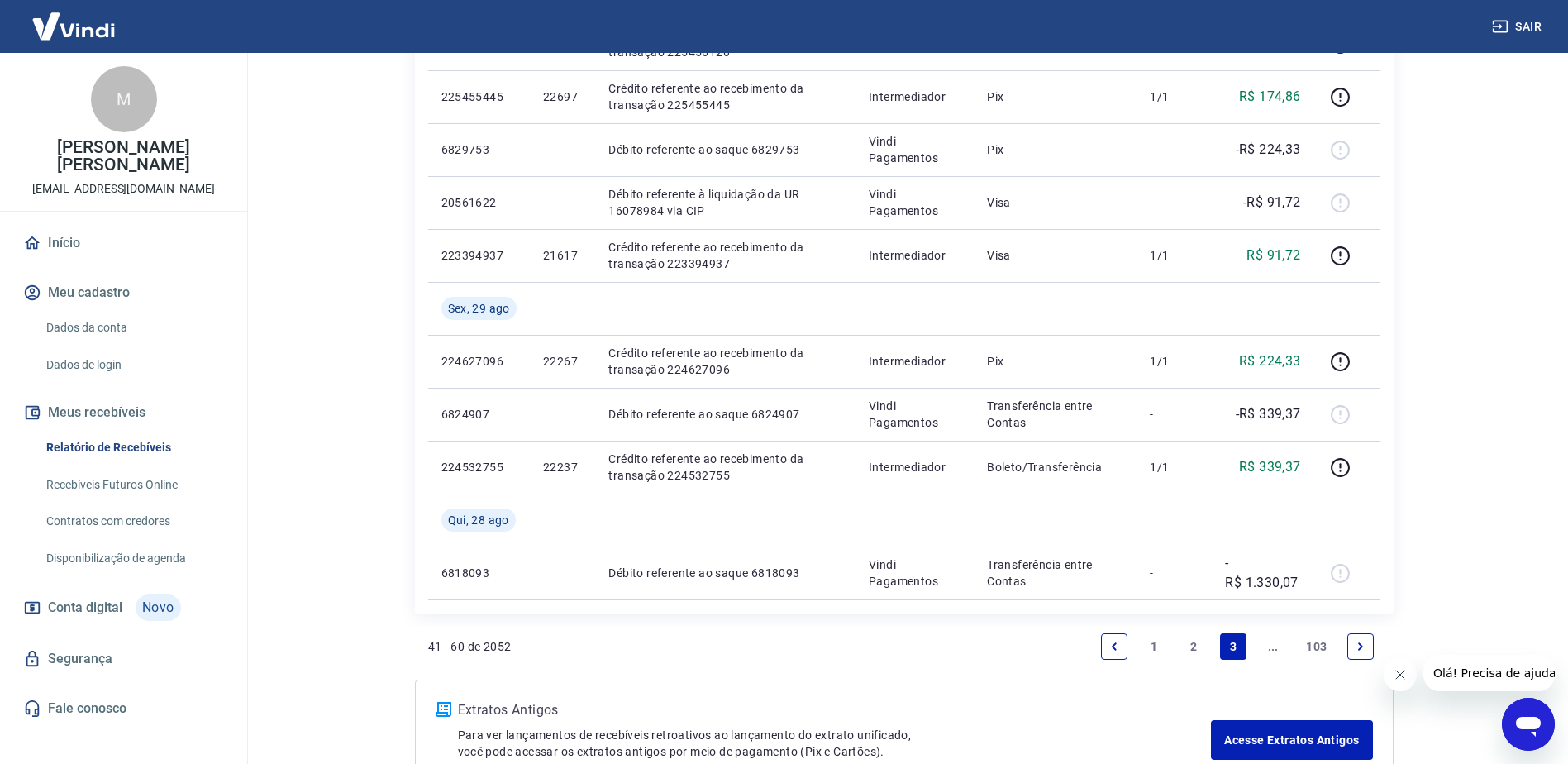
scroll to position [1169, 0]
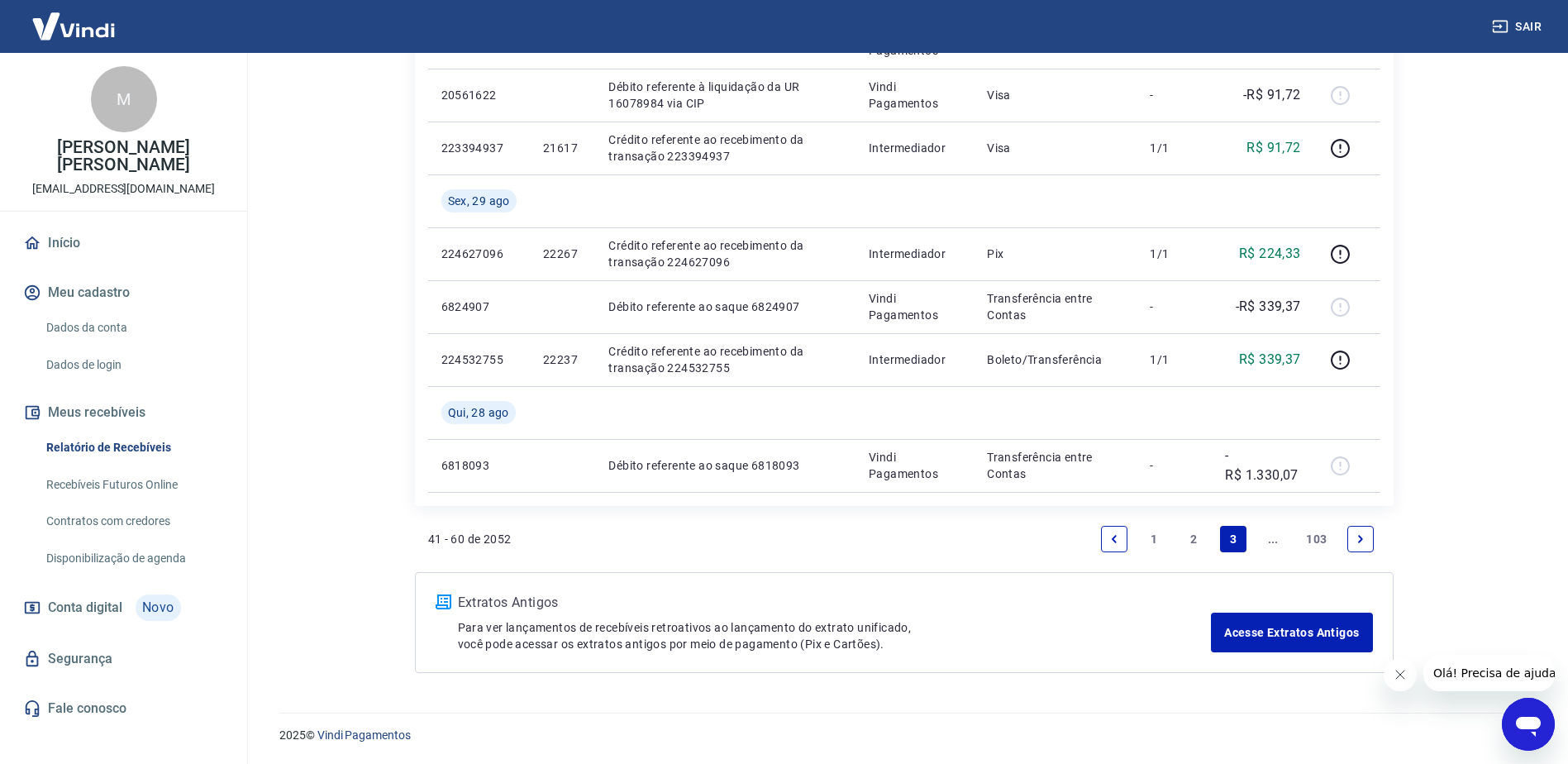
click at [1352, 541] on link "Next page" at bounding box center [1360, 538] width 27 height 27
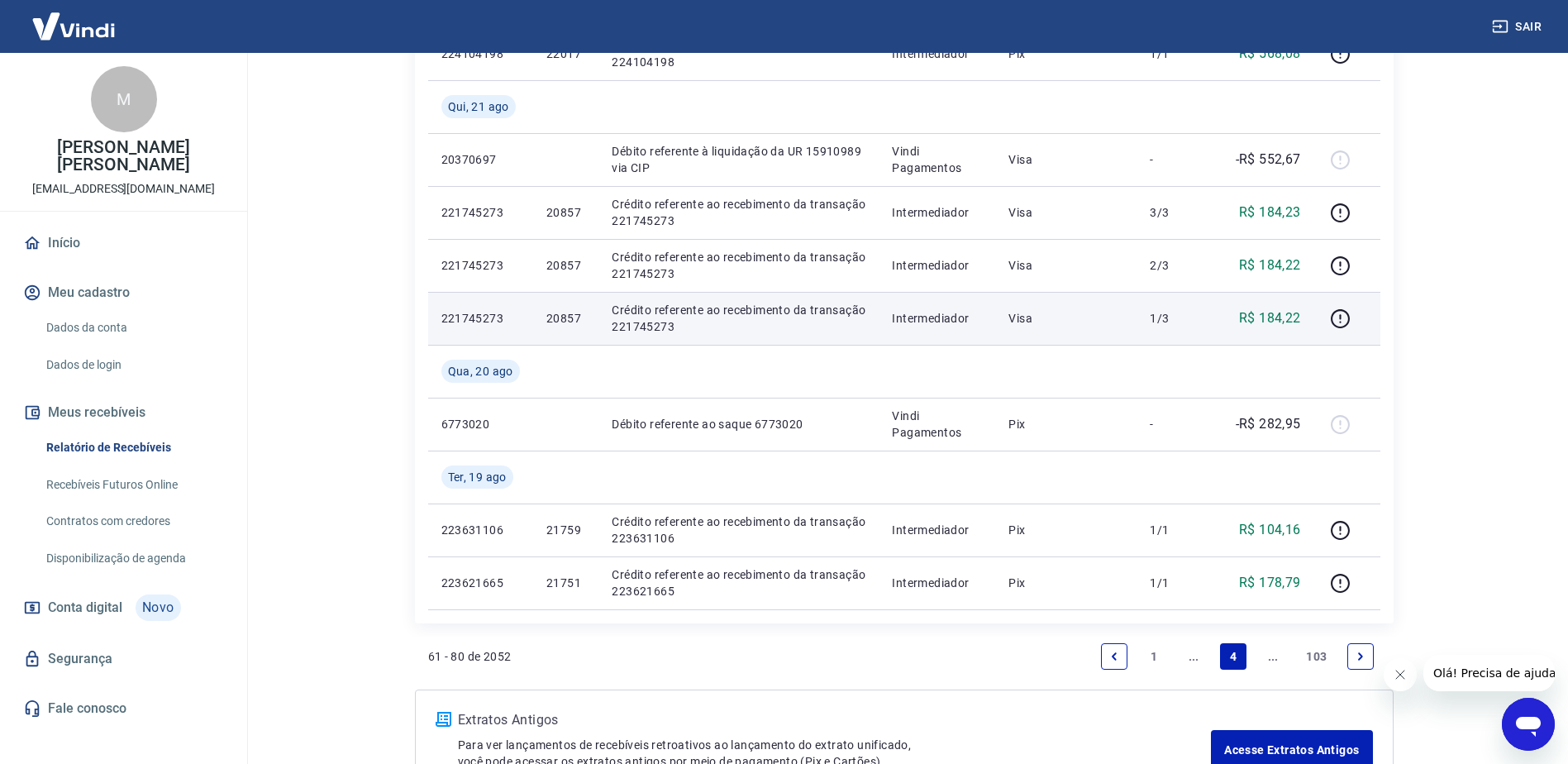
scroll to position [1275, 0]
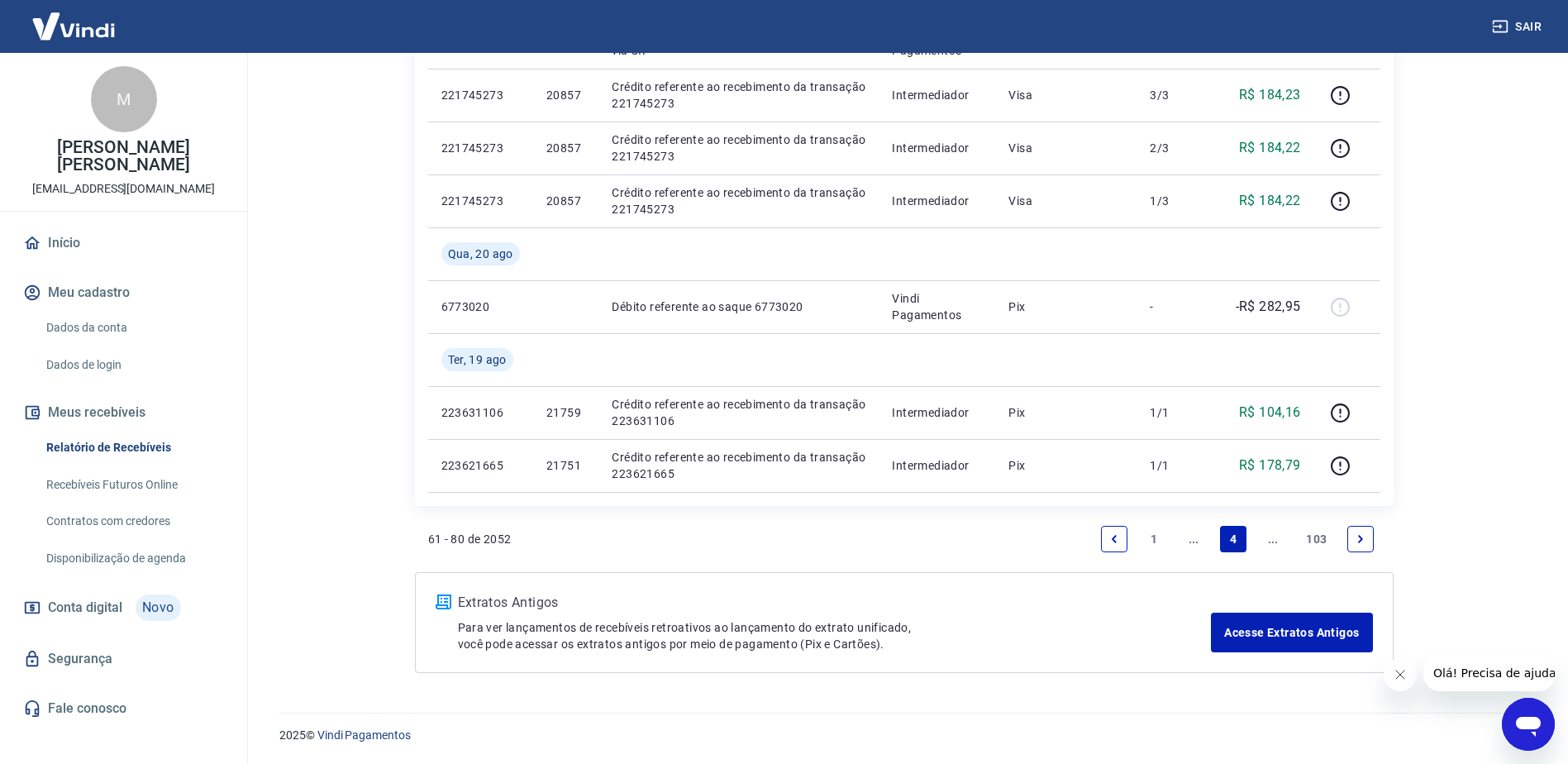
click at [1362, 538] on icon "Next page" at bounding box center [1360, 539] width 5 height 8
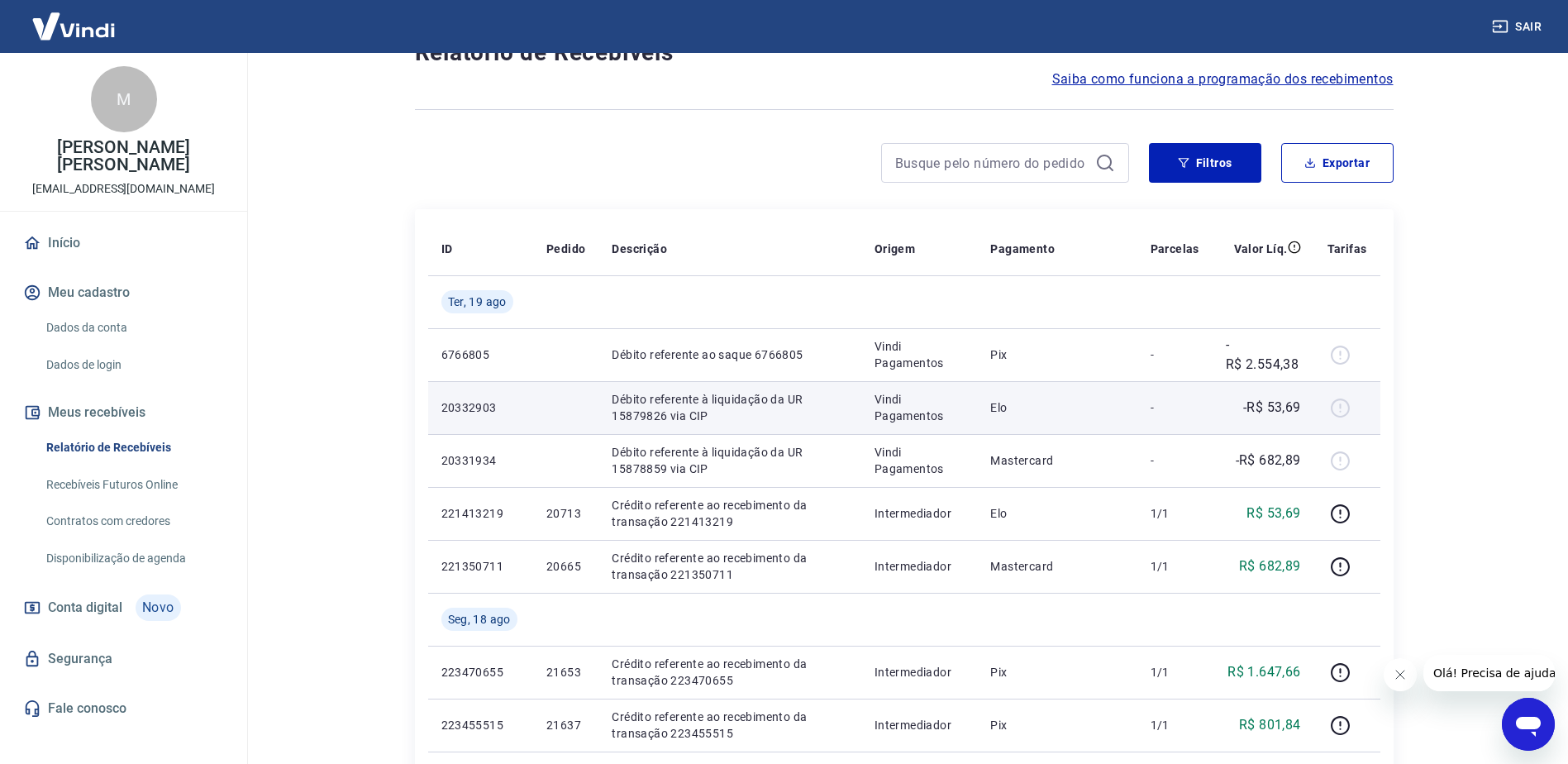
scroll to position [248, 0]
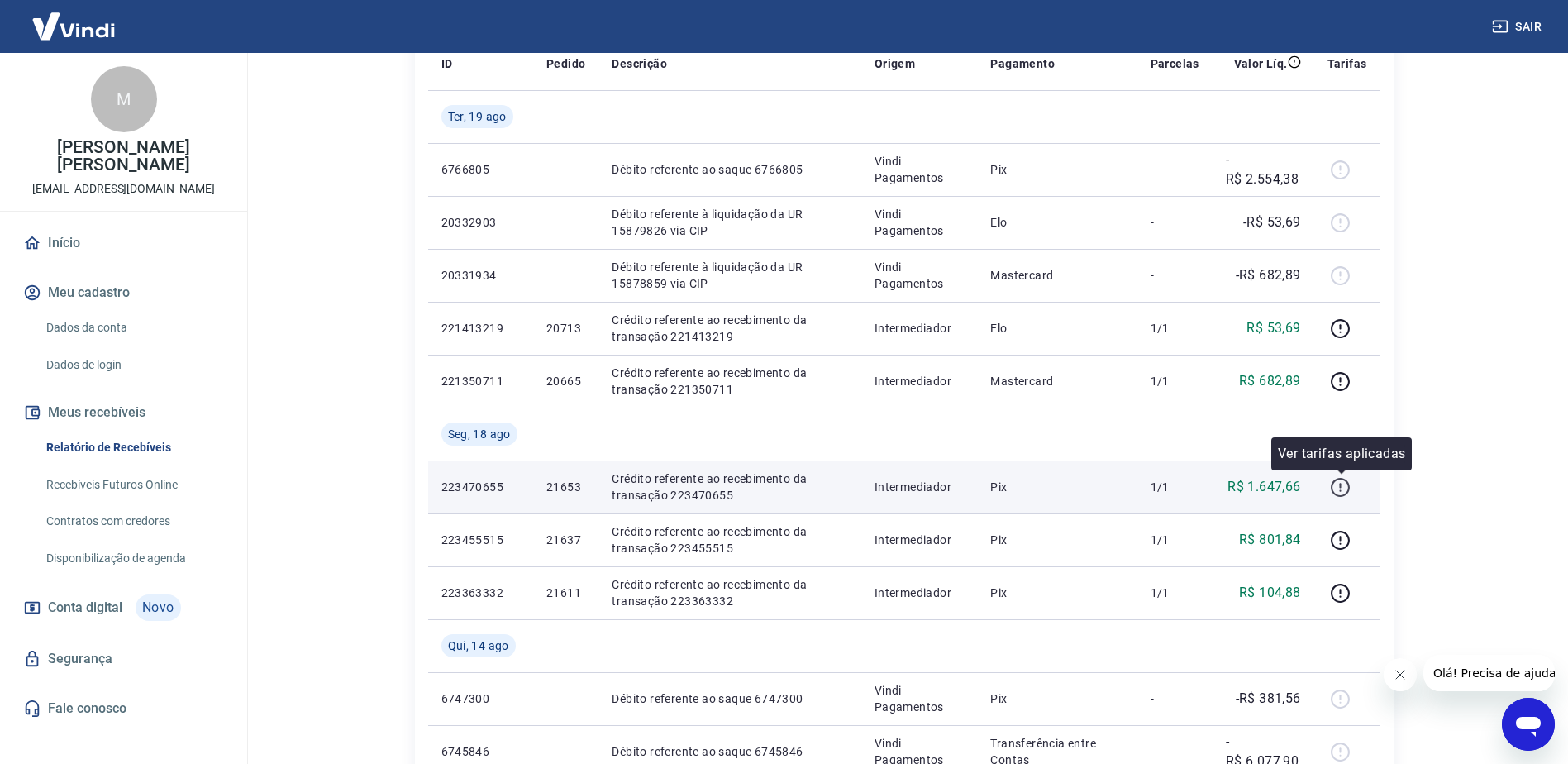
click at [1341, 484] on icon "button" at bounding box center [1340, 487] width 21 height 21
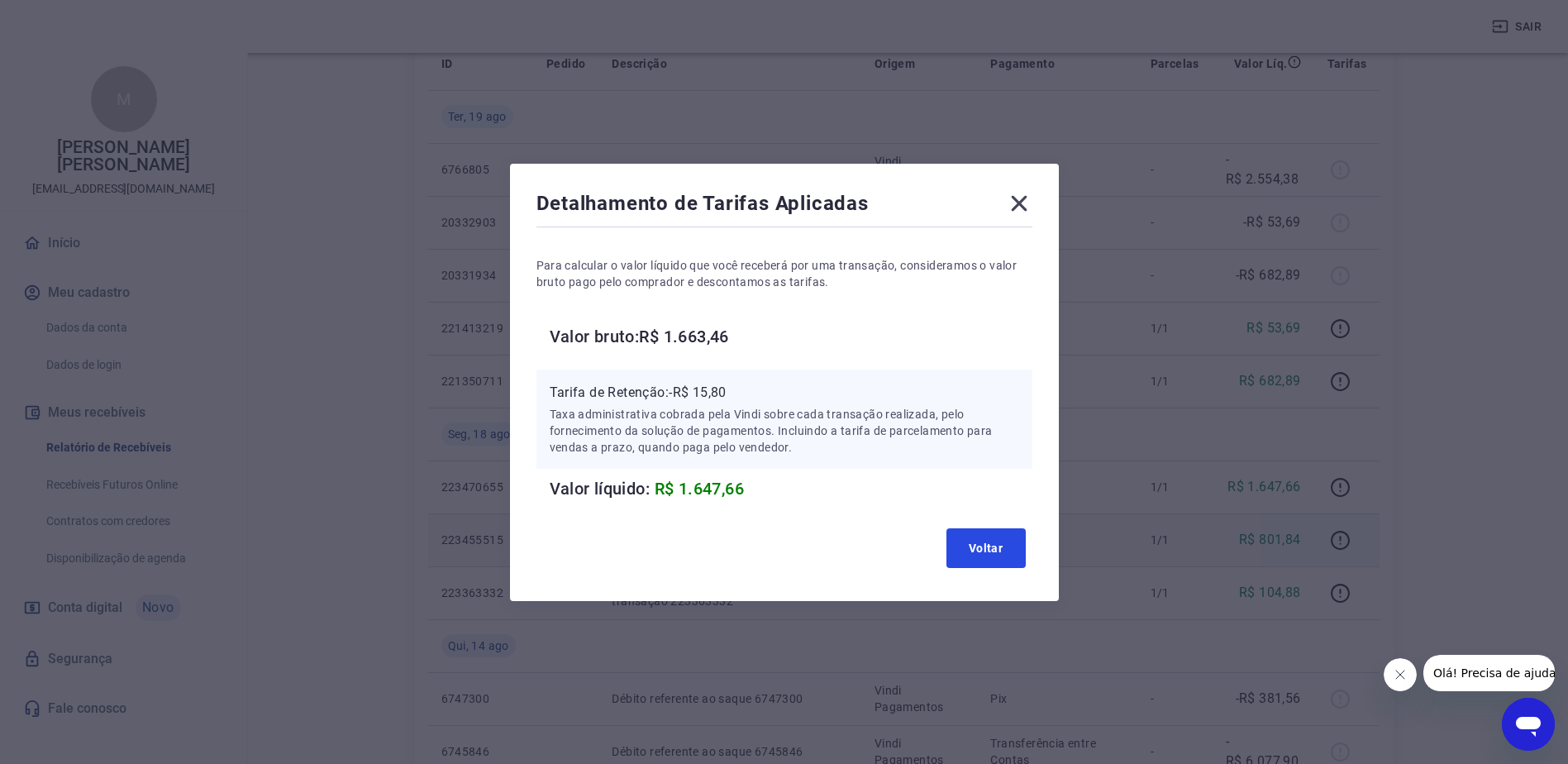
drag, startPoint x: 981, startPoint y: 540, endPoint x: 1046, endPoint y: 565, distance: 69.6
click at [982, 541] on button "Voltar" at bounding box center [986, 548] width 80 height 39
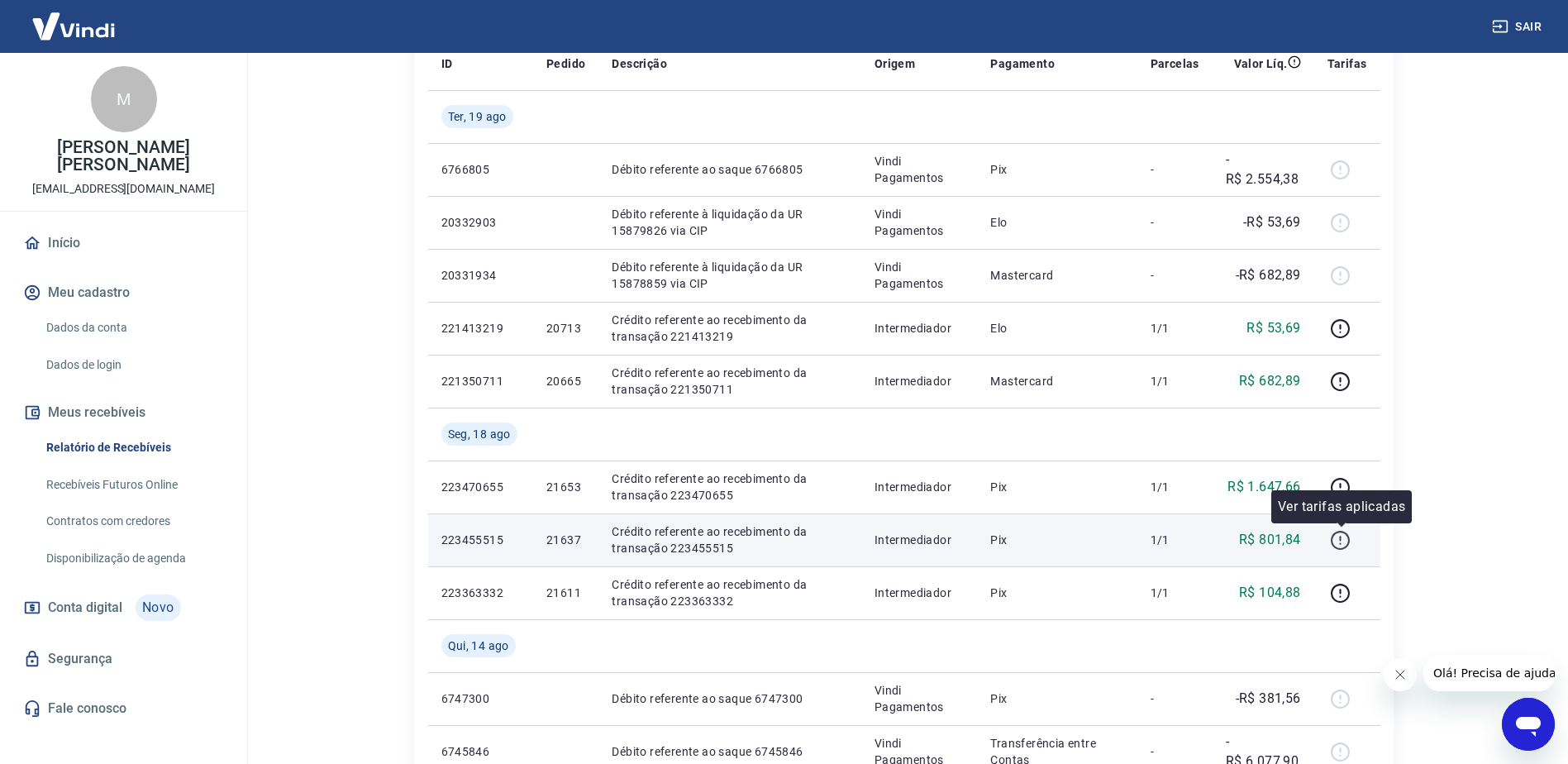
click at [1341, 539] on icon "button" at bounding box center [1341, 538] width 2 height 5
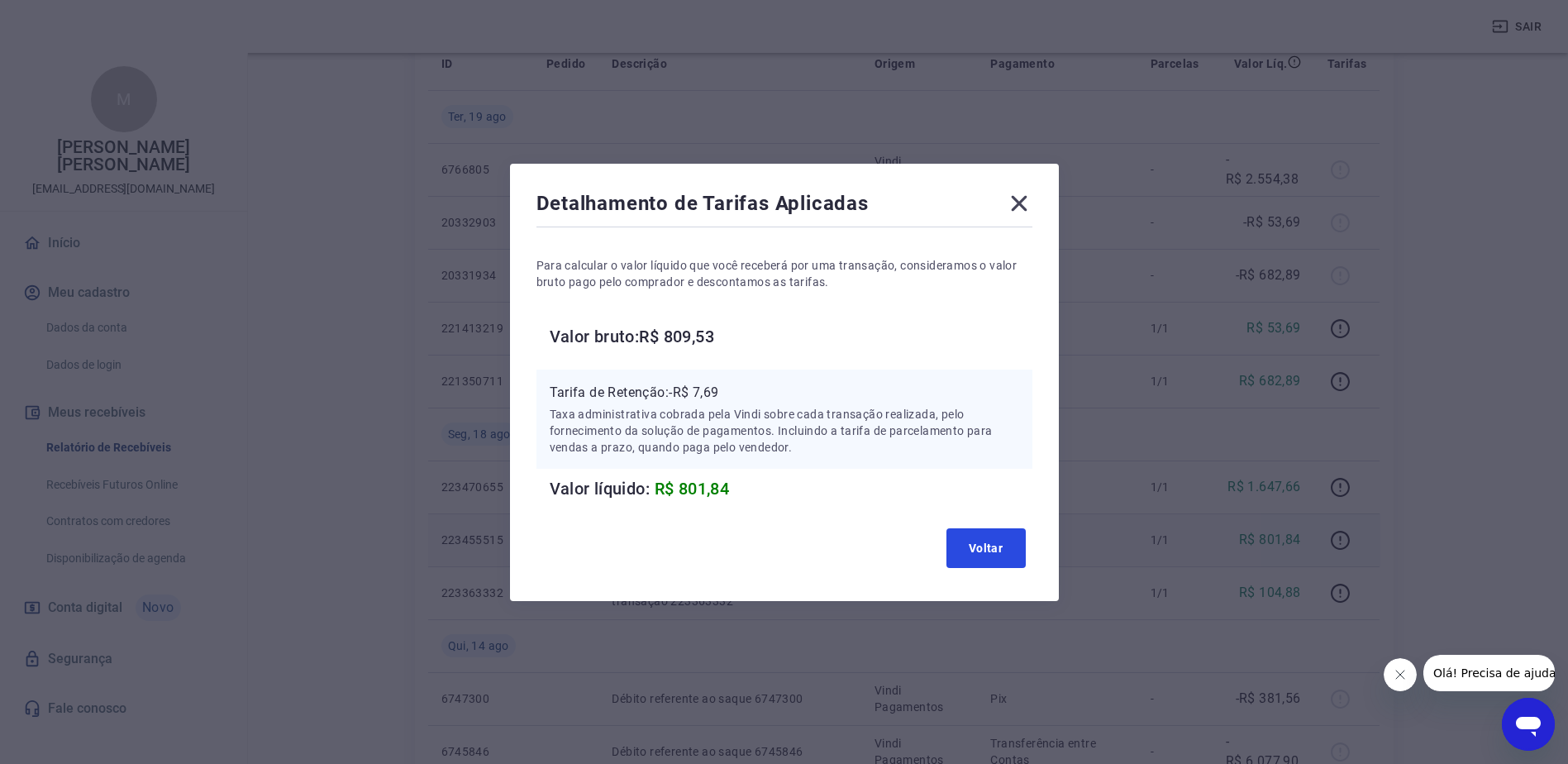
click at [999, 548] on button "Voltar" at bounding box center [986, 548] width 80 height 39
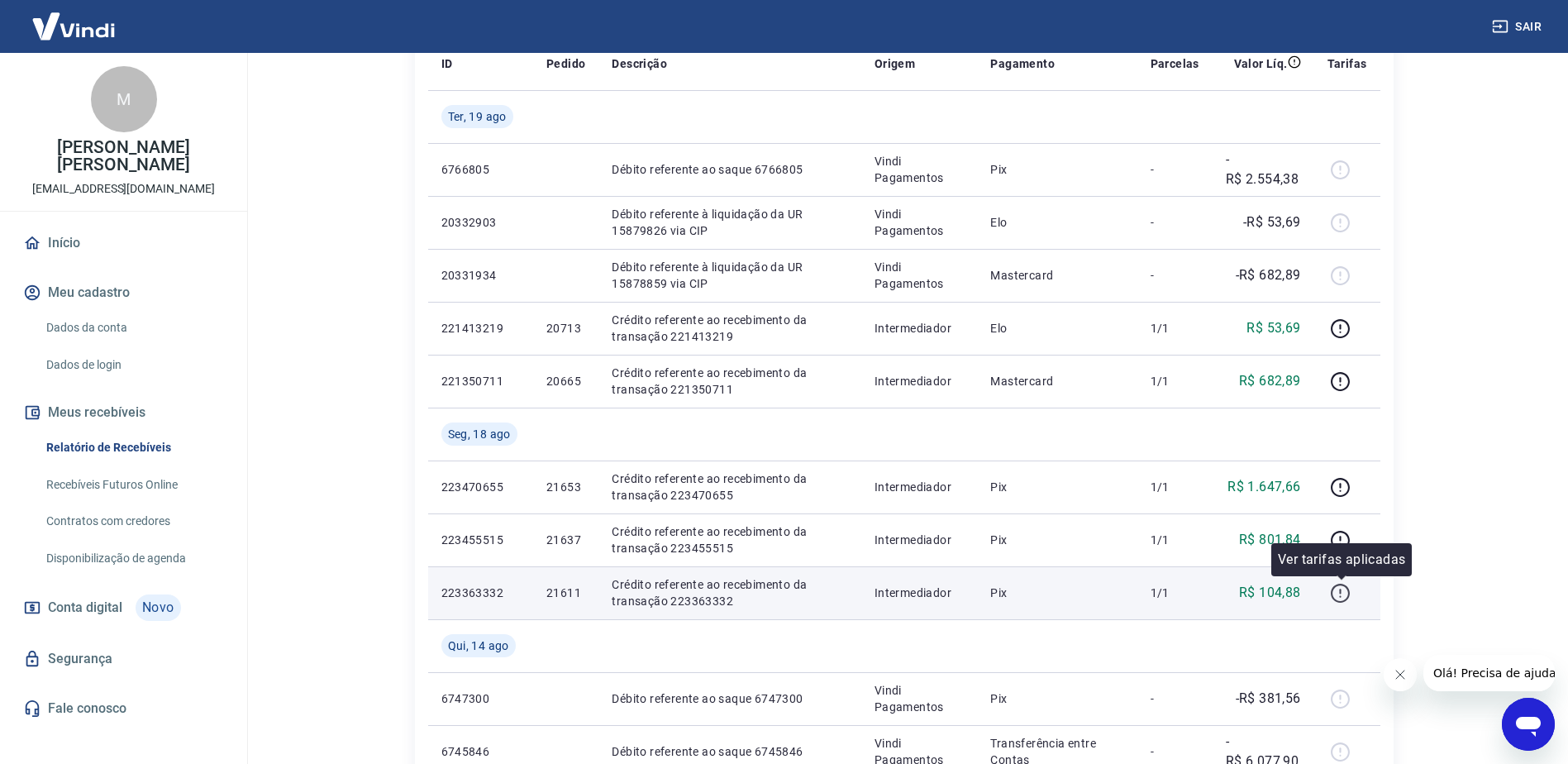
click at [1345, 592] on icon "button" at bounding box center [1340, 593] width 21 height 21
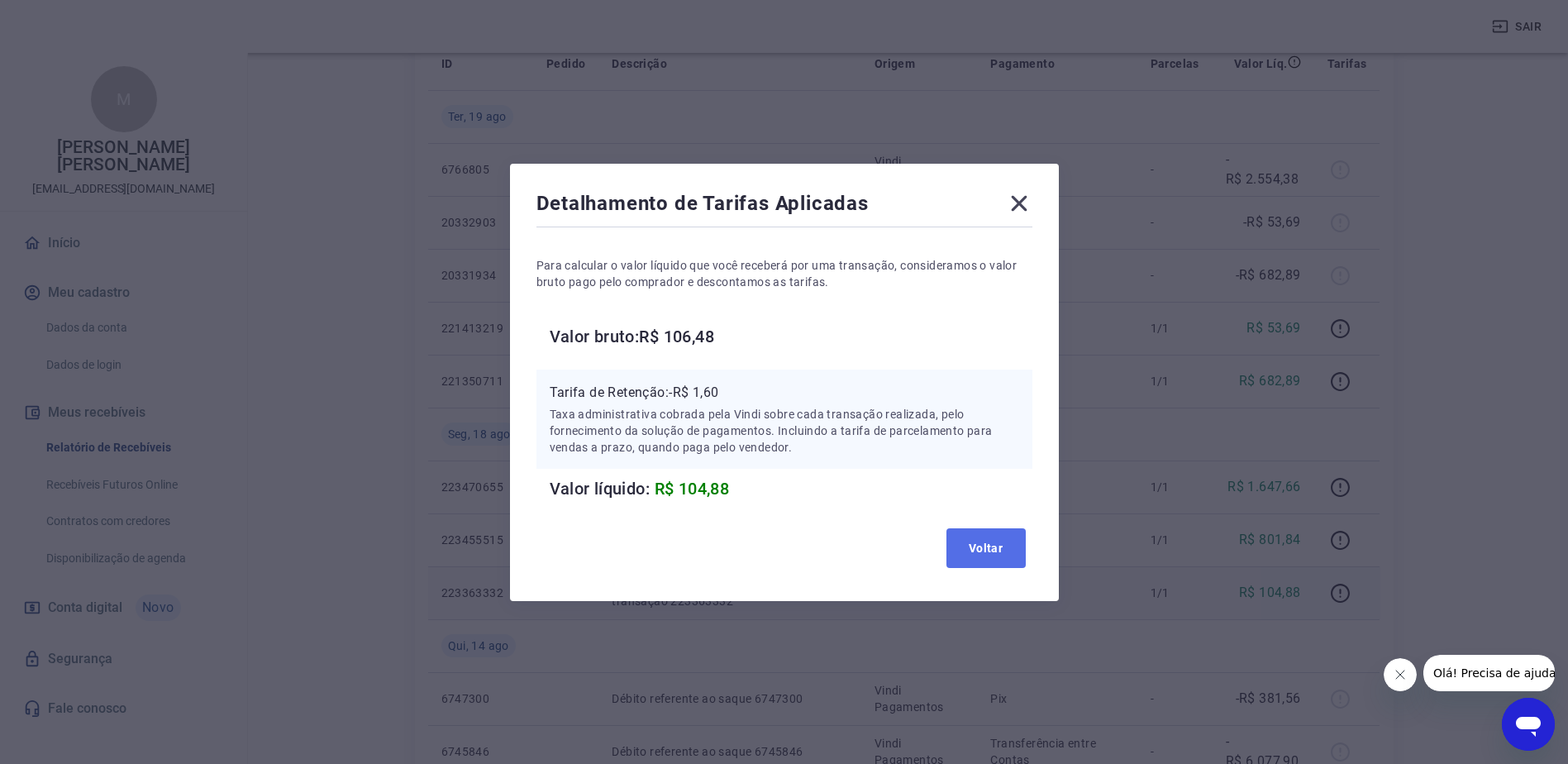
drag, startPoint x: 984, startPoint y: 548, endPoint x: 996, endPoint y: 552, distance: 12.6
click at [983, 550] on button "Voltar" at bounding box center [986, 548] width 80 height 39
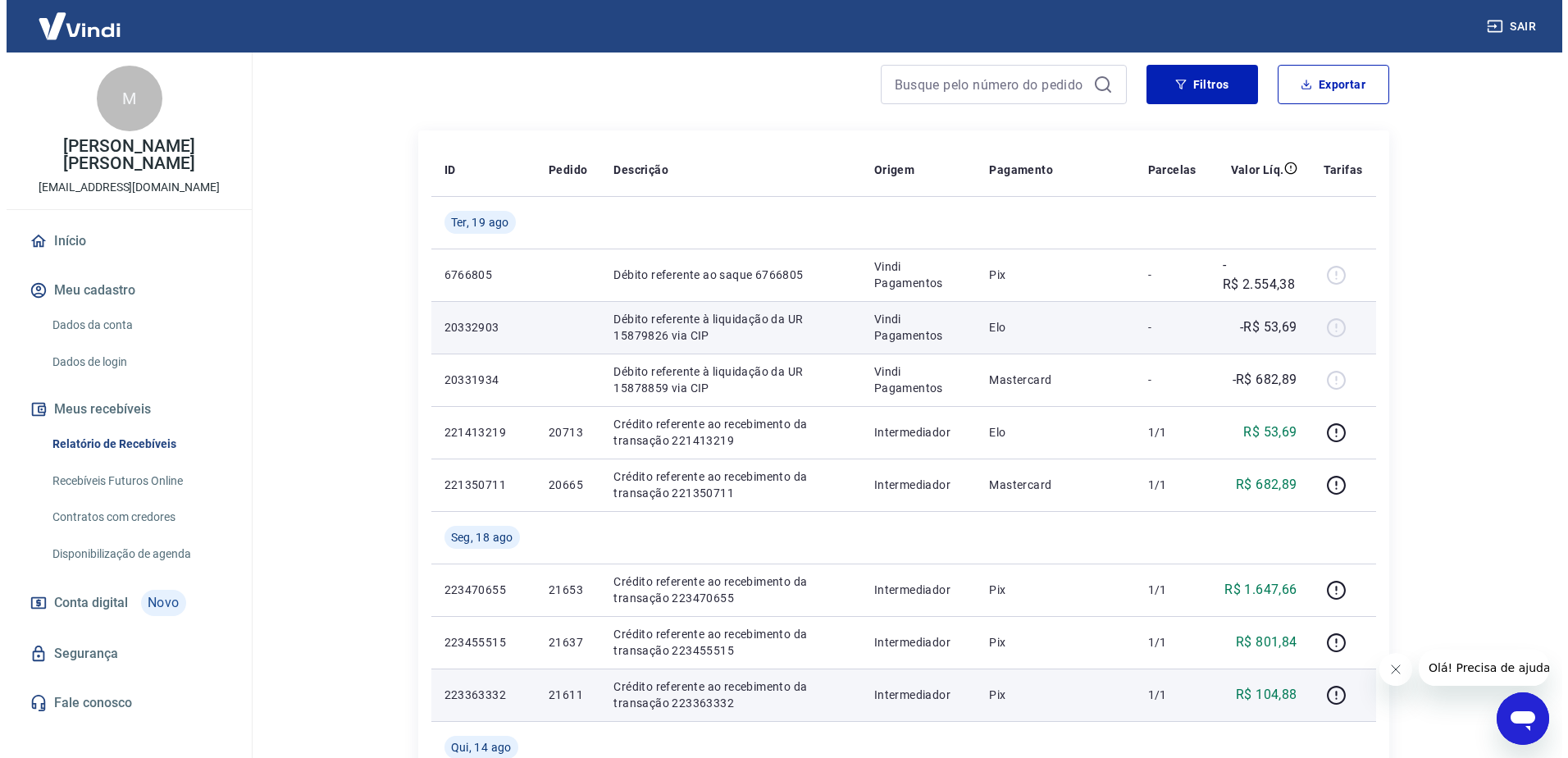
scroll to position [0, 0]
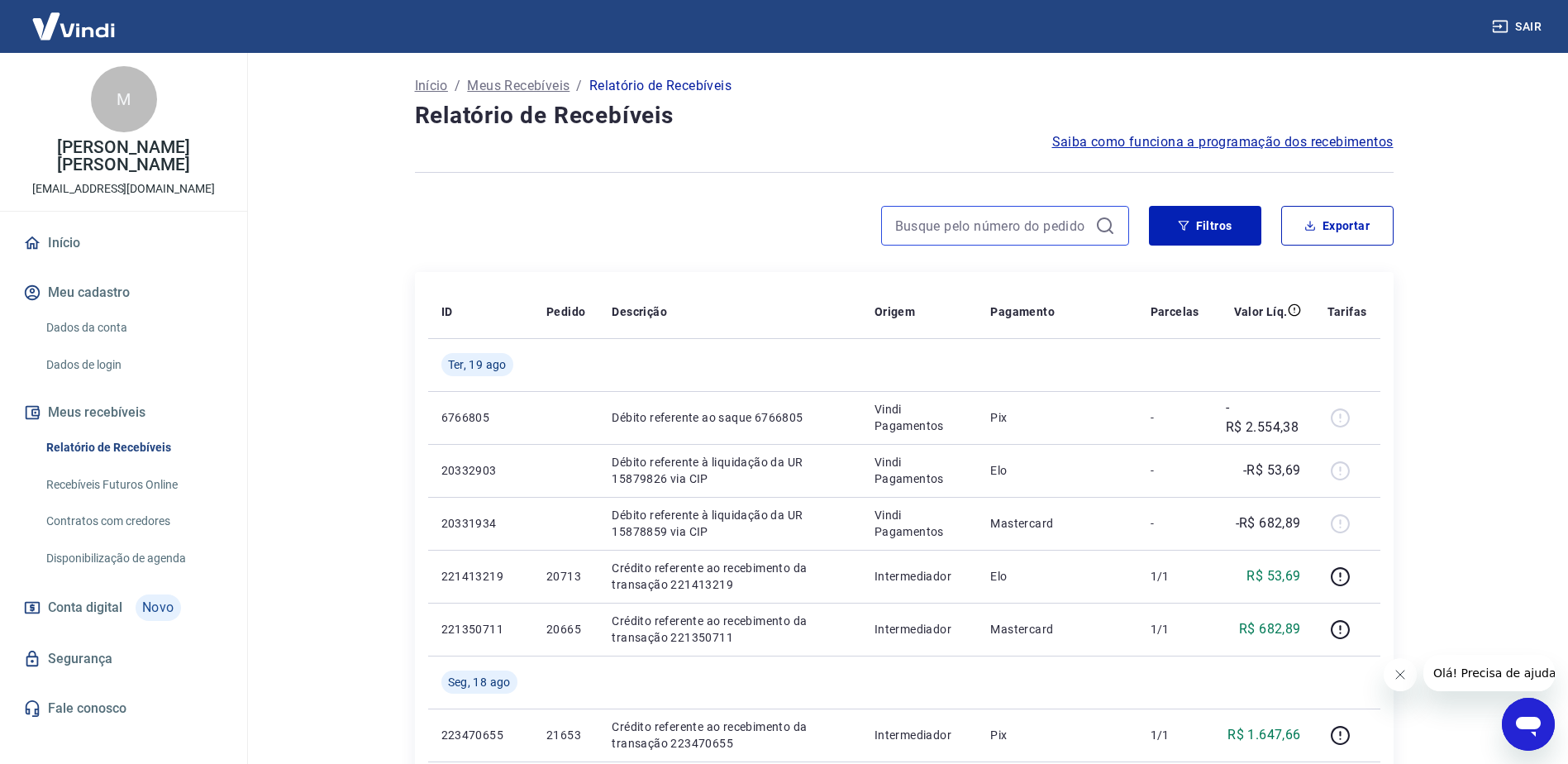
click at [1017, 218] on input at bounding box center [992, 225] width 193 height 25
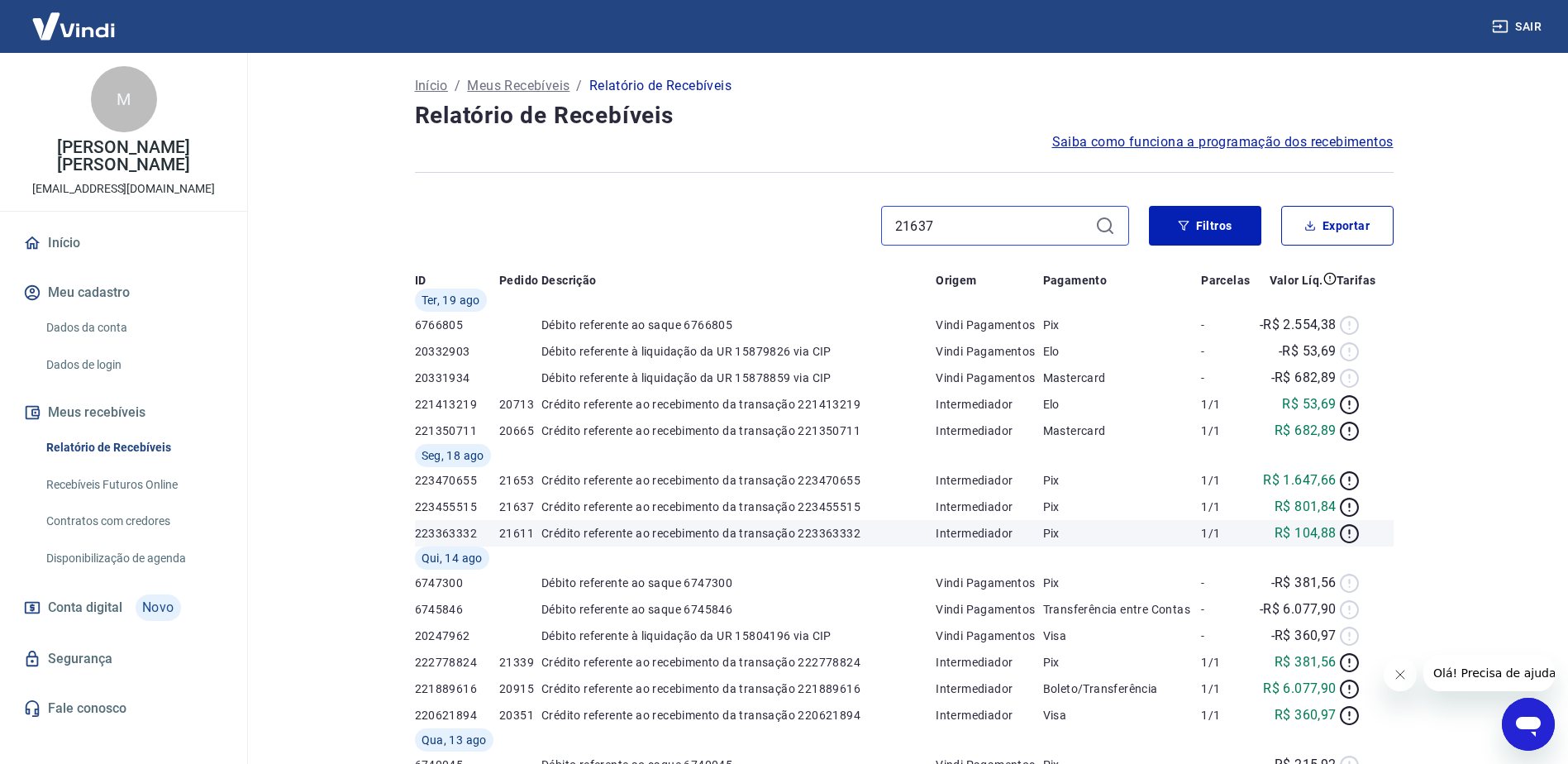
type input "21637"
